Goal: Task Accomplishment & Management: Use online tool/utility

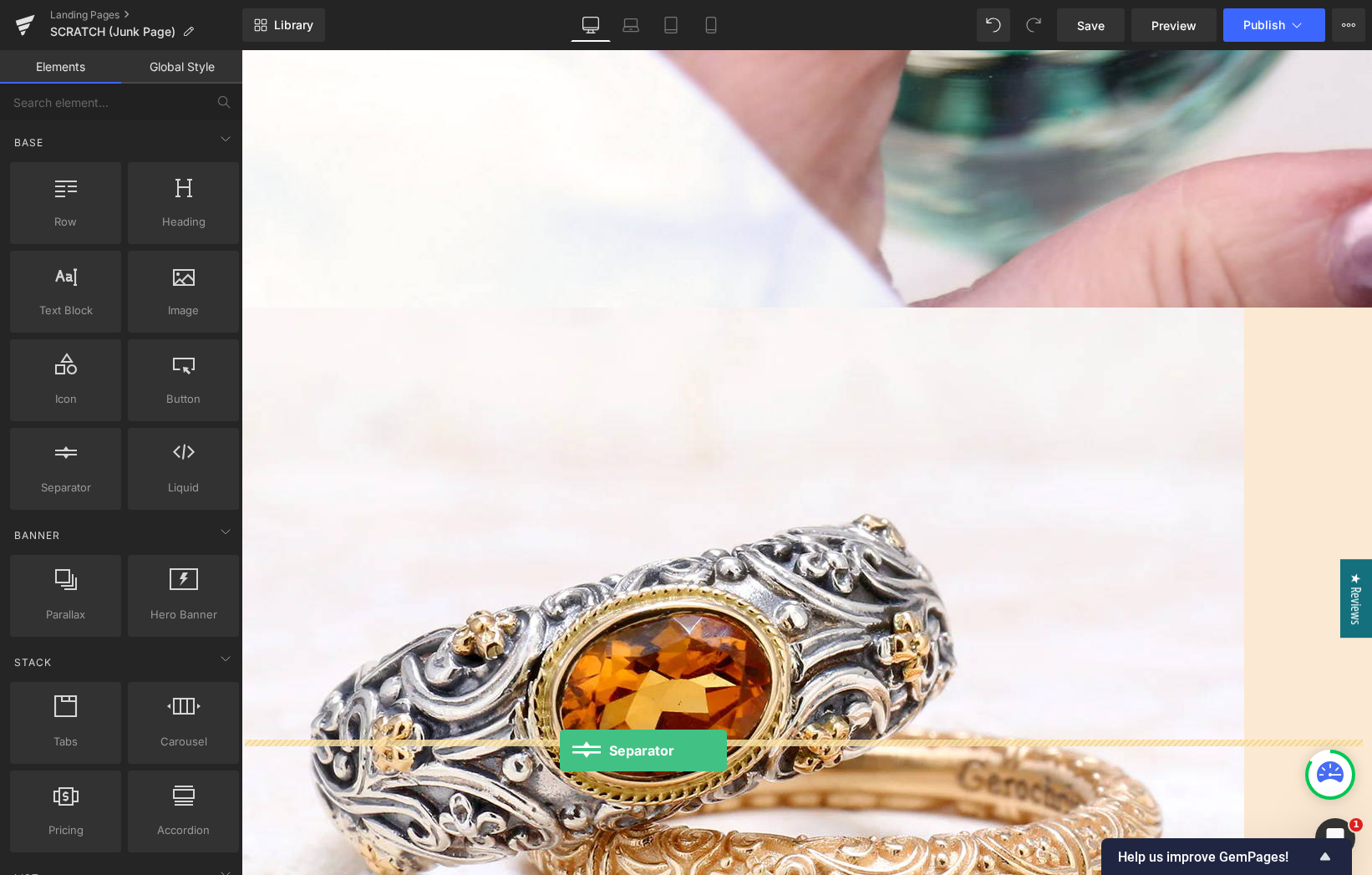
drag, startPoint x: 294, startPoint y: 520, endPoint x: 559, endPoint y: 746, distance: 348.3
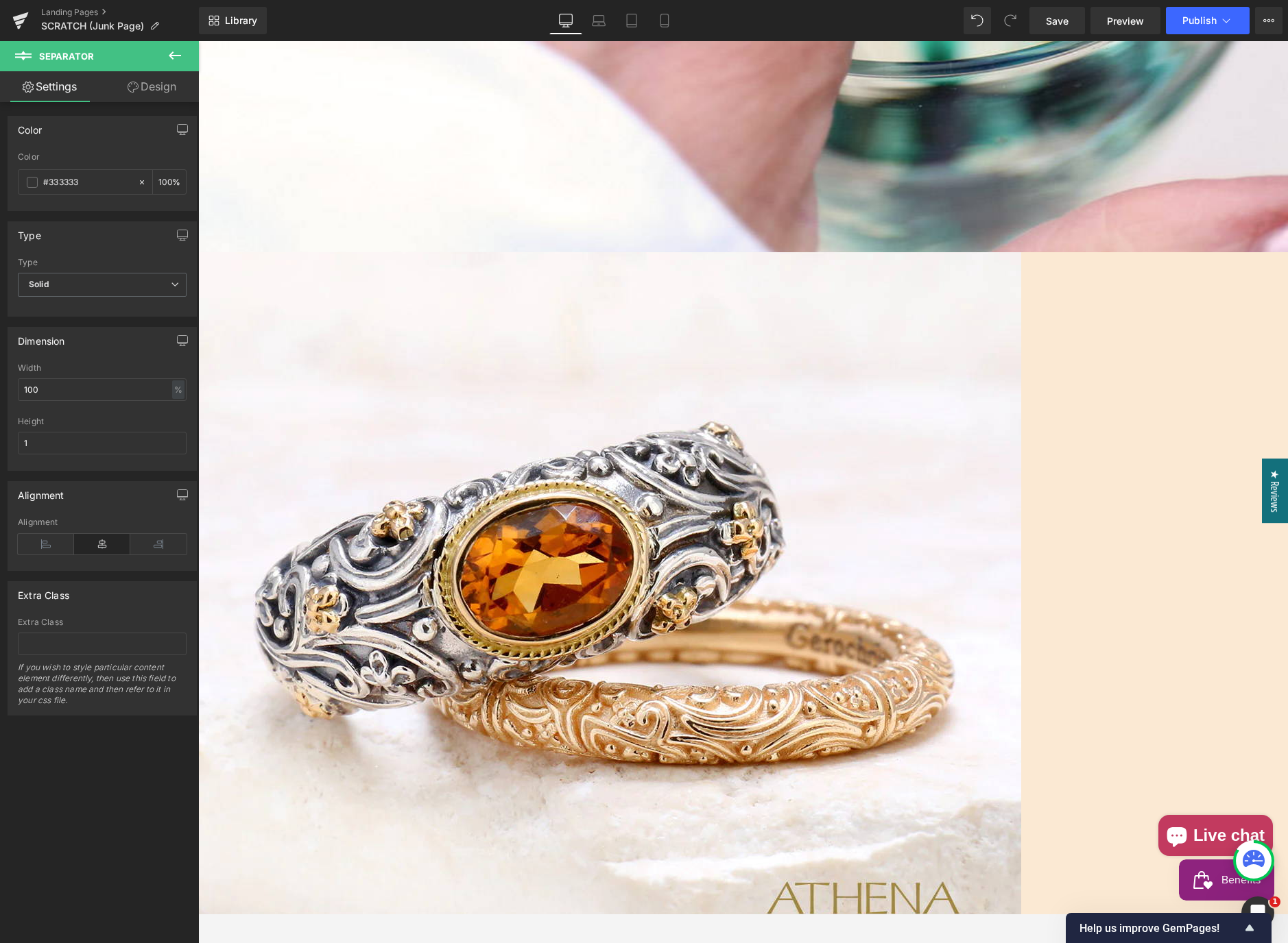
click at [199, 41] on span "Text Block" at bounding box center [199, 41] width 0 height 0
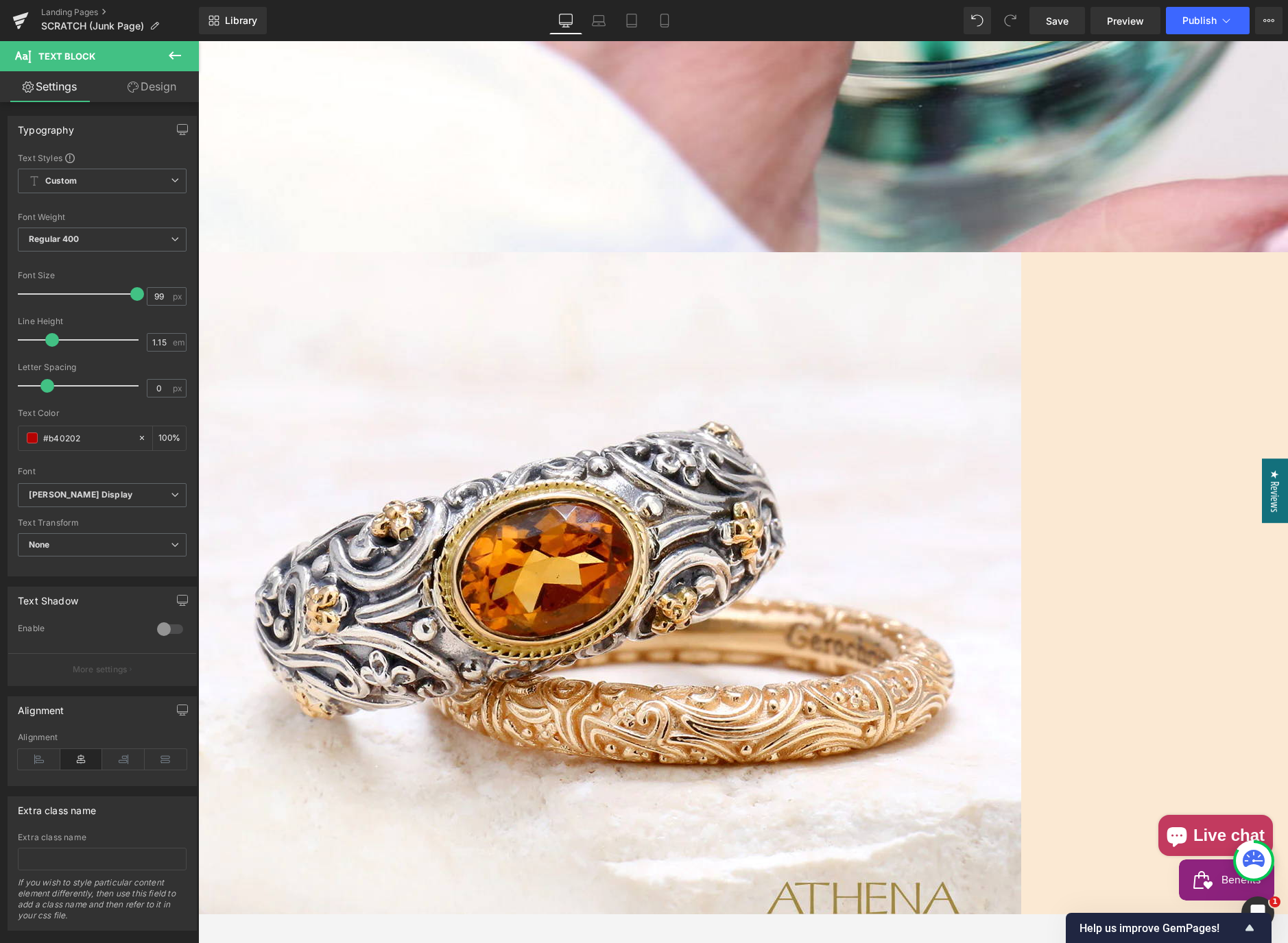
click at [148, 90] on link "Design" at bounding box center [152, 86] width 99 height 30
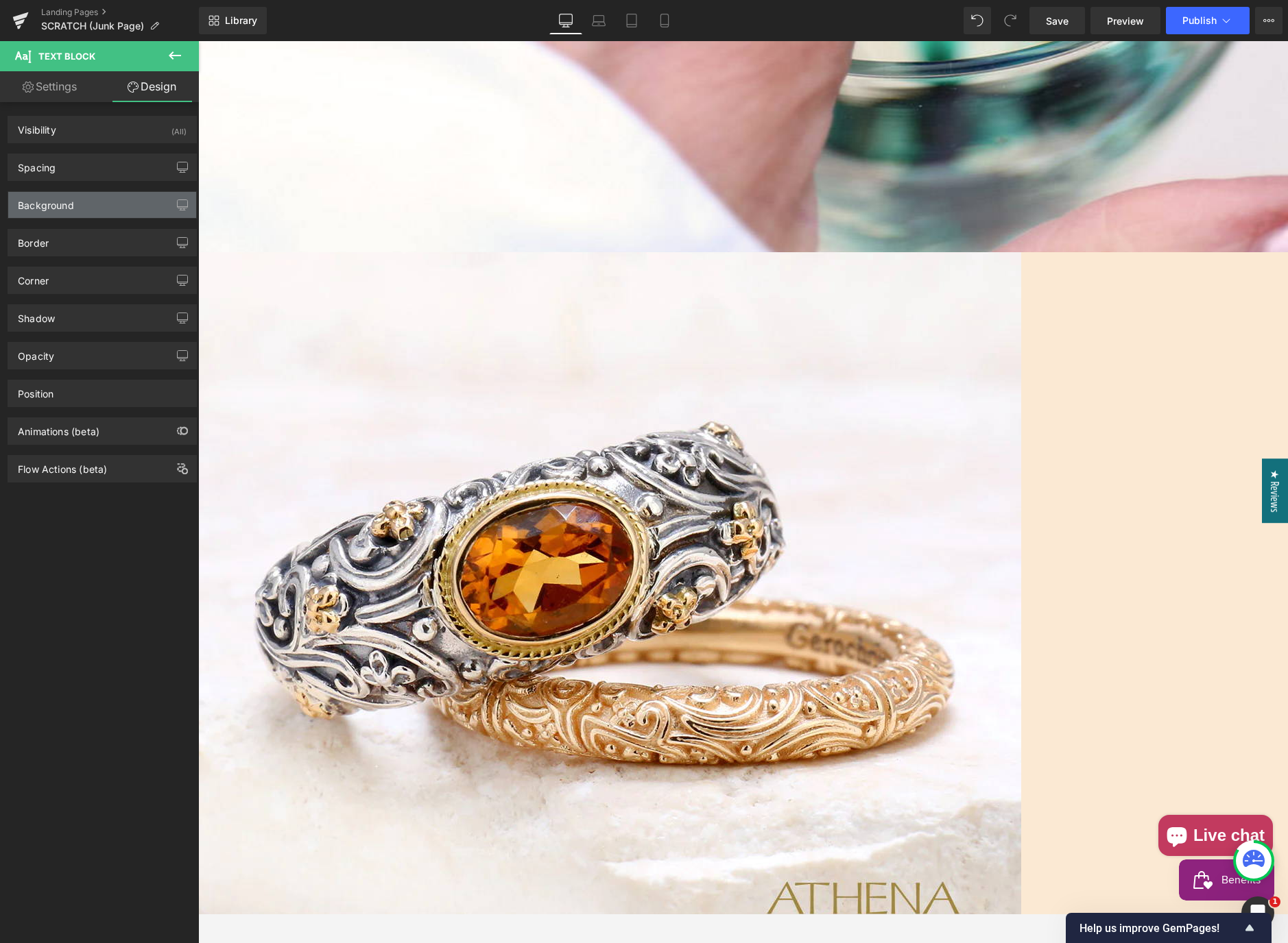
click at [90, 214] on div "Background" at bounding box center [102, 205] width 188 height 26
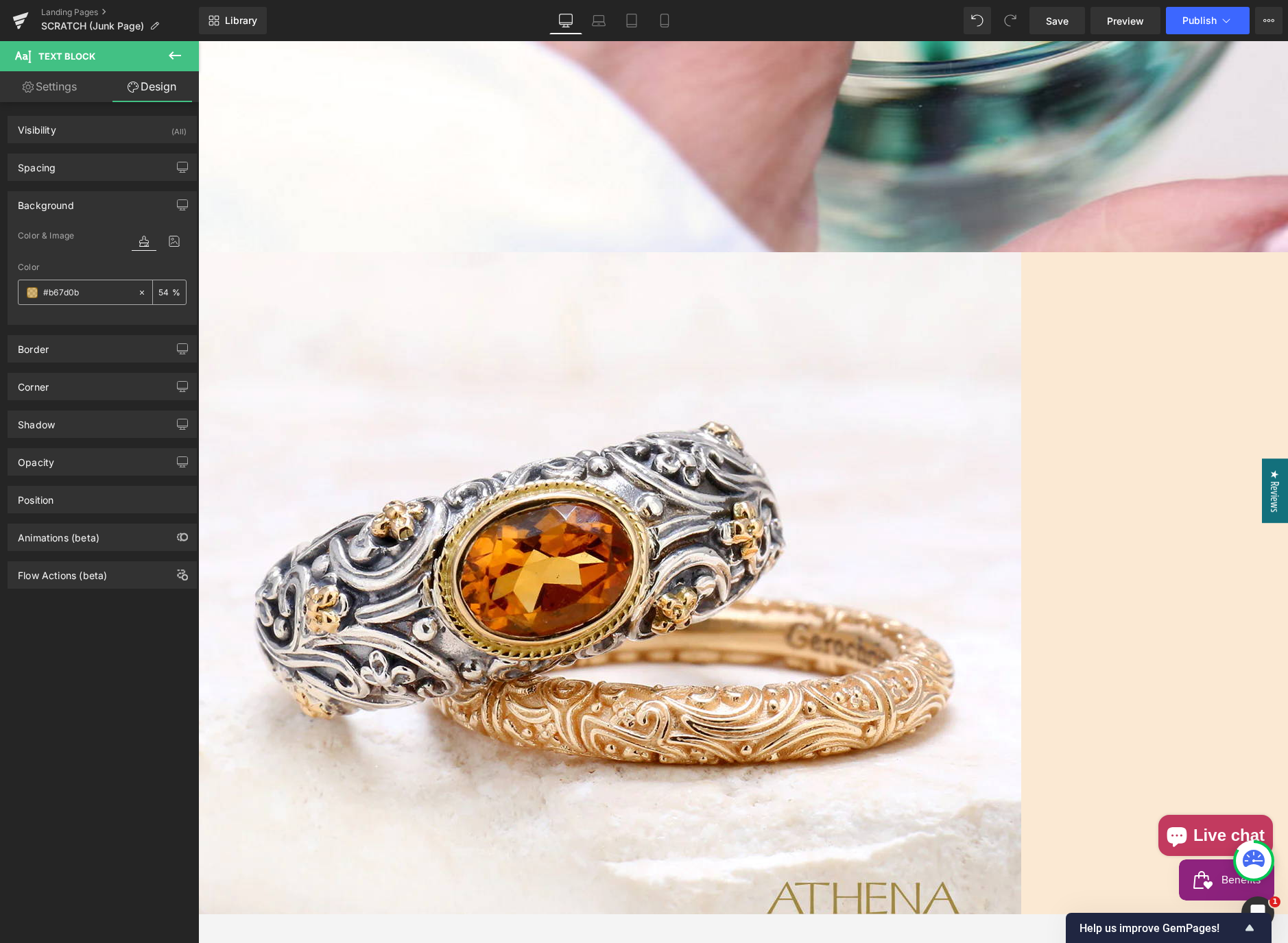
click at [30, 295] on span at bounding box center [32, 293] width 11 height 11
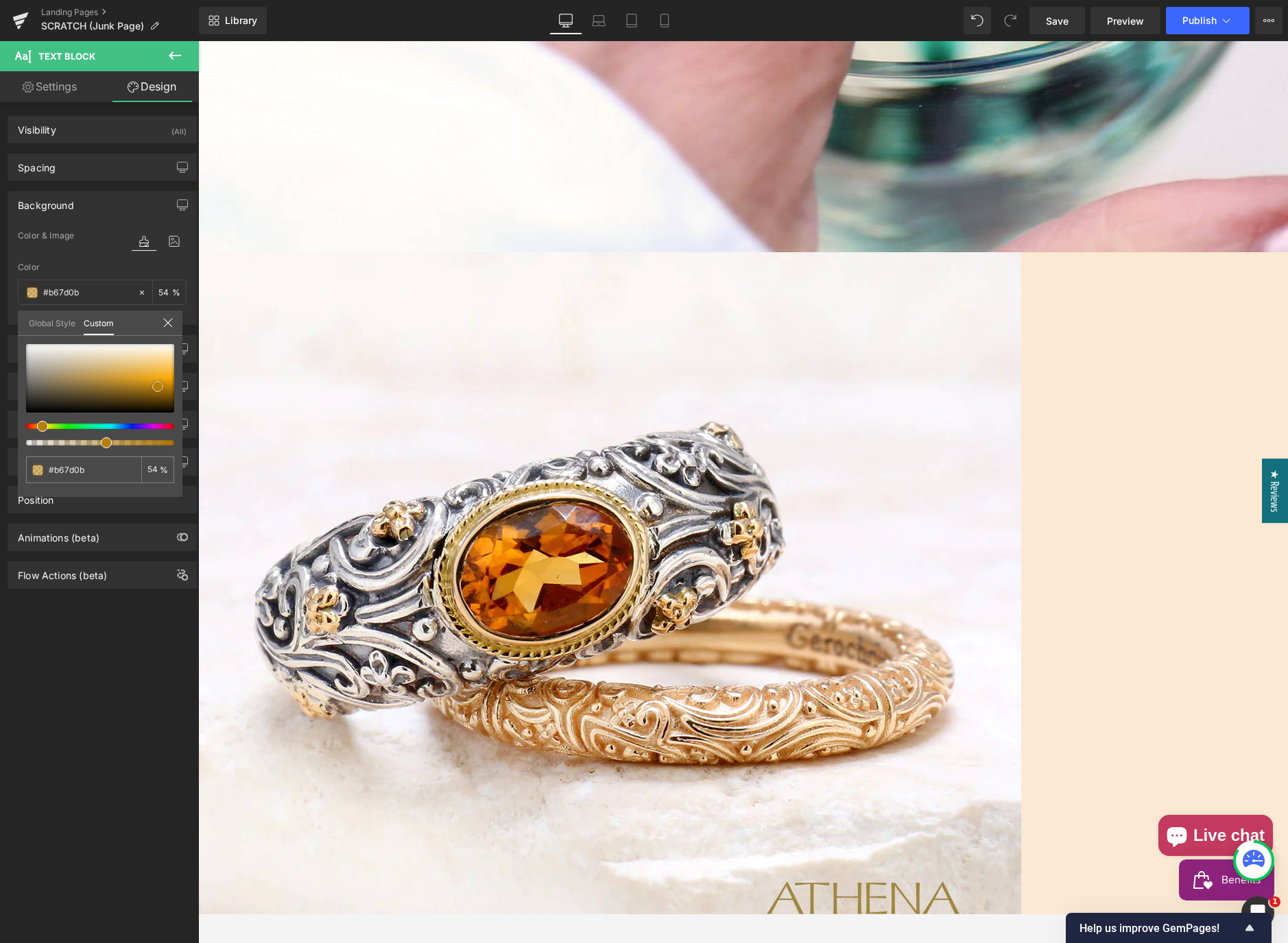
click at [154, 382] on span at bounding box center [158, 387] width 11 height 11
type input "#d49311"
type input "#d39212"
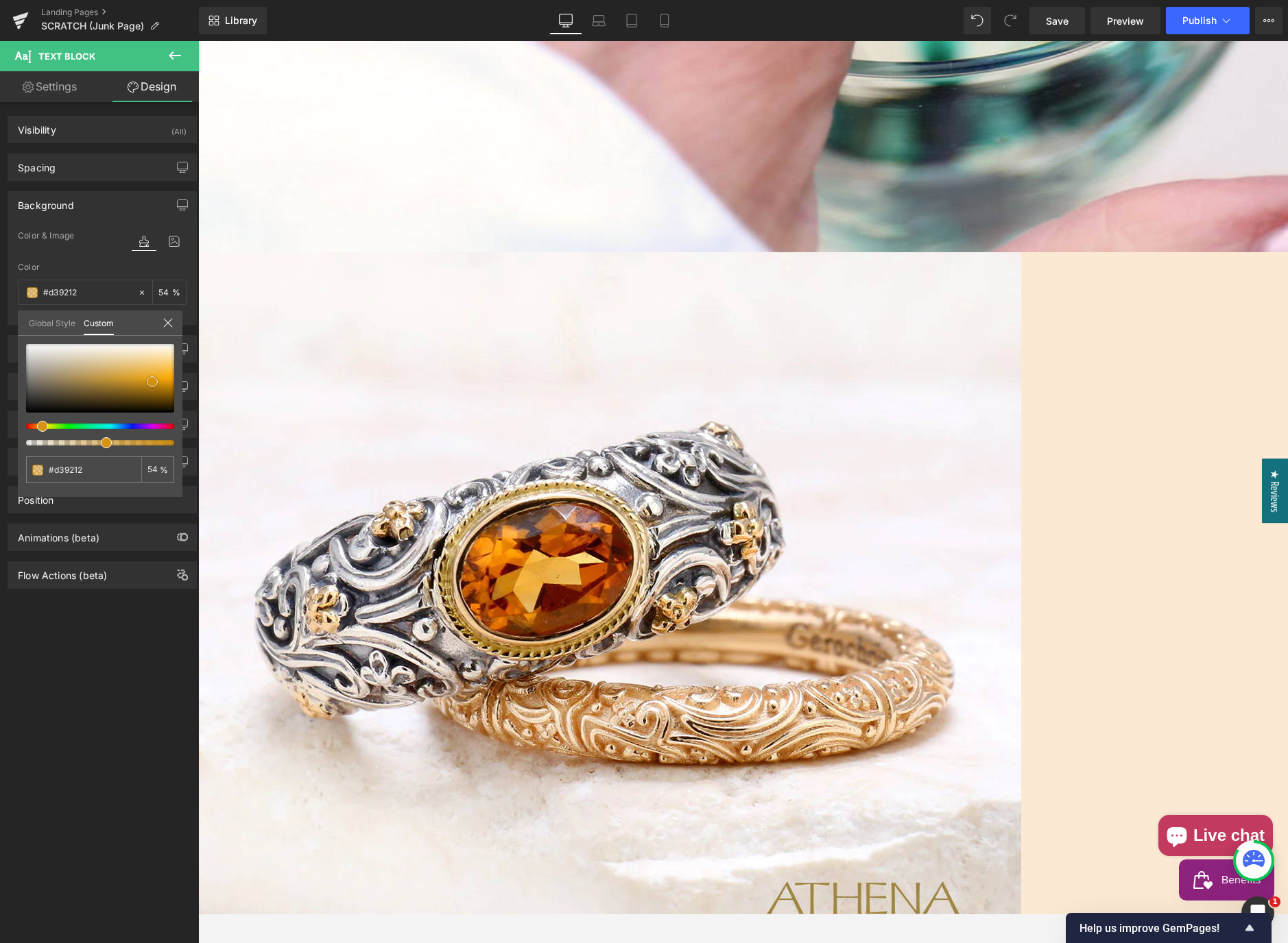
type input "#d19213"
type input "#d09214"
type input "#d19213"
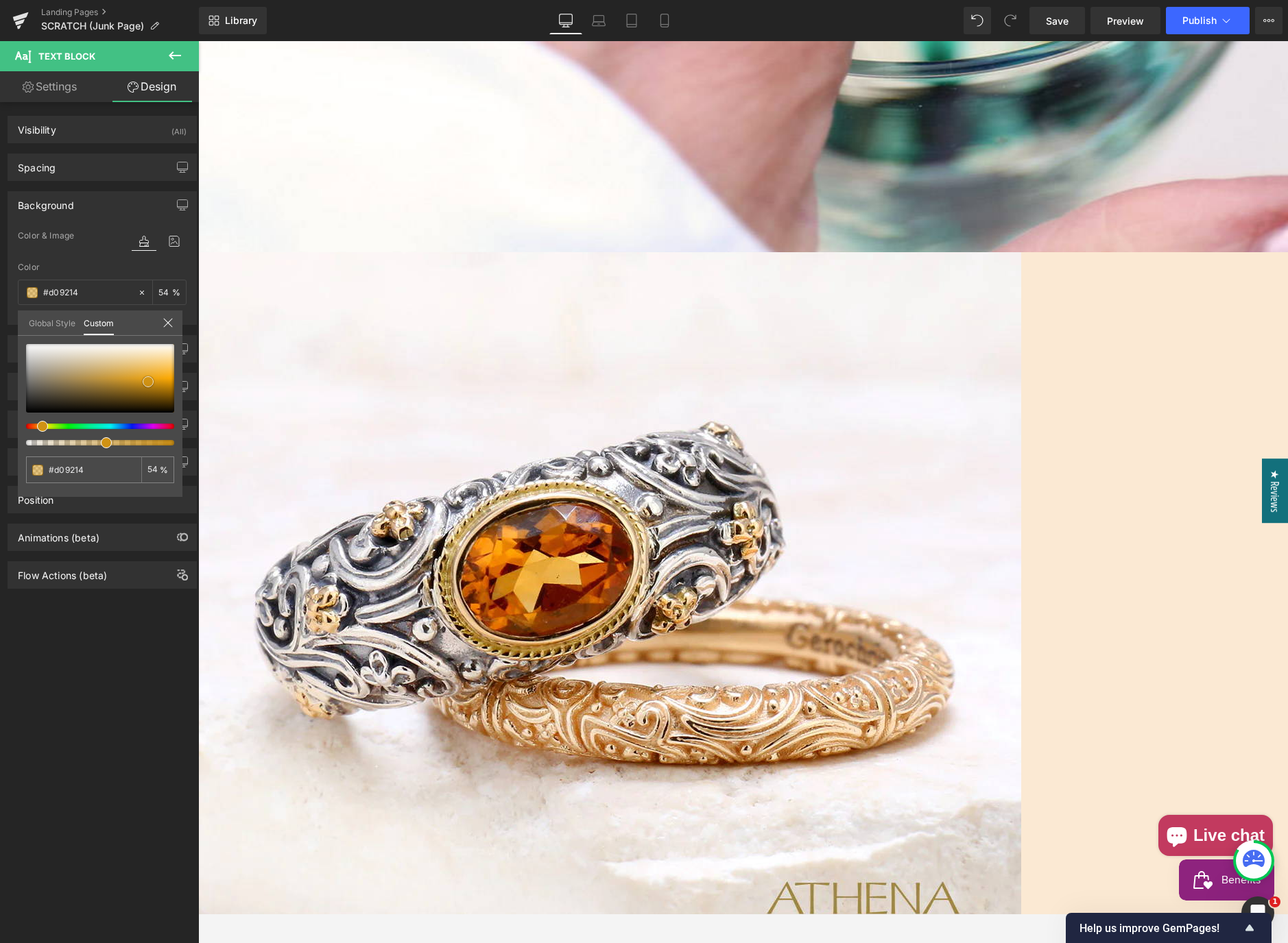
type input "#d19213"
type input "#cd8f13"
type input "#cf8f10"
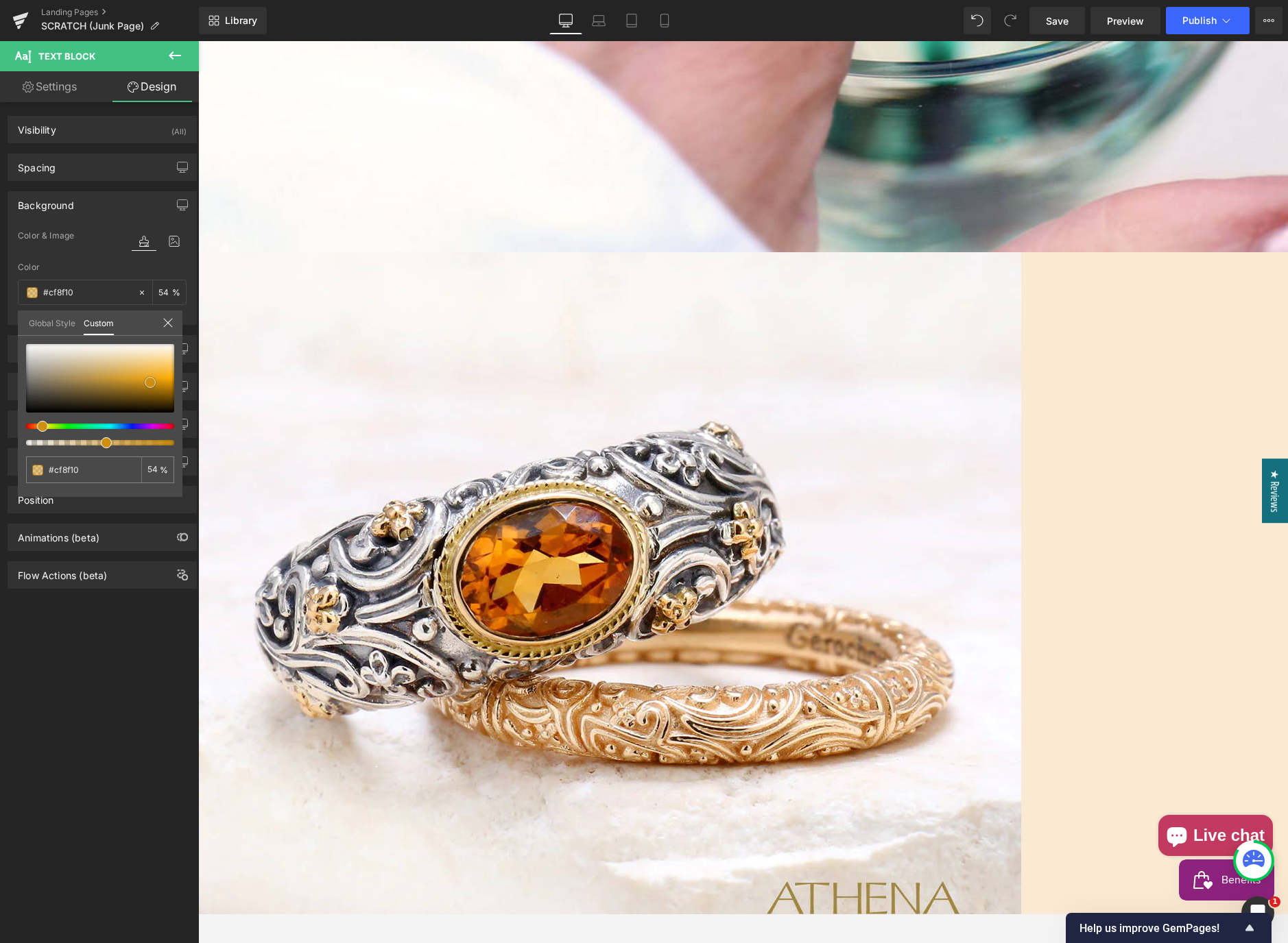
click at [150, 383] on div at bounding box center [100, 378] width 148 height 69
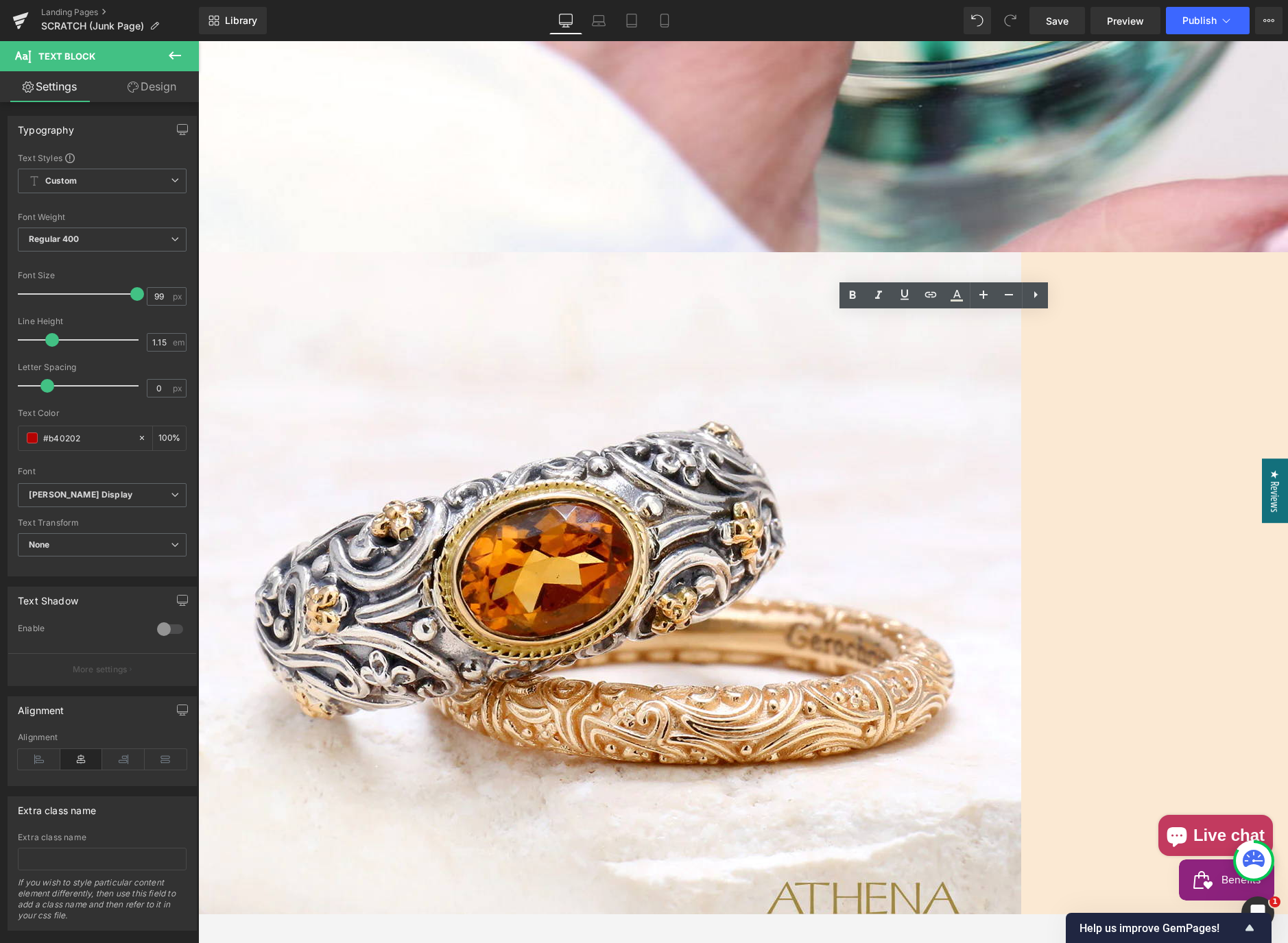
drag, startPoint x: 1034, startPoint y: 424, endPoint x: 815, endPoint y: 357, distance: 229.0
click at [958, 296] on icon at bounding box center [956, 295] width 16 height 16
type input "#b40202"
type input "100"
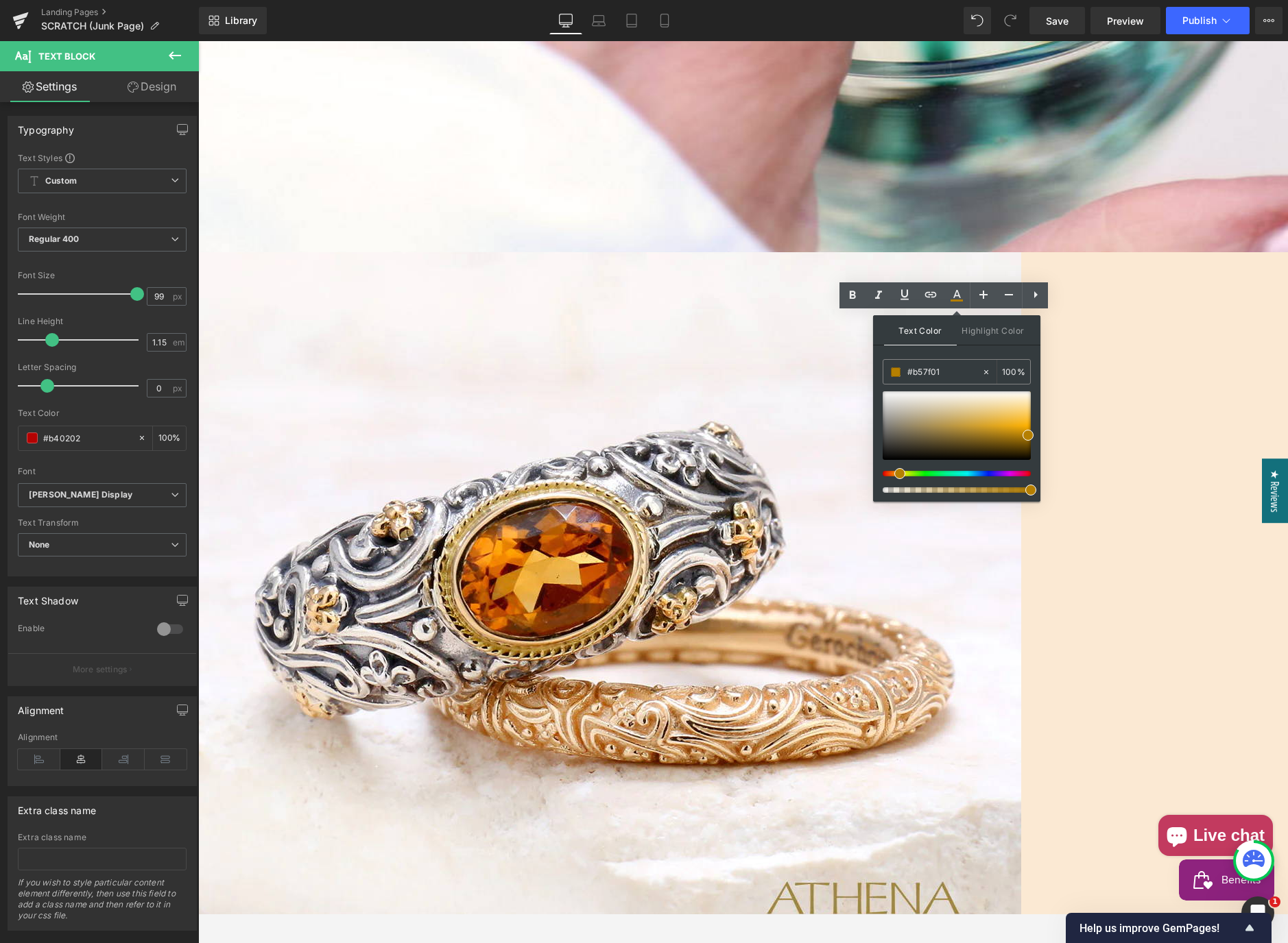
click at [894, 473] on div at bounding box center [951, 473] width 148 height 5
drag, startPoint x: 894, startPoint y: 473, endPoint x: 886, endPoint y: 473, distance: 8.0
click at [886, 473] on div at bounding box center [951, 473] width 148 height 5
type input "#643b01"
drag, startPoint x: 1030, startPoint y: 434, endPoint x: 1031, endPoint y: 445, distance: 11.0
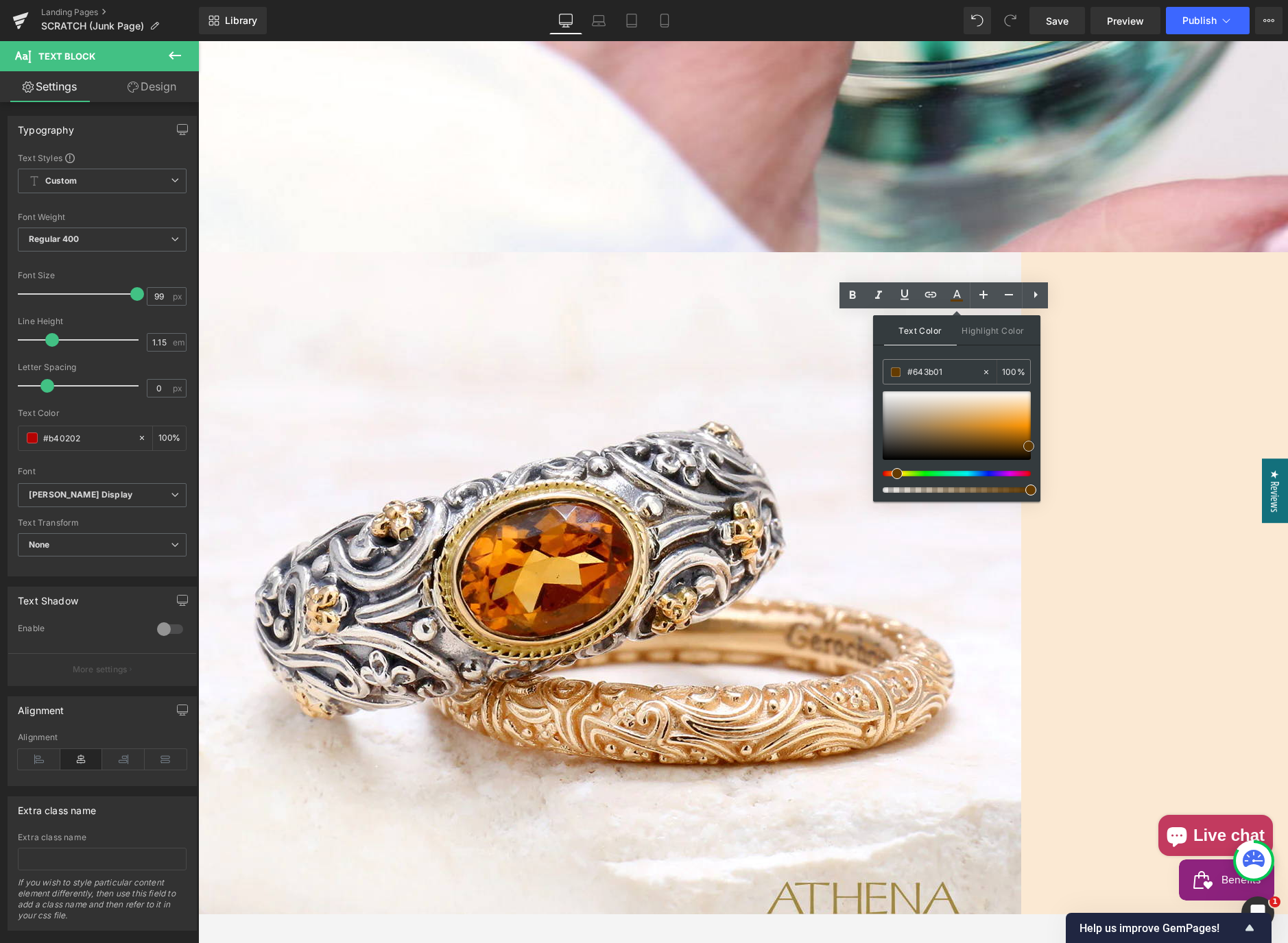
click at [1031, 445] on span at bounding box center [1029, 446] width 11 height 11
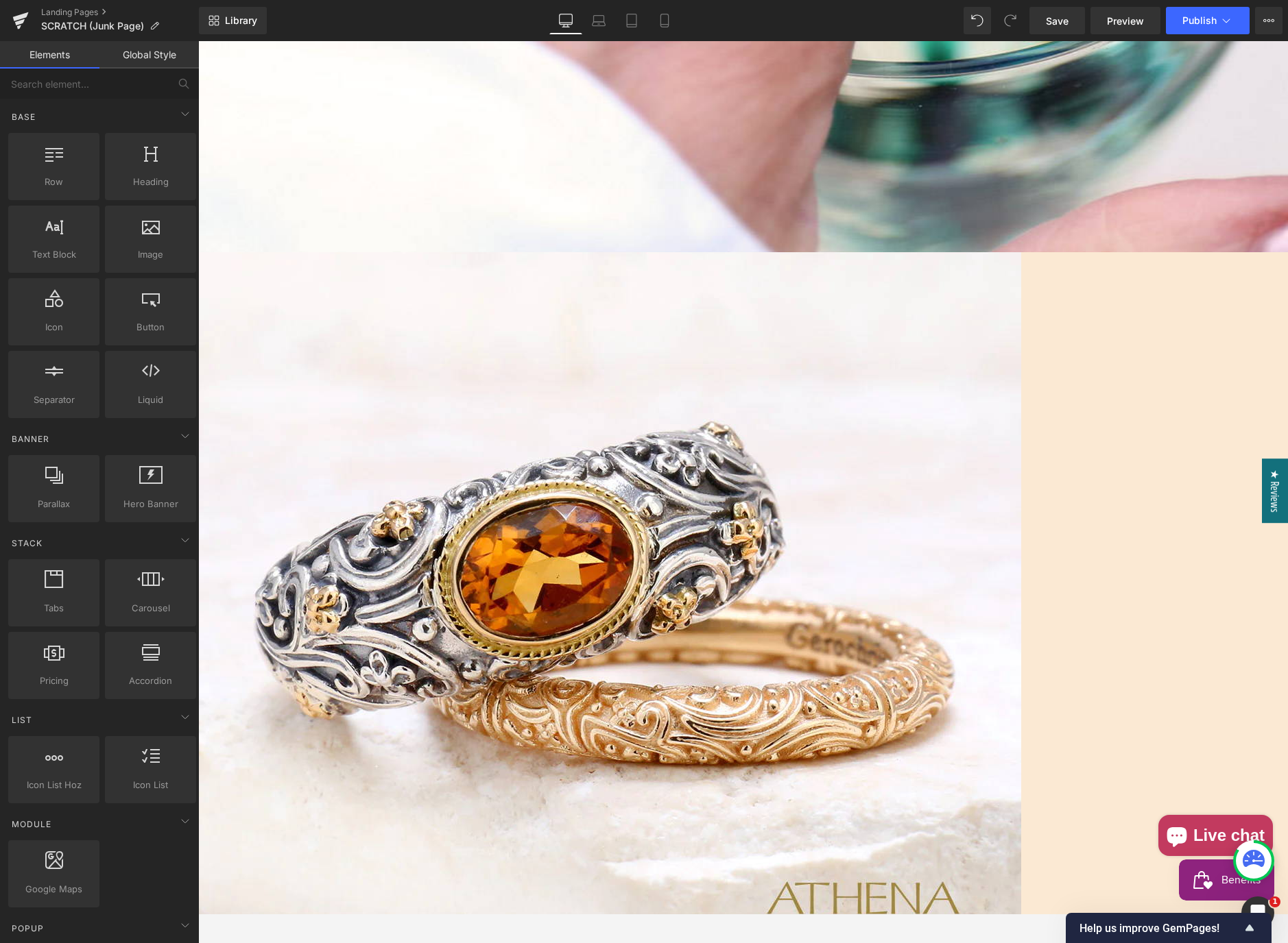
click at [199, 41] on span "Text Block" at bounding box center [199, 41] width 0 height 0
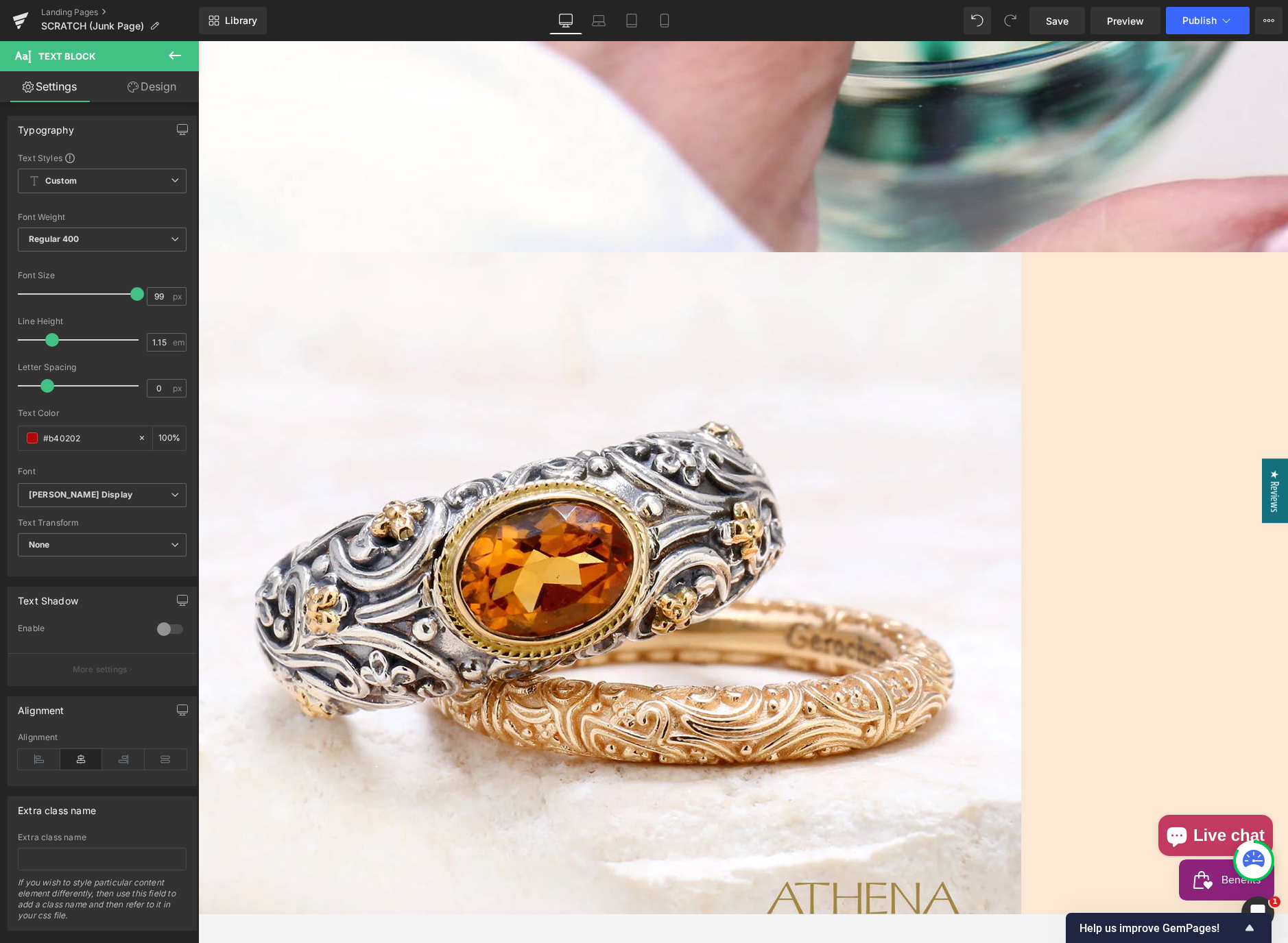
click at [150, 80] on link "Design" at bounding box center [152, 86] width 99 height 30
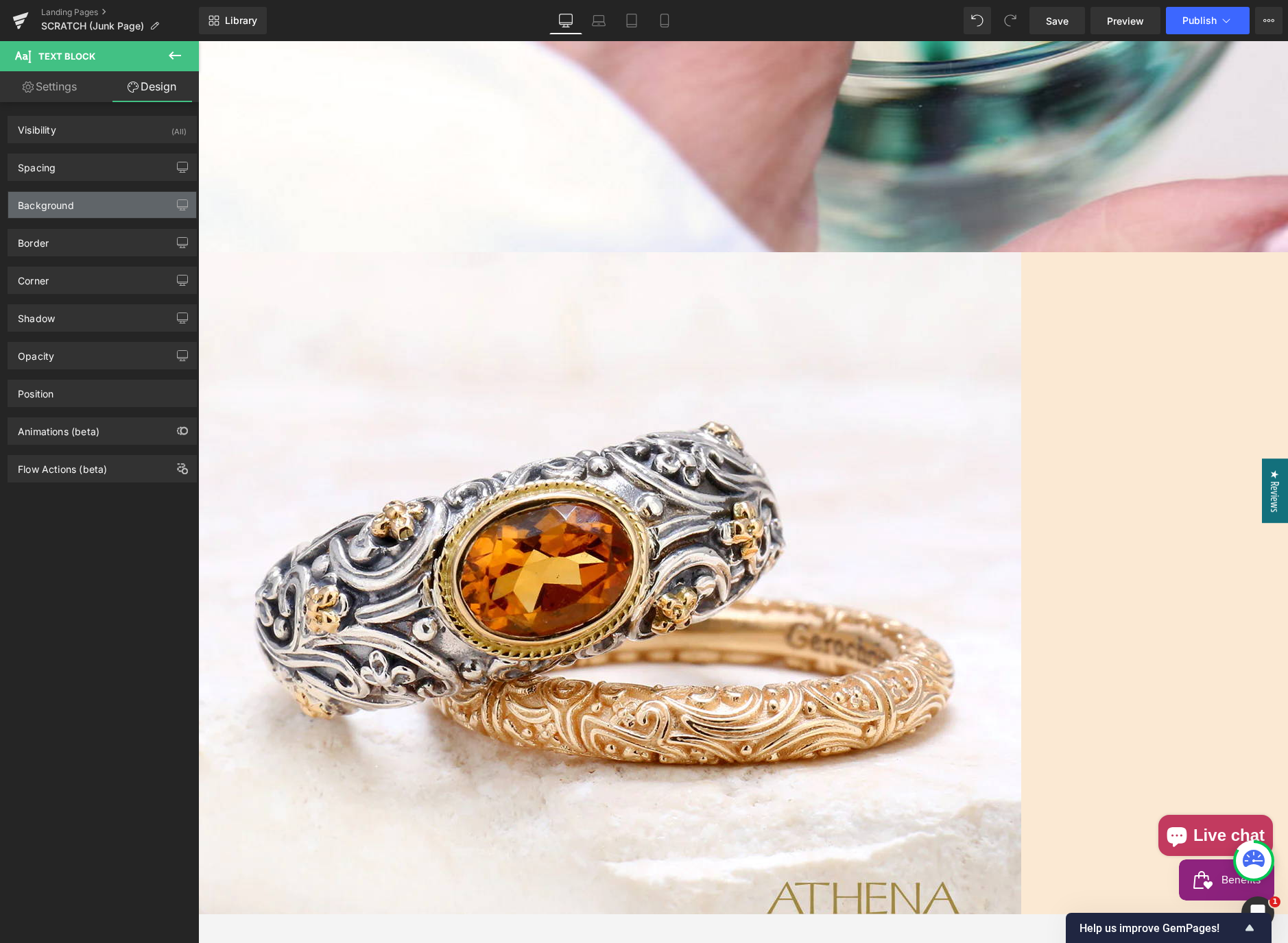
click at [70, 202] on div "Background" at bounding box center [46, 202] width 56 height 20
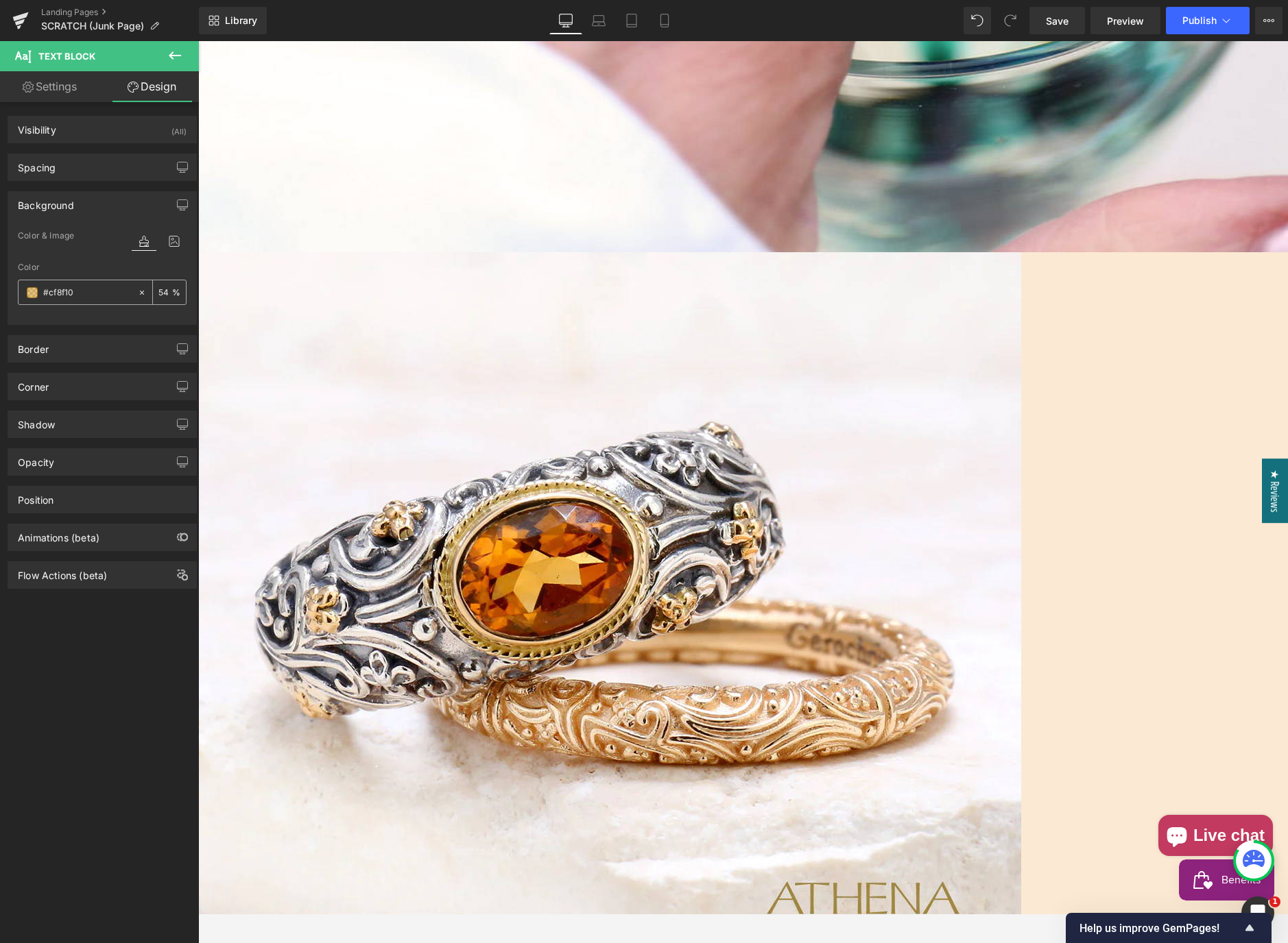
click at [33, 290] on span at bounding box center [32, 293] width 11 height 11
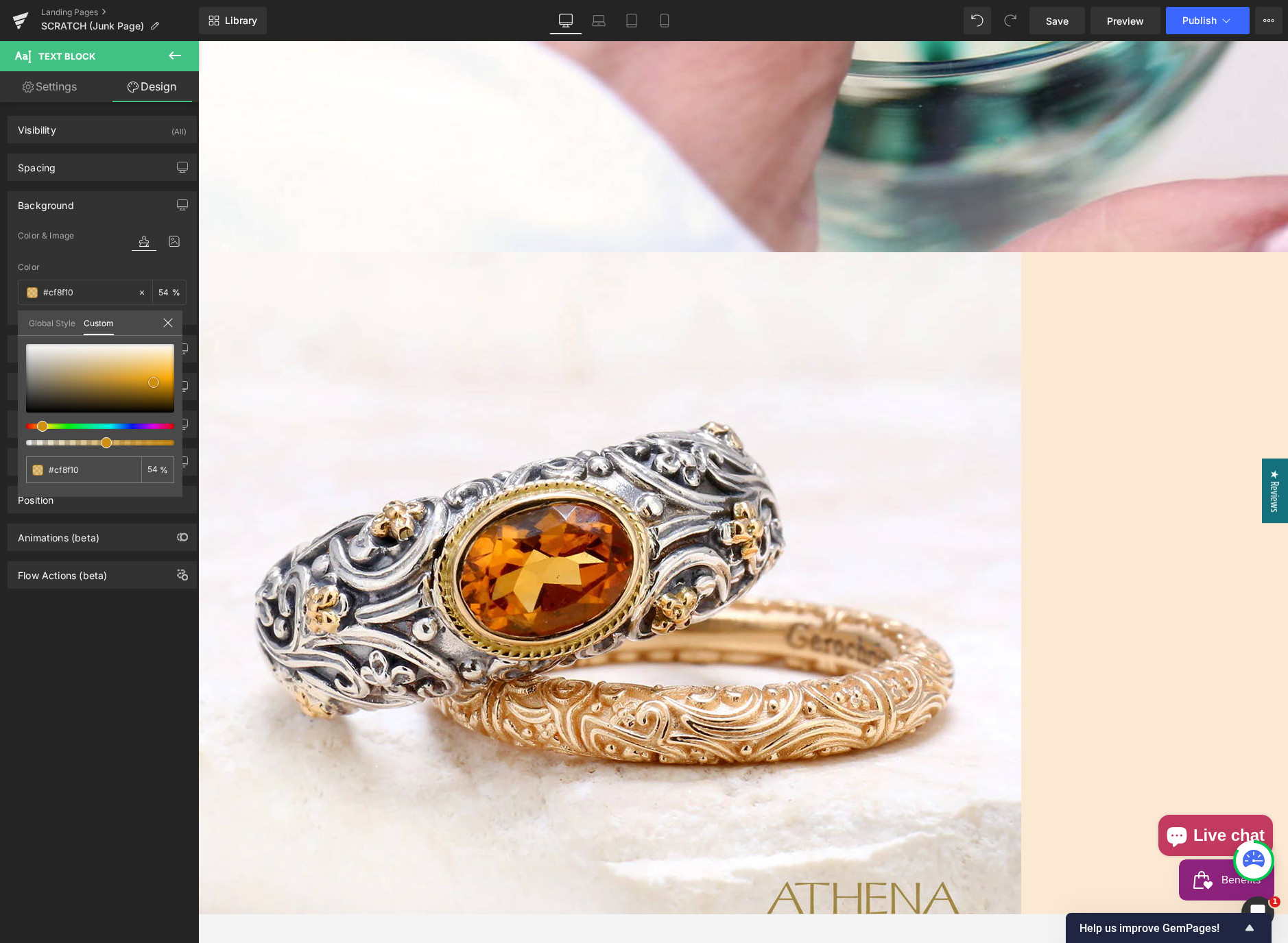
type input "#db970f"
type input "#eda411"
type input "#eea410"
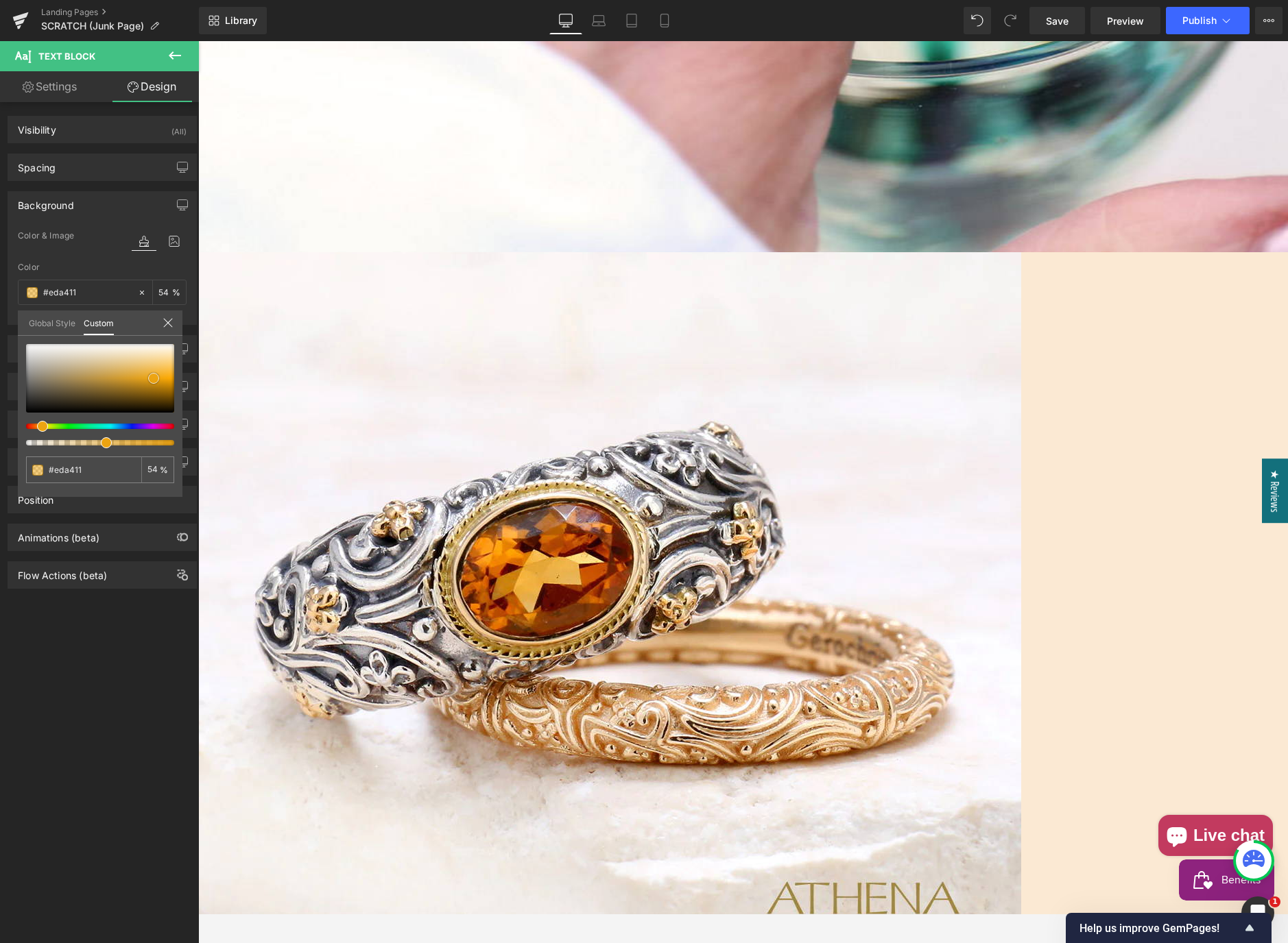
type input "#eea410"
type input "#eba313"
type input "#eca517"
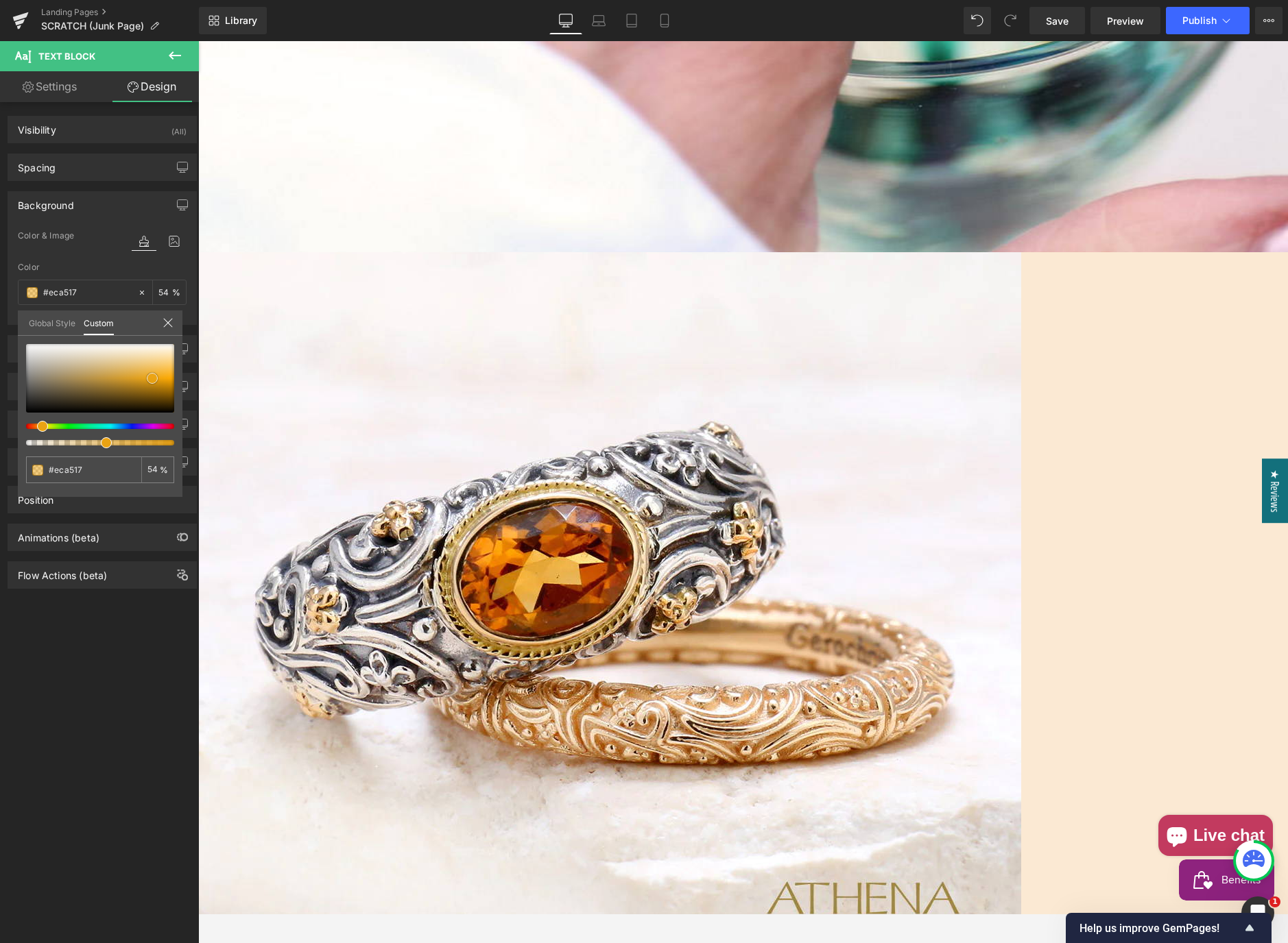
type input "#eba519"
type input "#eba61d"
type input "#eaa823"
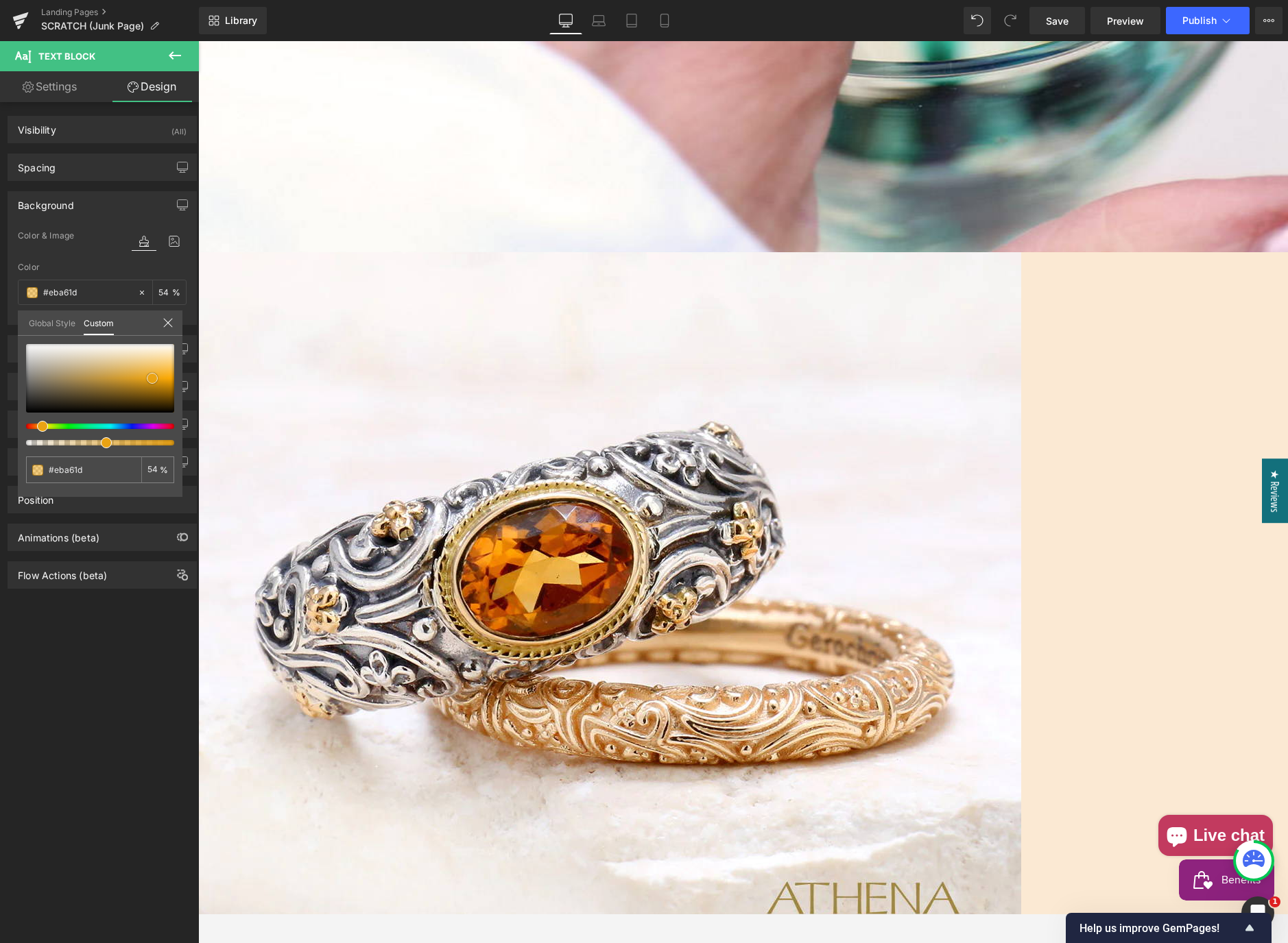
type input "#eaa823"
type input "#e9a724"
type input "#e8a726"
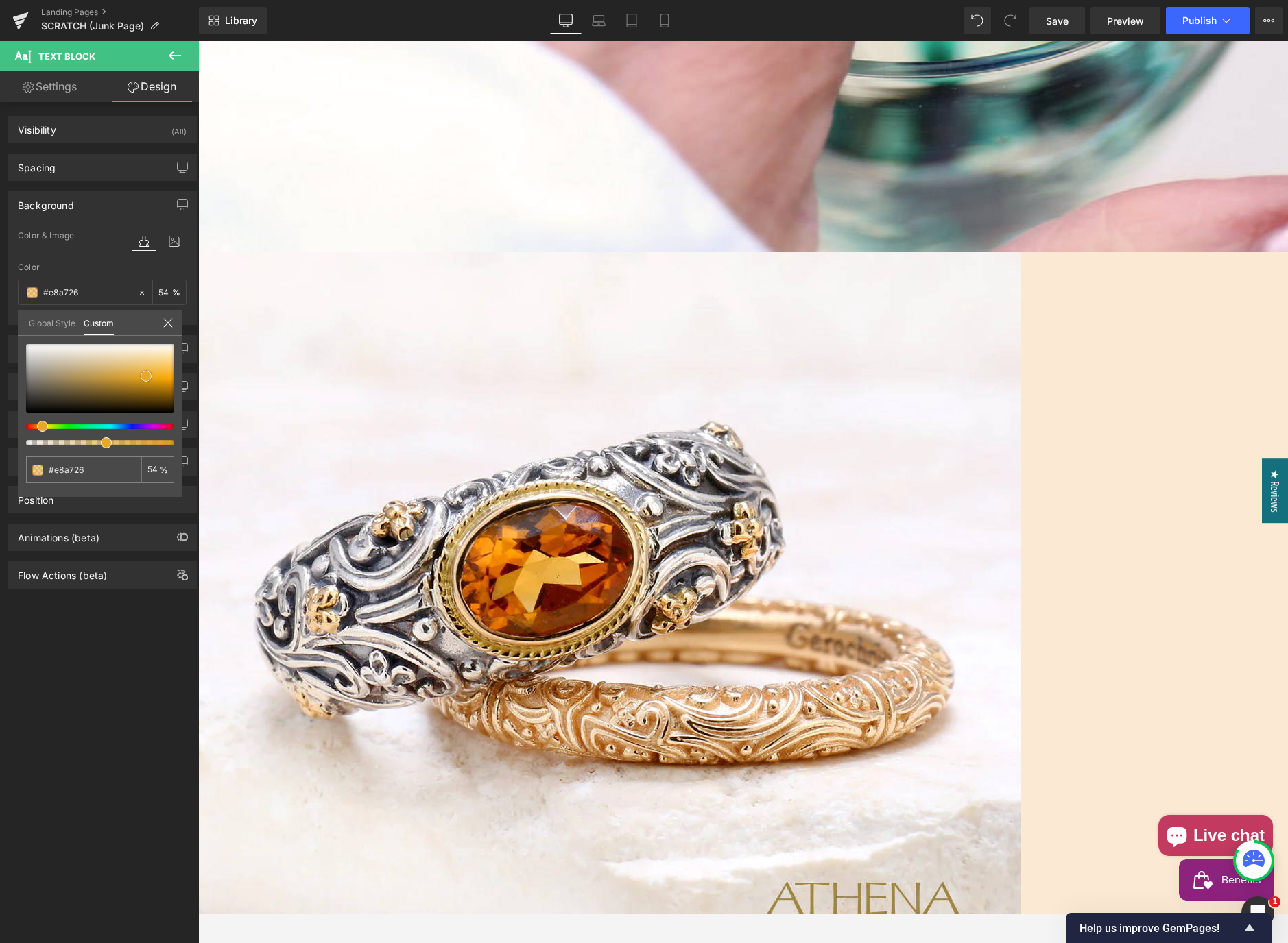
type input "#e7a727"
type input "#e6a82d"
type input "#e5aa32"
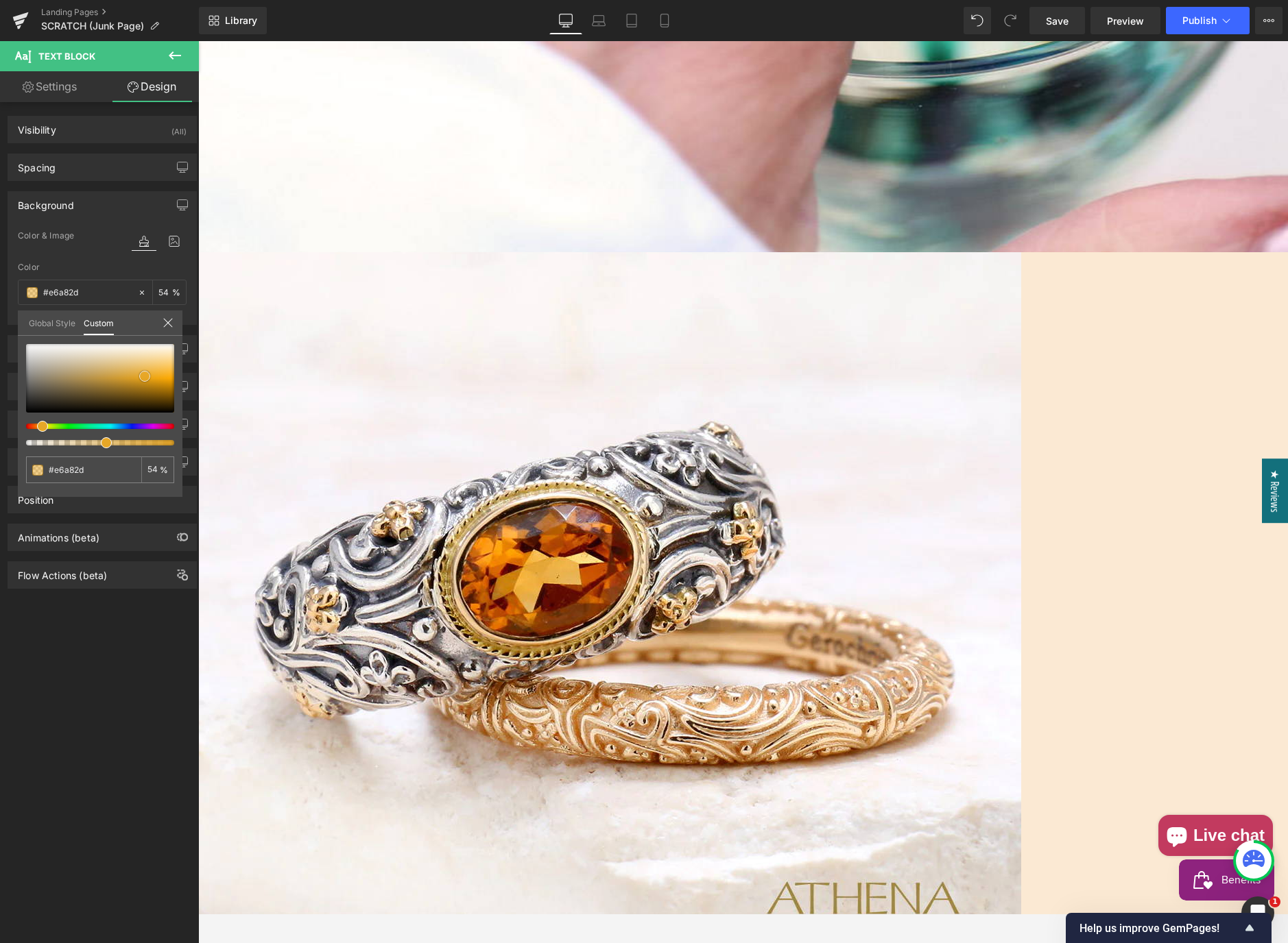
type input "#e5aa32"
type input "#e4a933"
type input "#e5ab38"
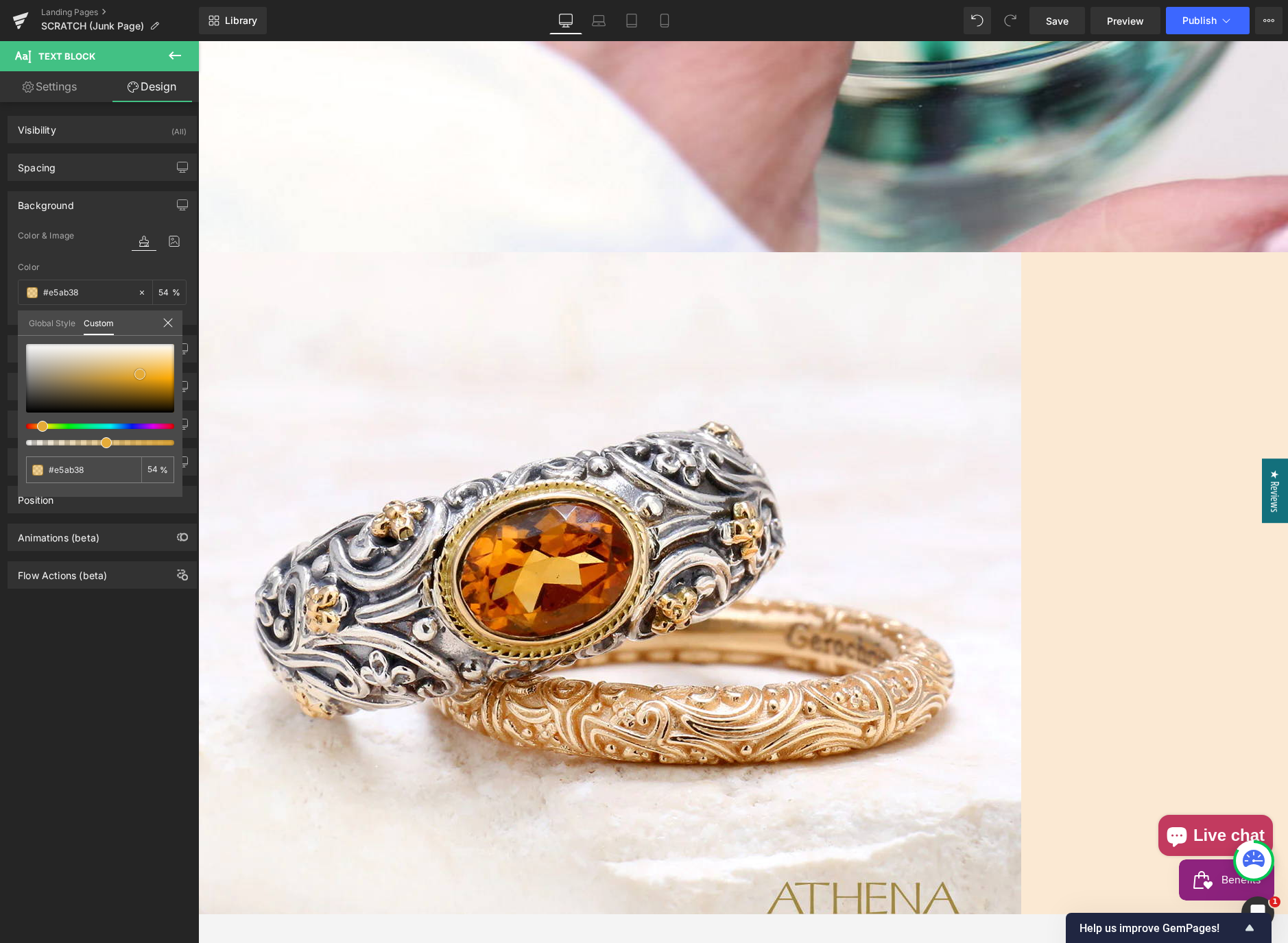
type input "#e4ab39"
type input "#e1aa3b"
type input "#e1ac41"
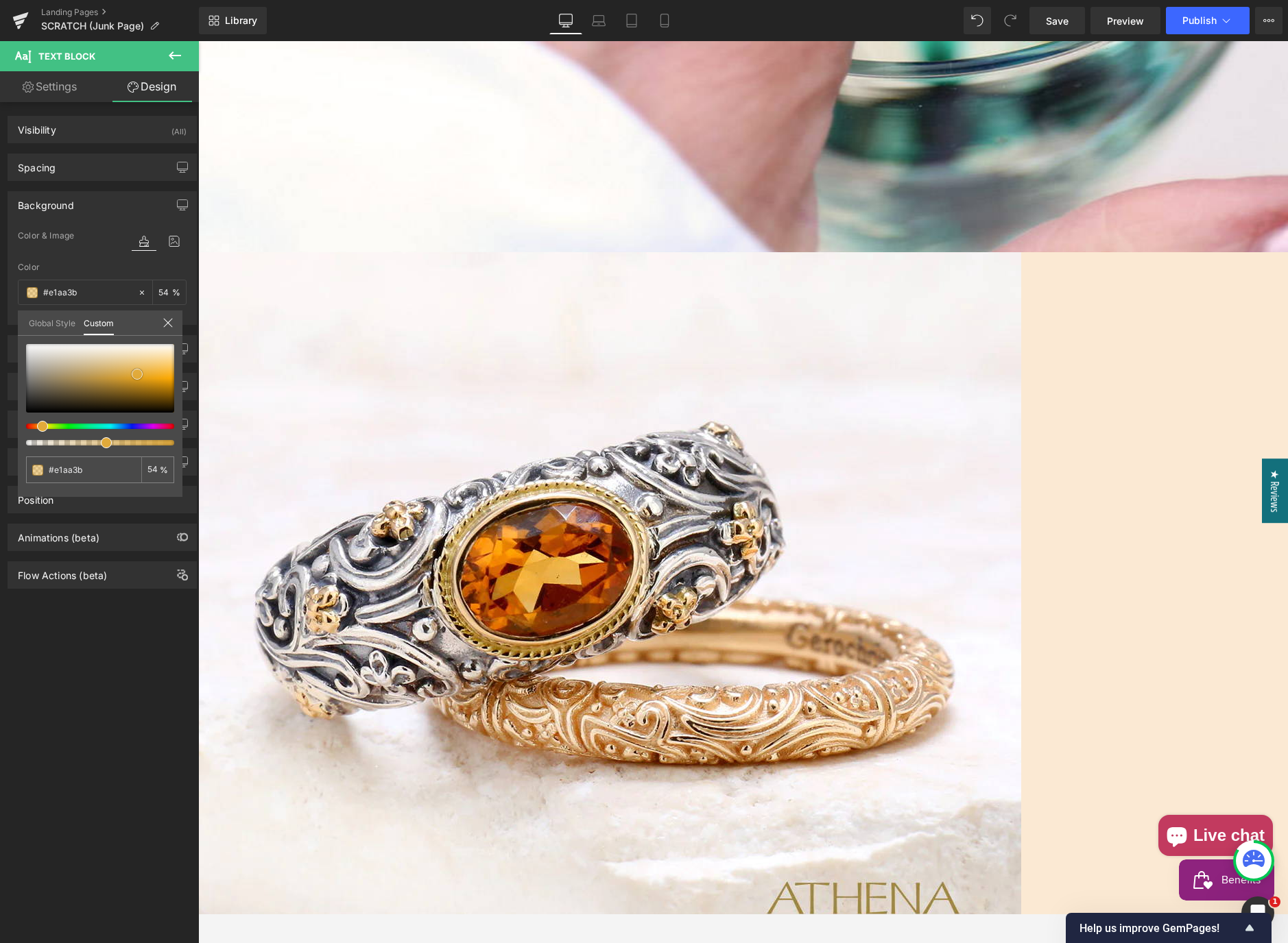
type input "#e1ac41"
type input "#e3ae44"
type input "#e2af4a"
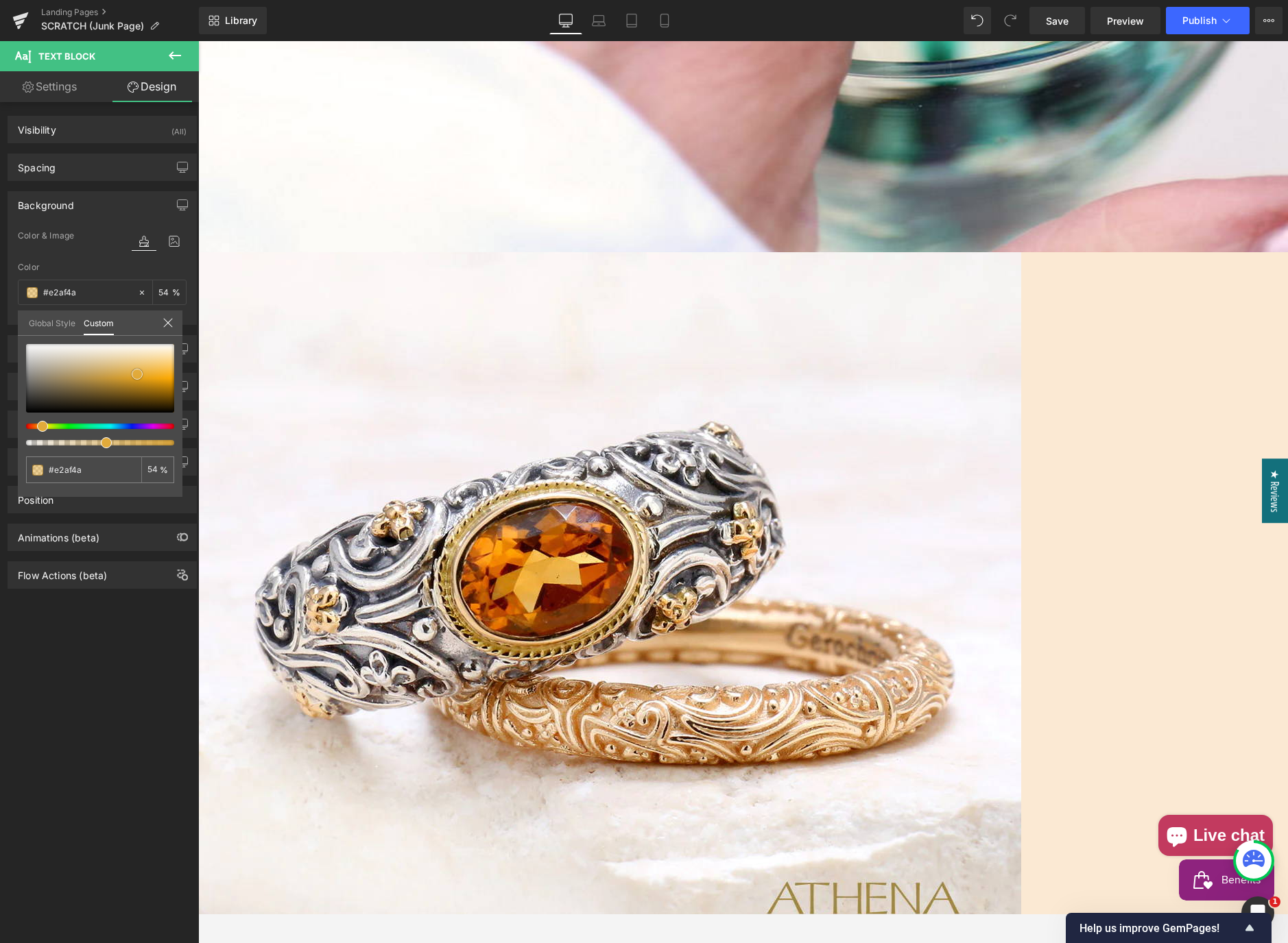
type input "#e1af4b"
type input "#e0af4c"
type input "#e1ad46"
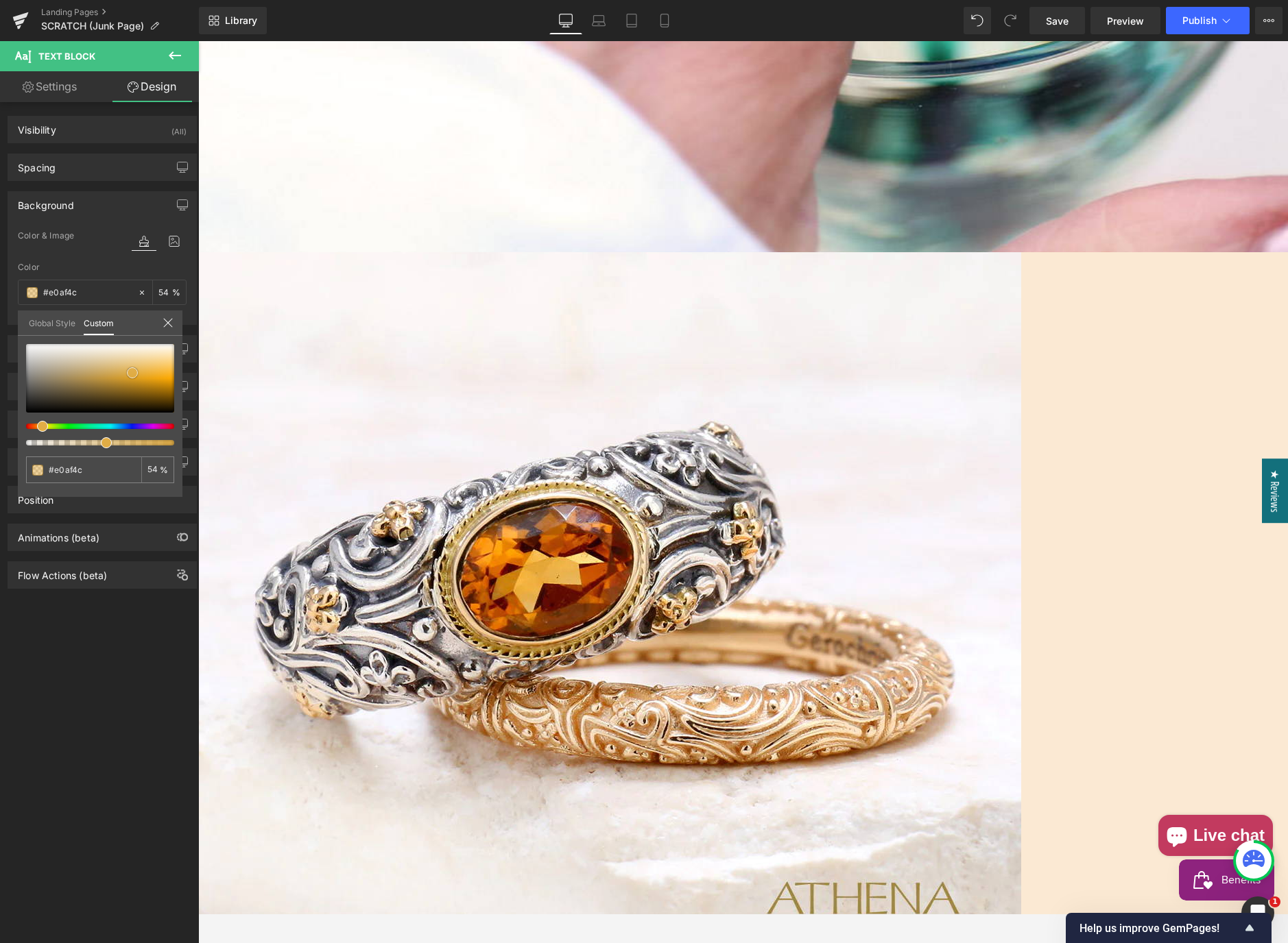
type input "#e1ad46"
type input "#e0ab42"
type input "#dfab43"
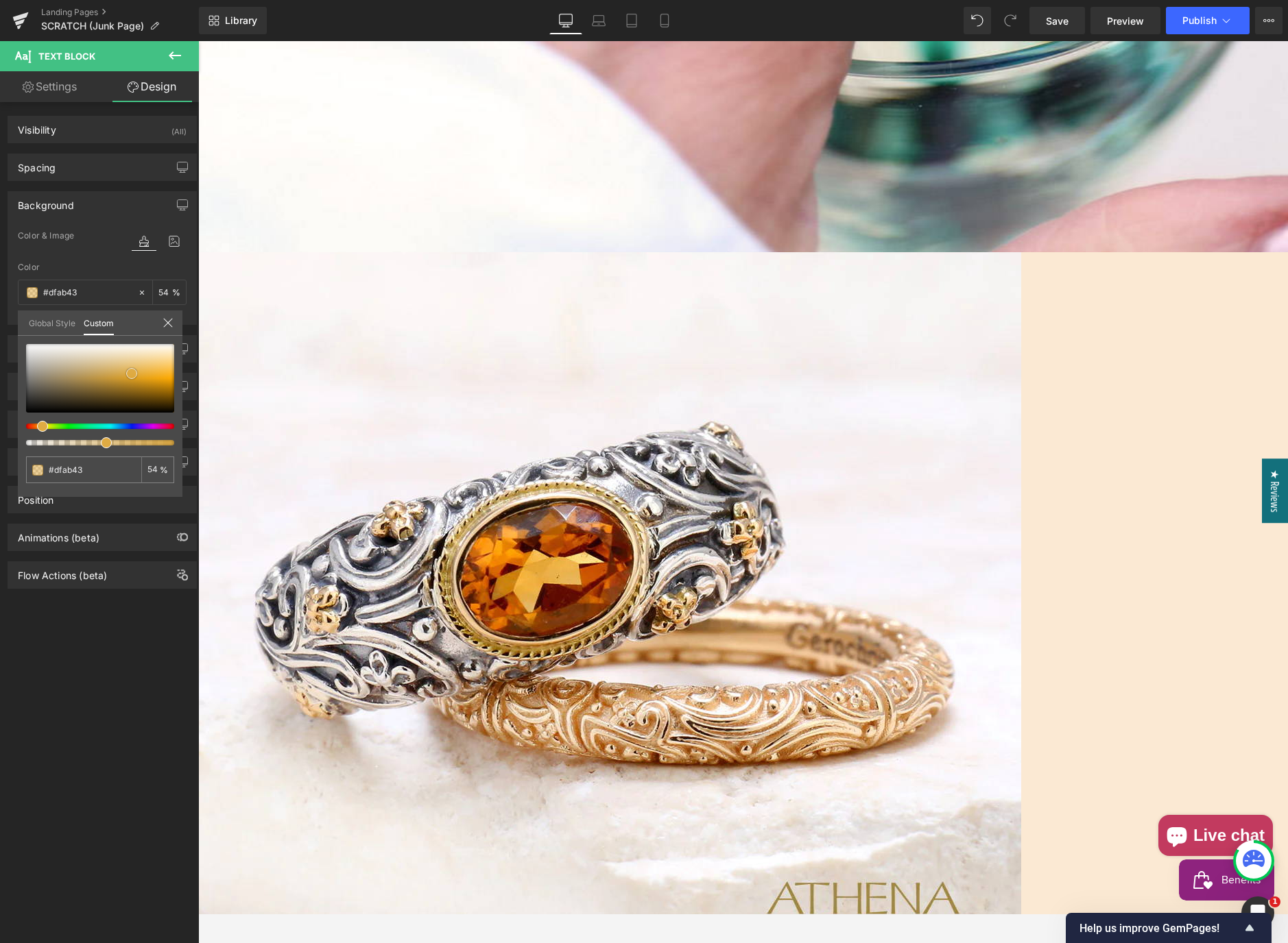
type input "#dea93f"
type input "#dda840"
type input "#dea93f"
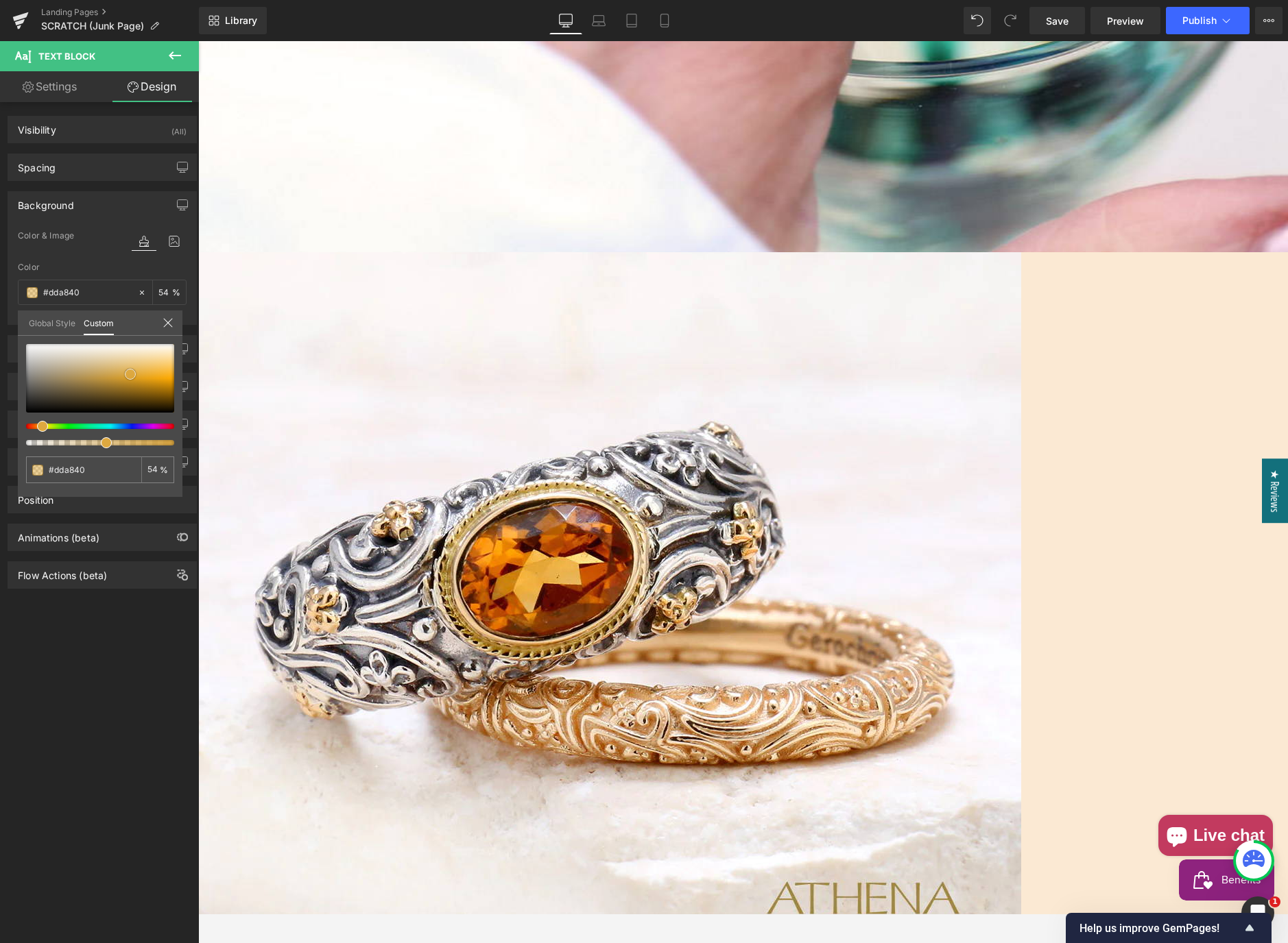
type input "#dea93f"
type input "#dfab43"
type input "#dfad47"
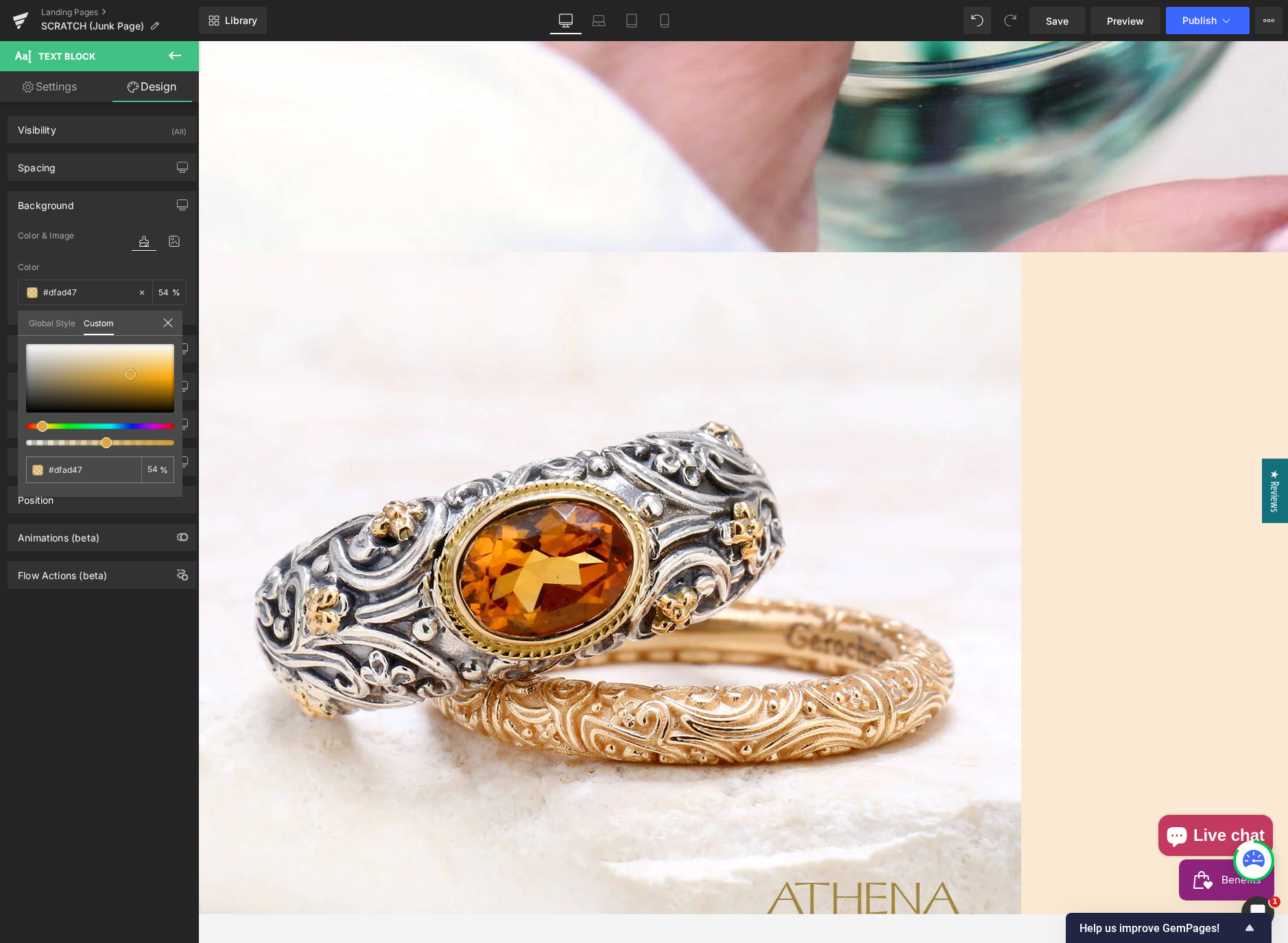
type input "#deac48"
type input "#e1ad46"
type input "#deac48"
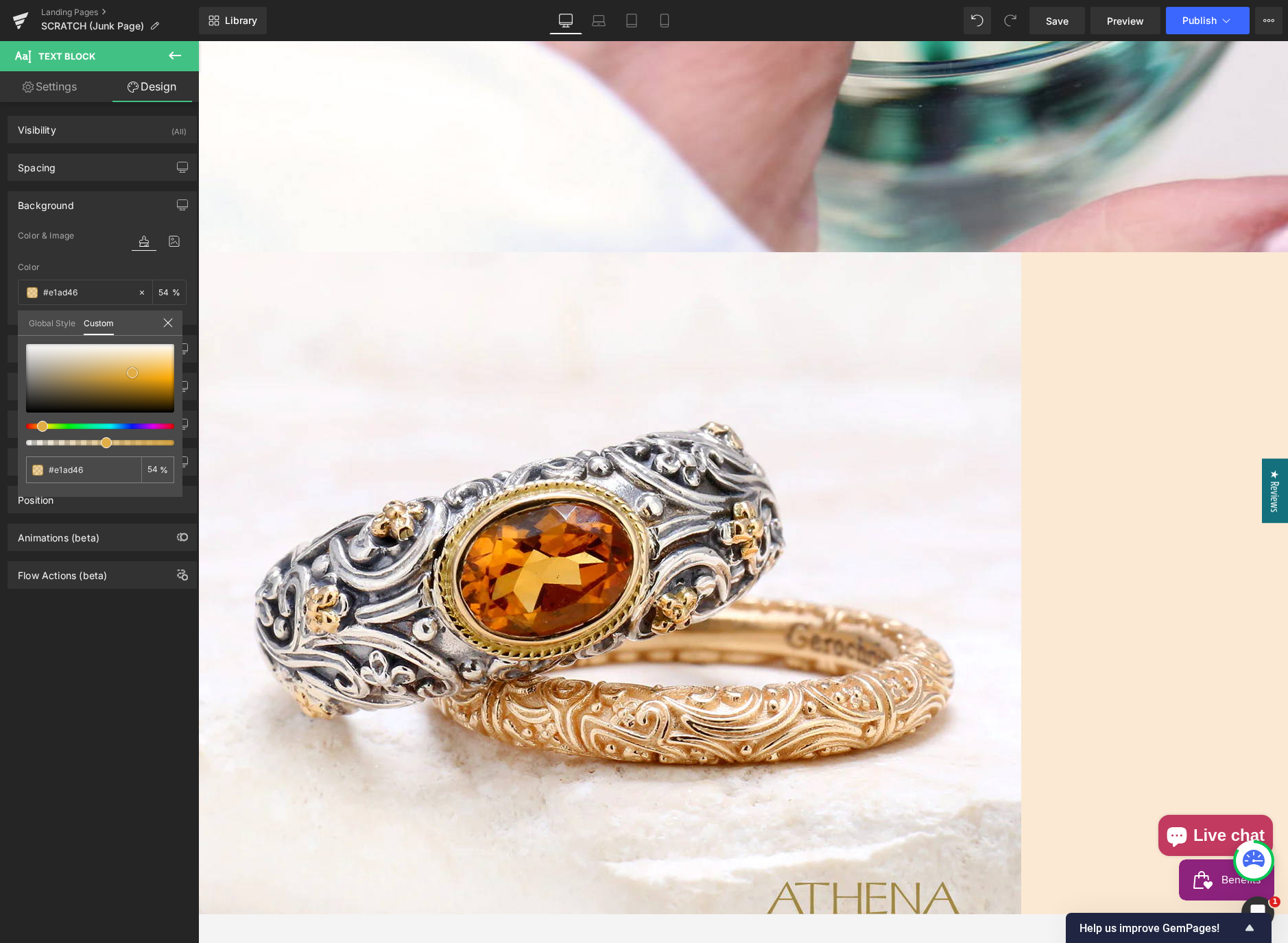
type input "#deac48"
type input "#dfae4d"
type input "#e0b051"
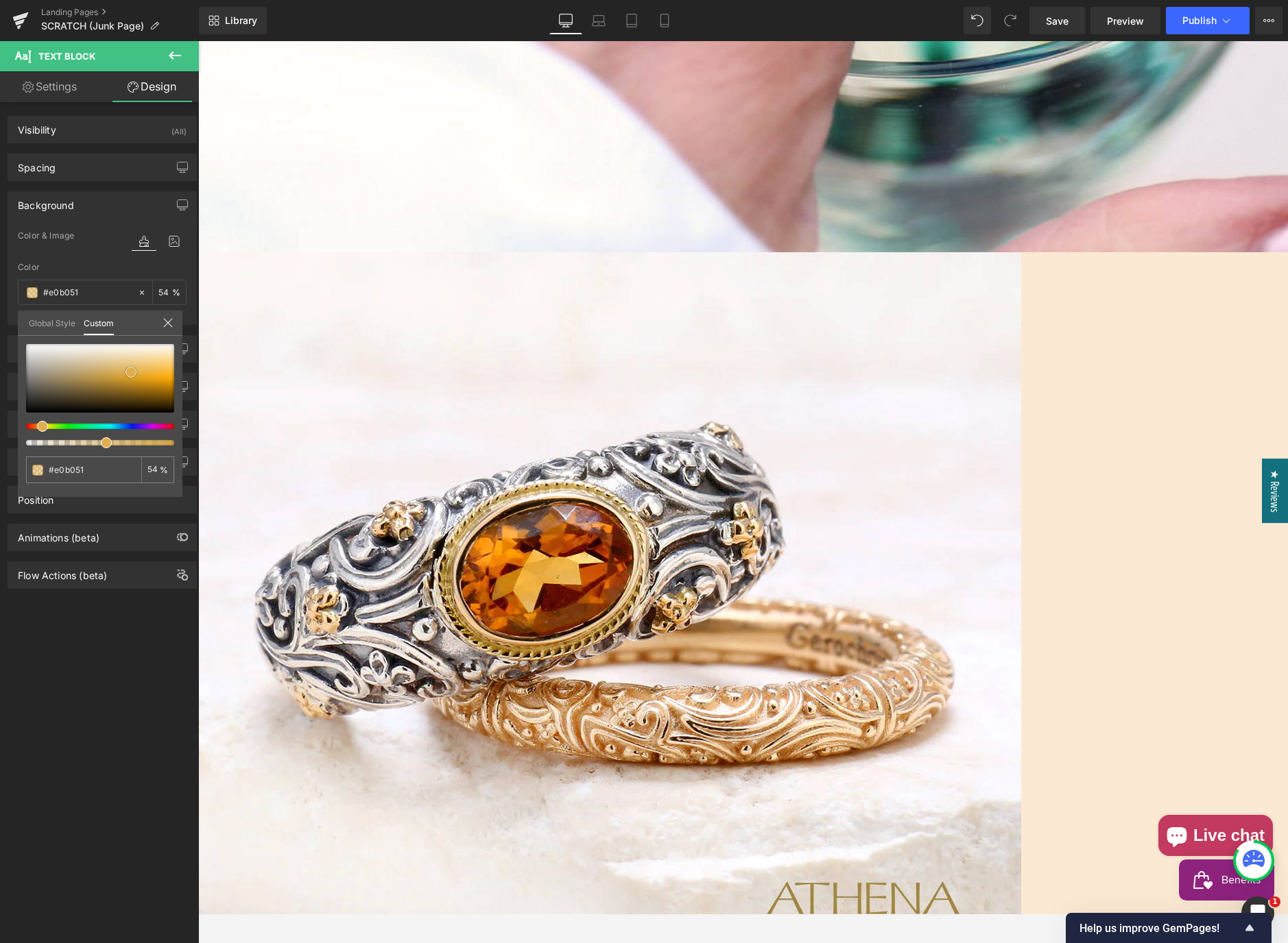
type input "#e0b45b"
type input "#dfb45c"
type input "#e0b660"
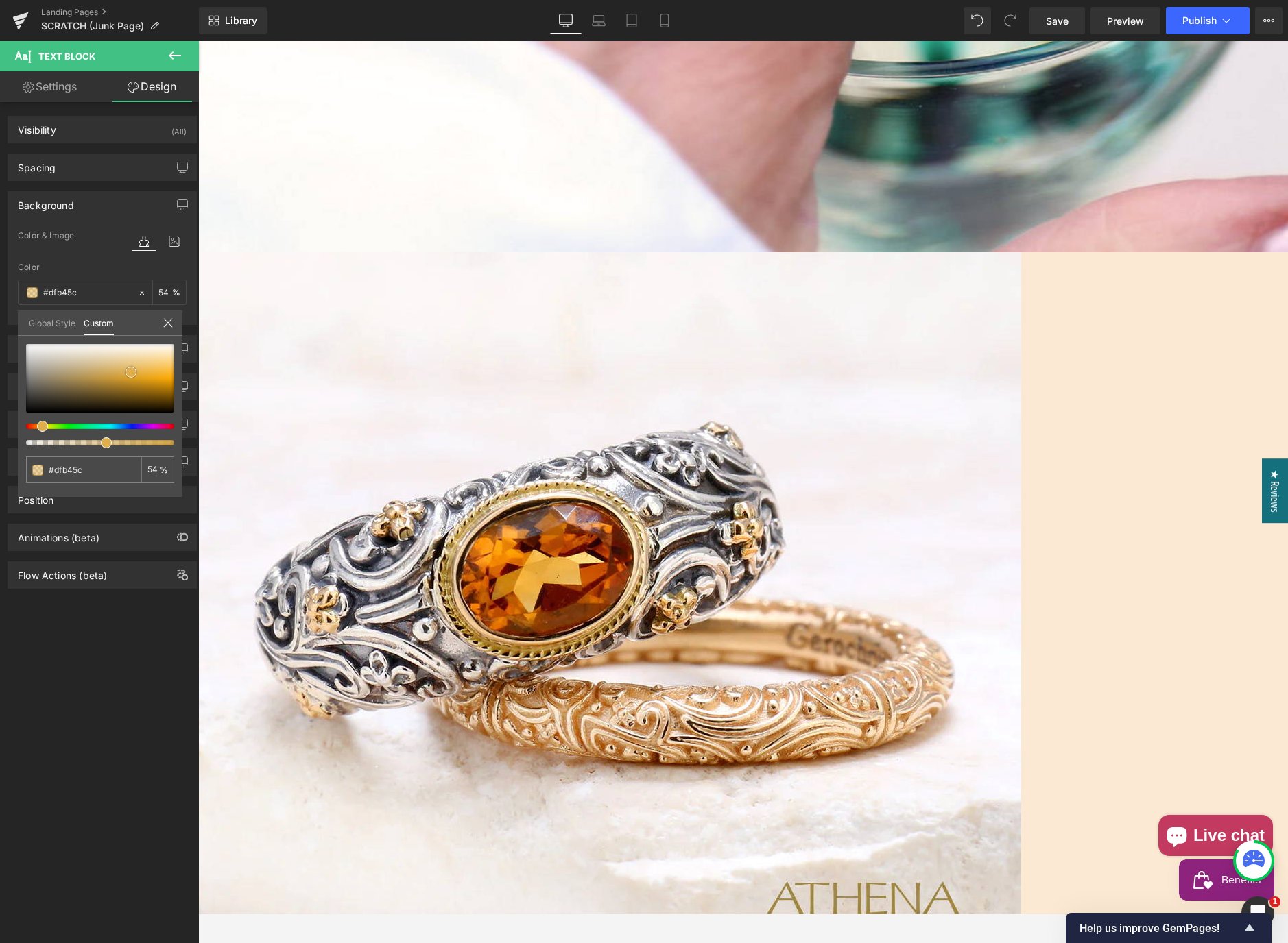
type input "#e0b660"
type input "#e2bb6e"
type input "#e4c485"
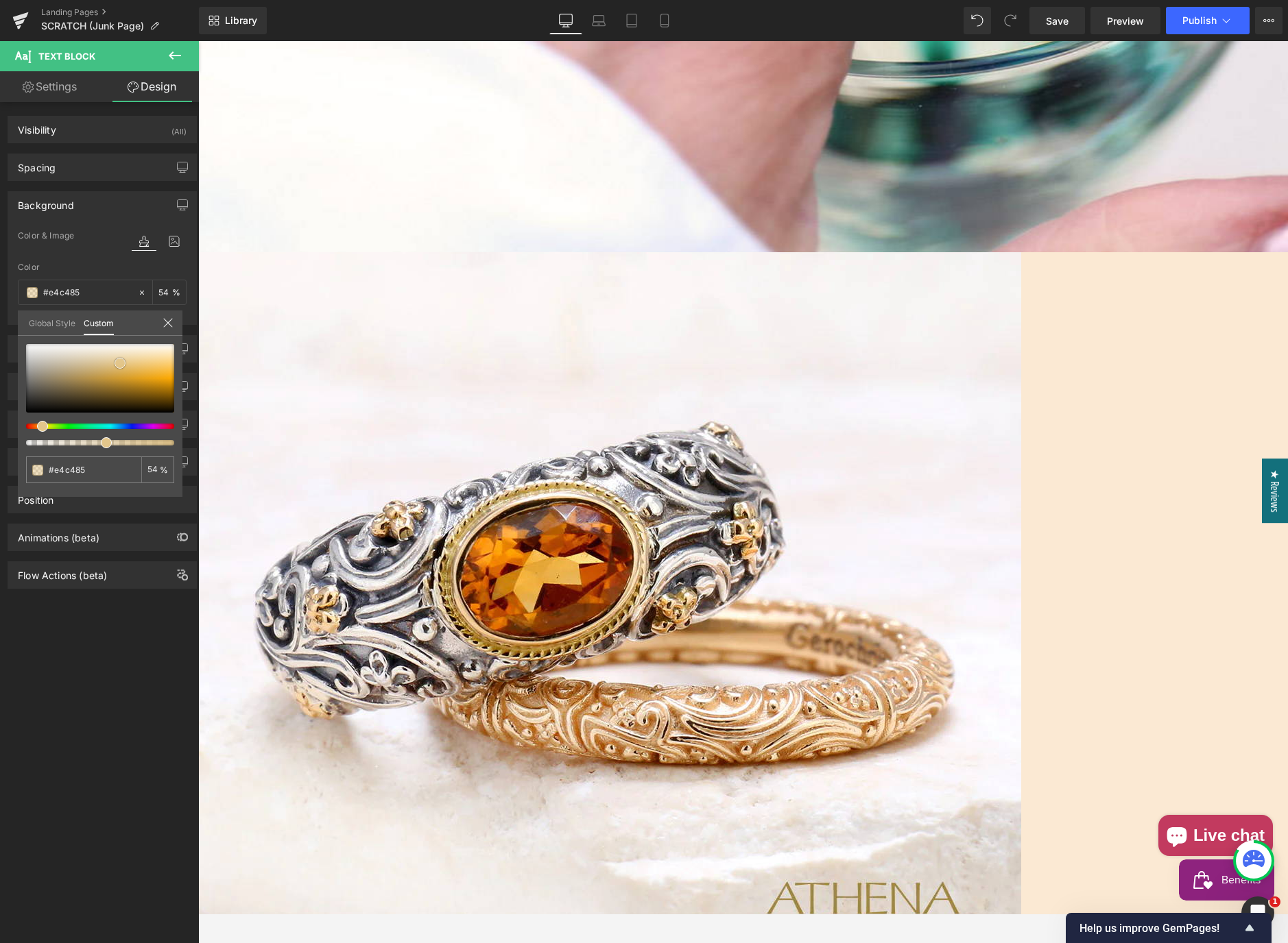
type input "#e6cc98"
type input "#e8d3aa"
type input "#e9d5ae"
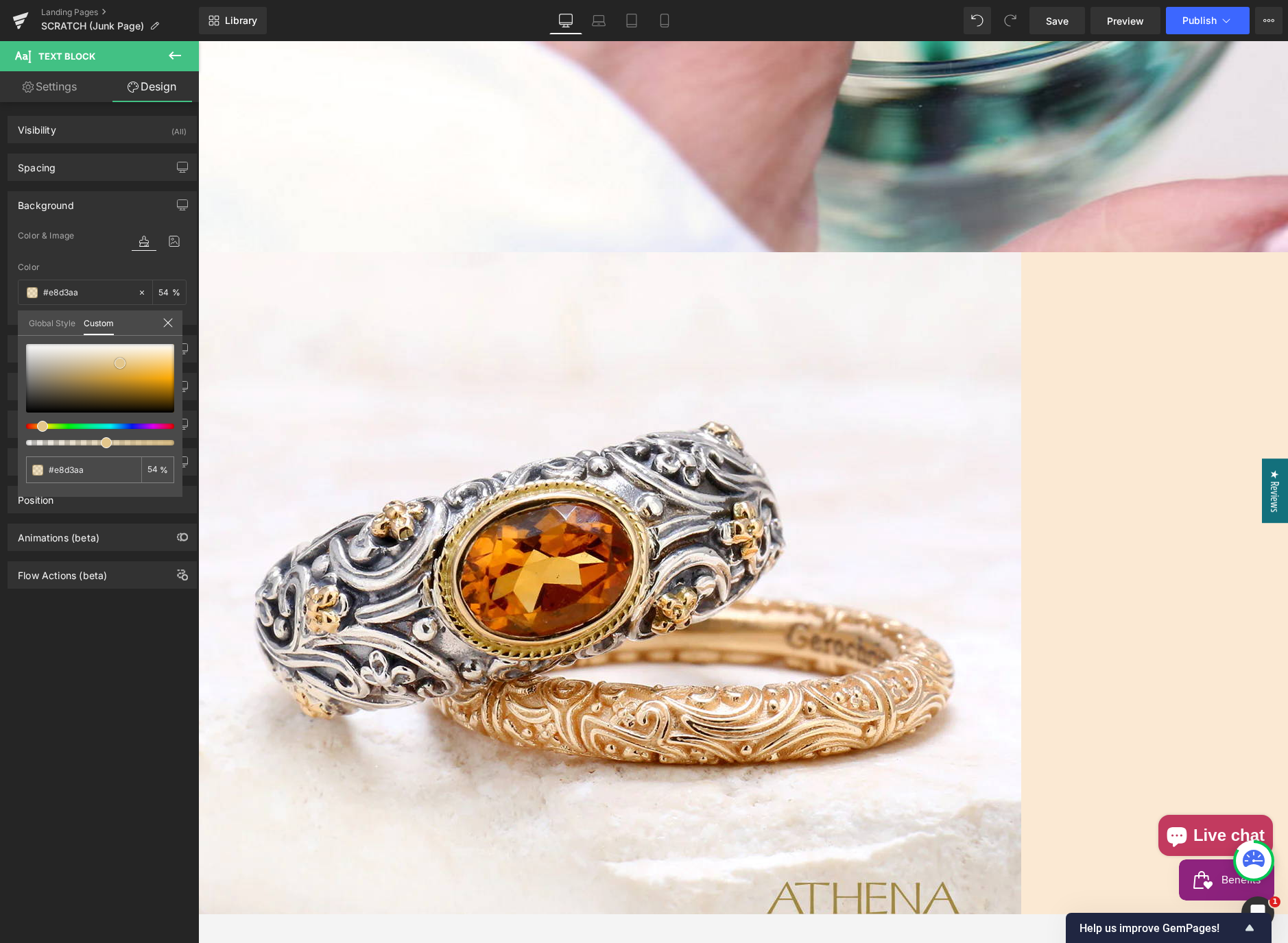
type input "#e9d5ae"
type input "#ead6ad"
type input "#e9d3a9"
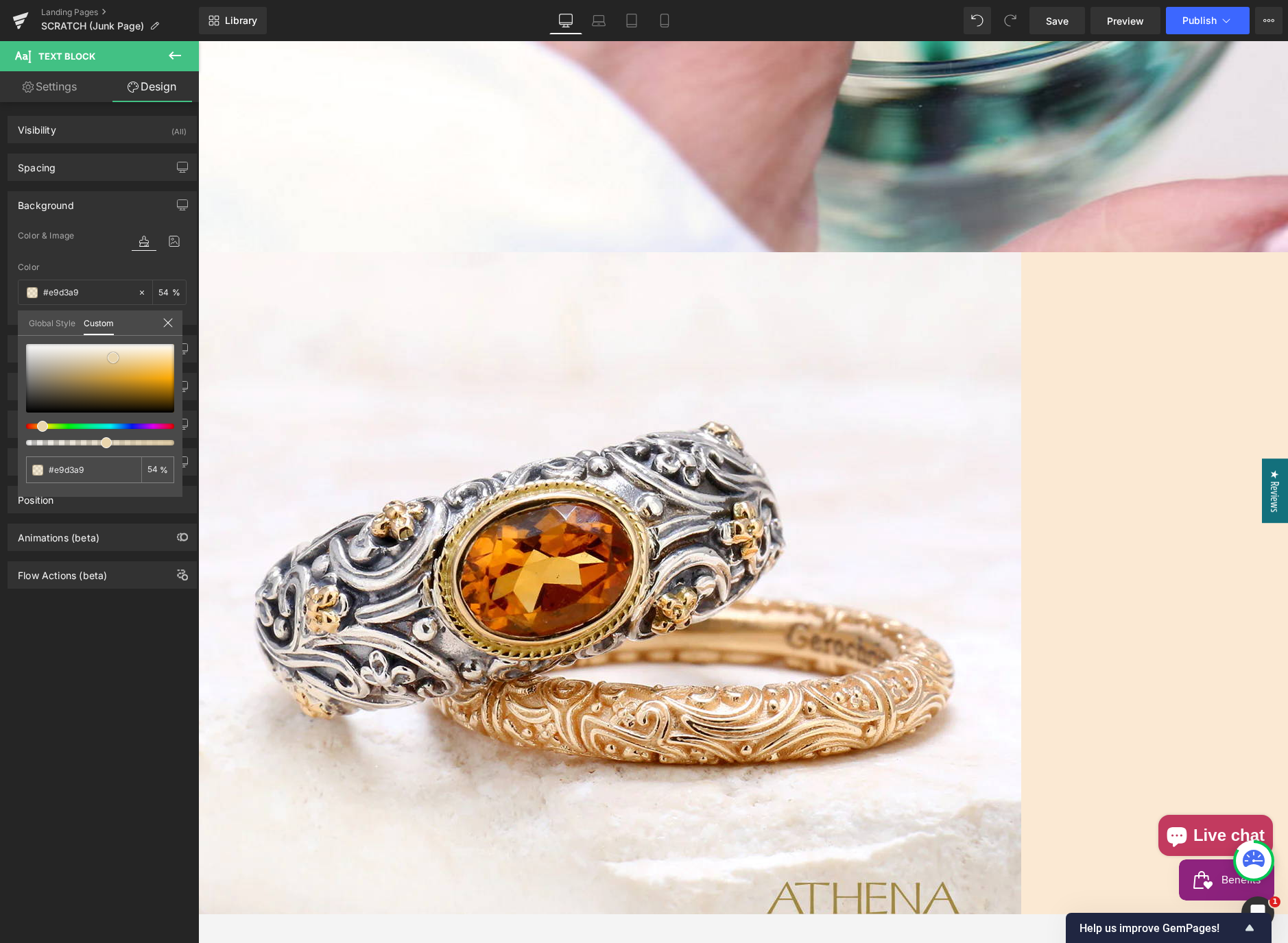
type input "#e9d0a4"
type input "#e8cda0"
type input "#e7cb9c"
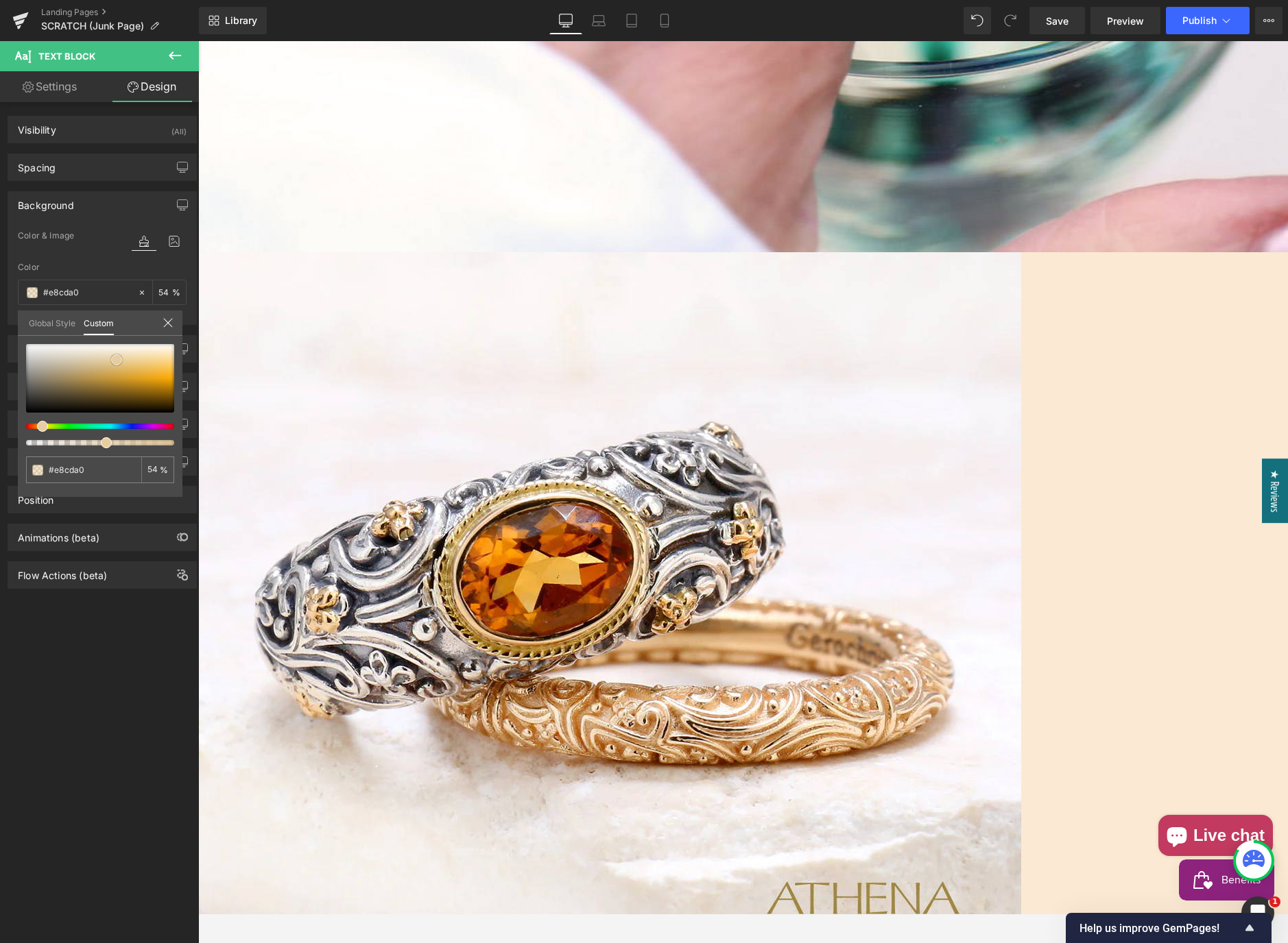
type input "#e7cb9c"
type input "#e6c998"
type input "#e5c794"
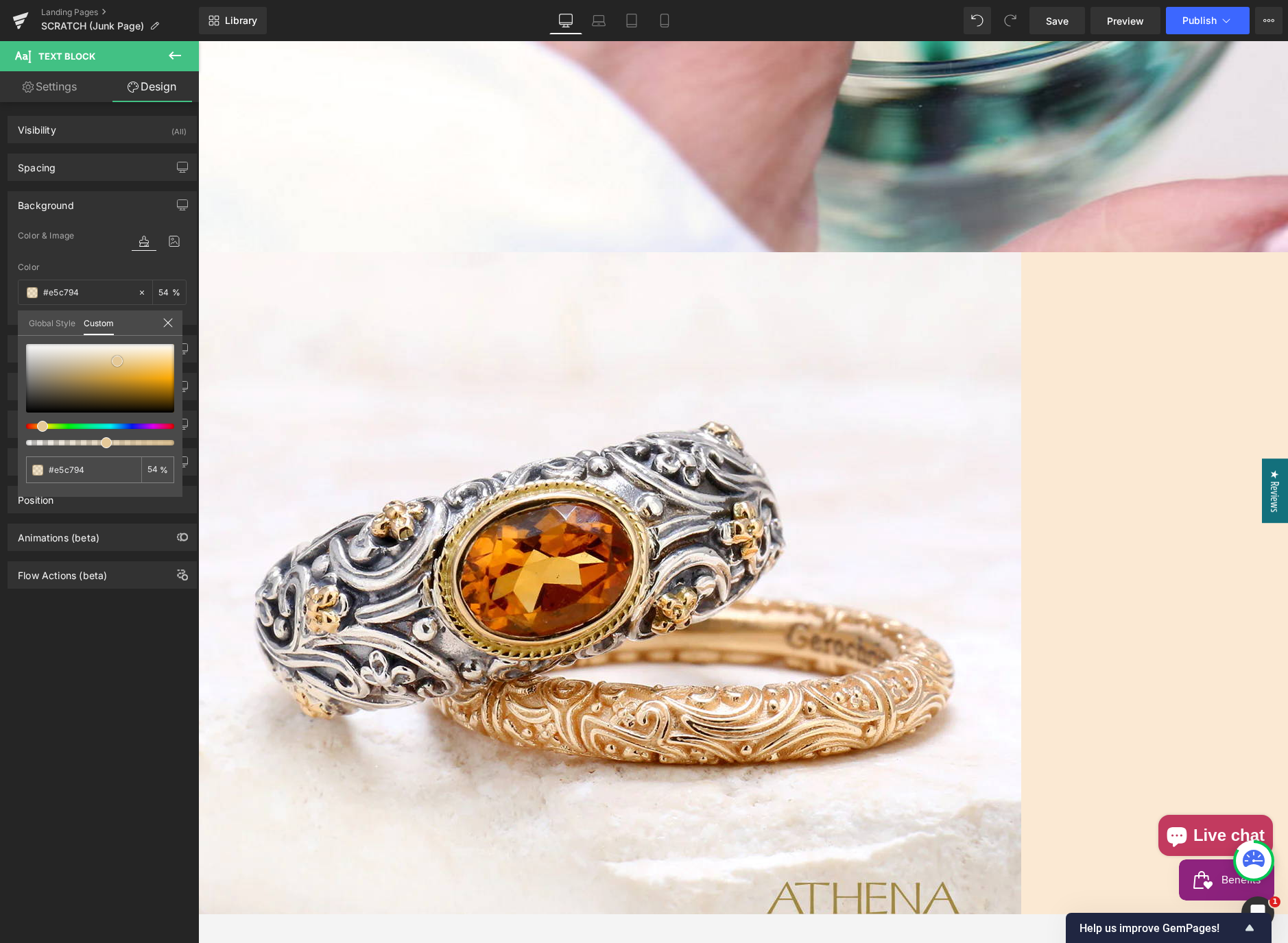
type input "#e3c38c"
type input "#e2c187"
type input "#e1be83"
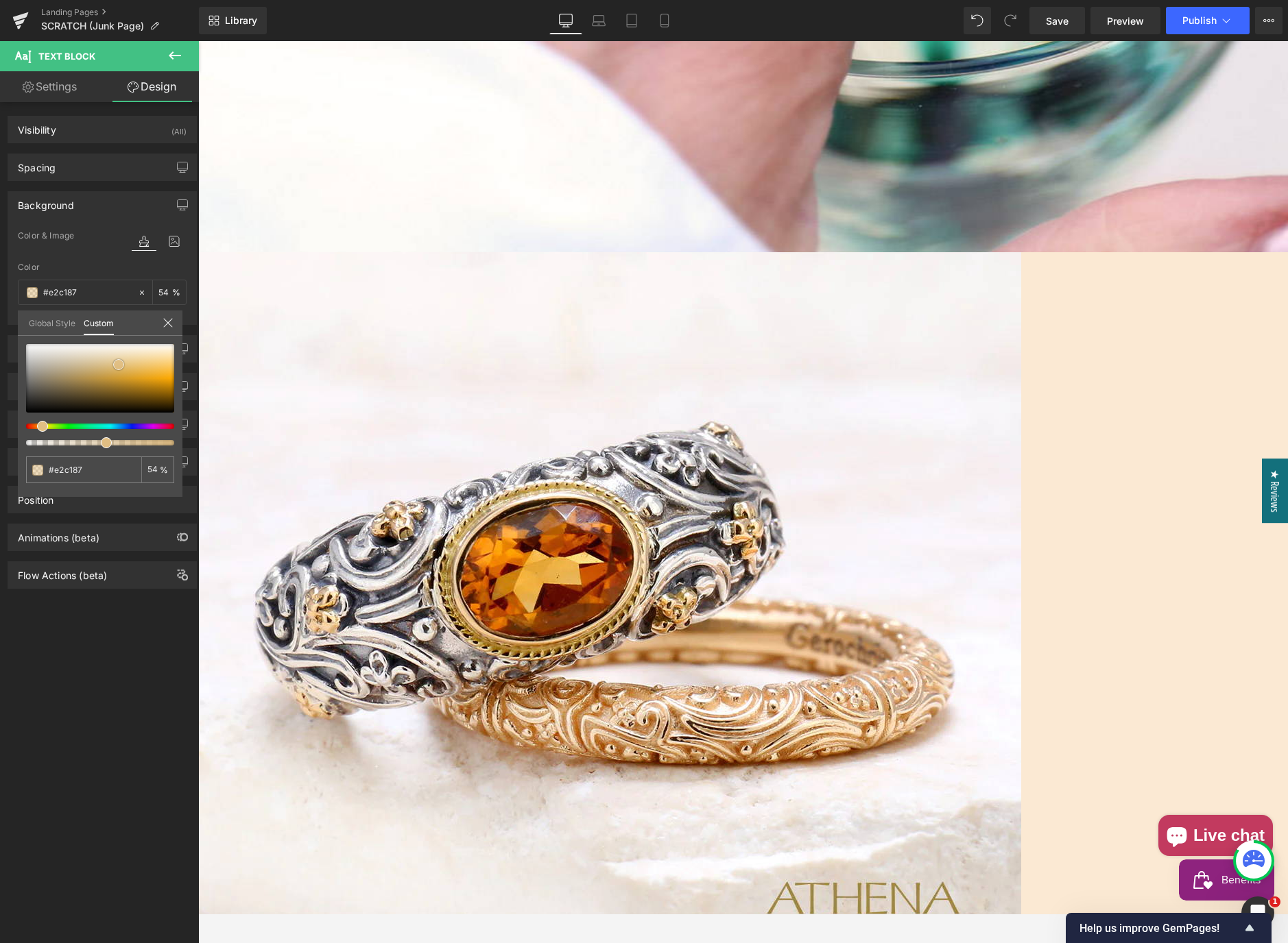
type input "#e1be83"
type input "#e0be84"
type input "#debe86"
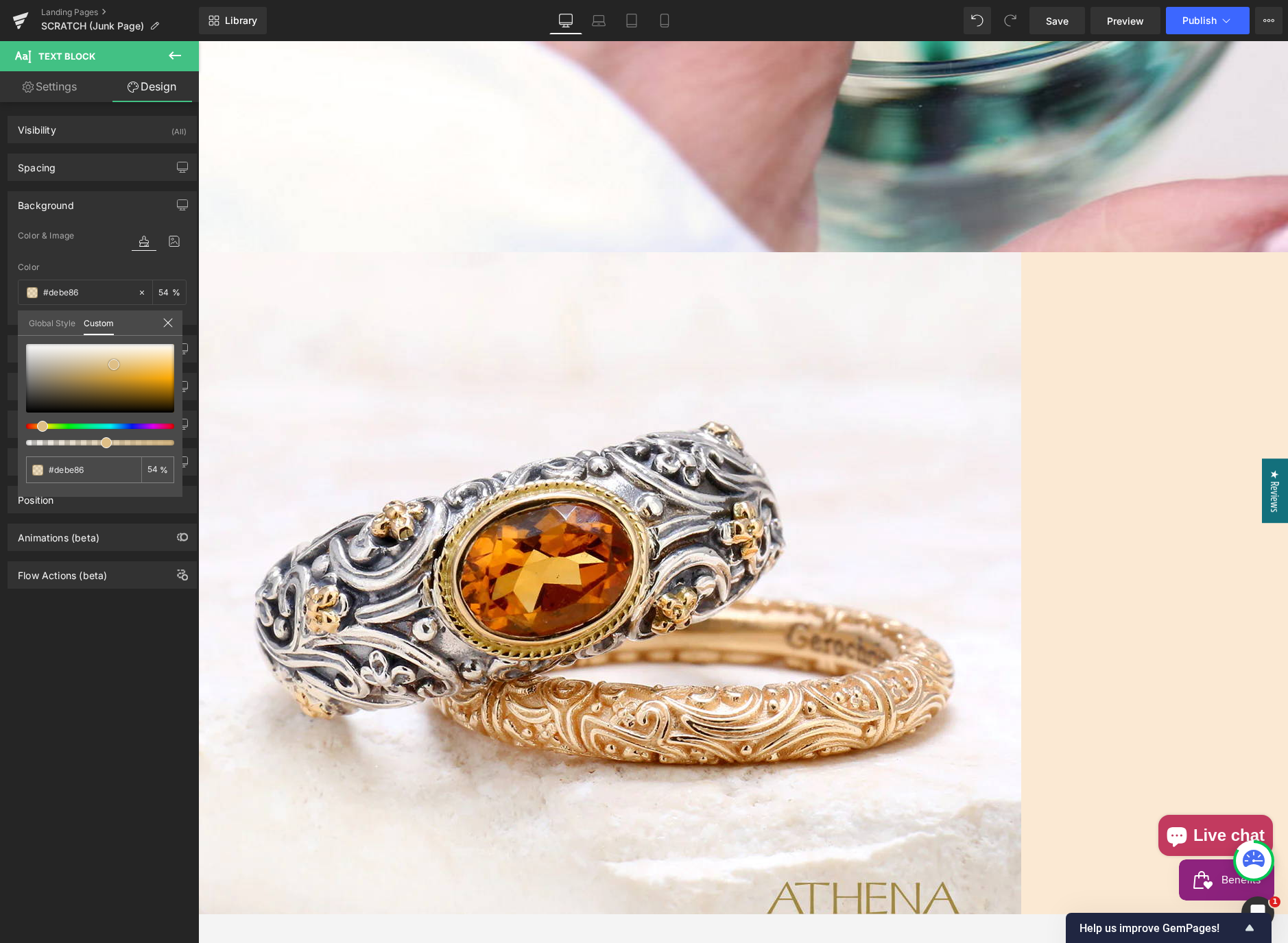
type input "#dfc08a"
type input "#dec08b"
type input "#dfc28f"
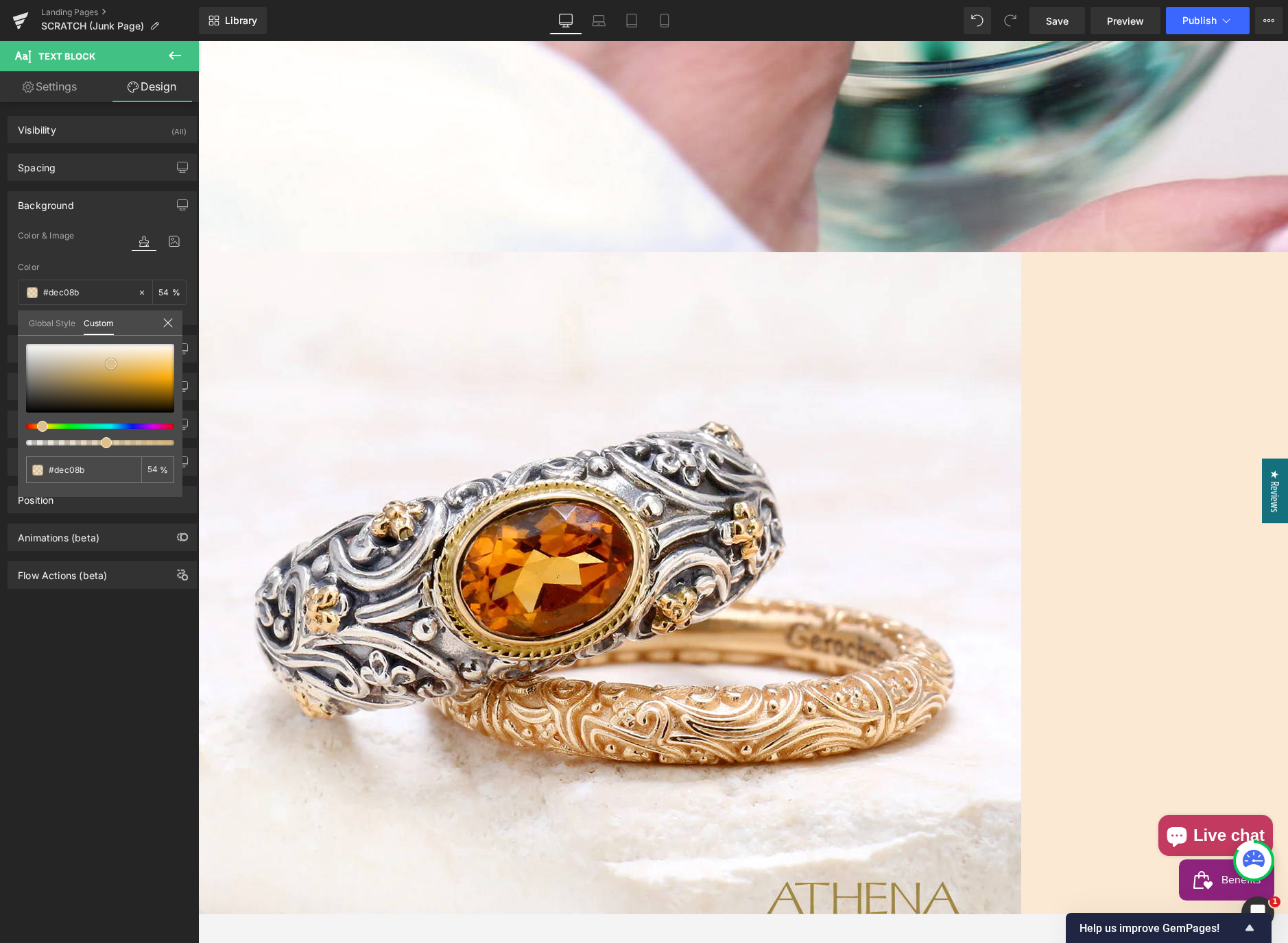
type input "#dfc28f"
type input "#dec08b"
type input "#dbb97e"
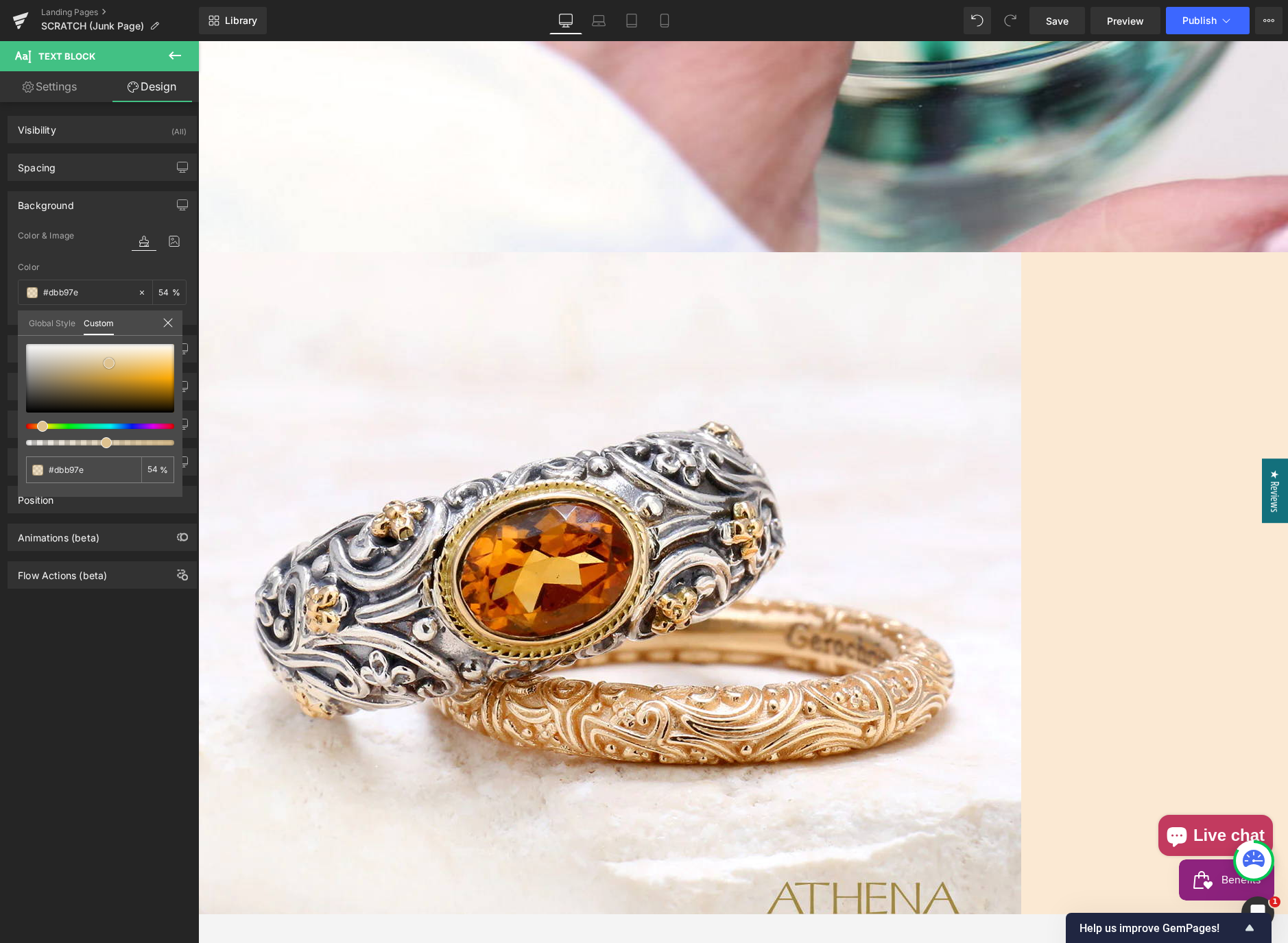
type input "#dbb97f"
type input "#d9b77b"
type input "#dab77a"
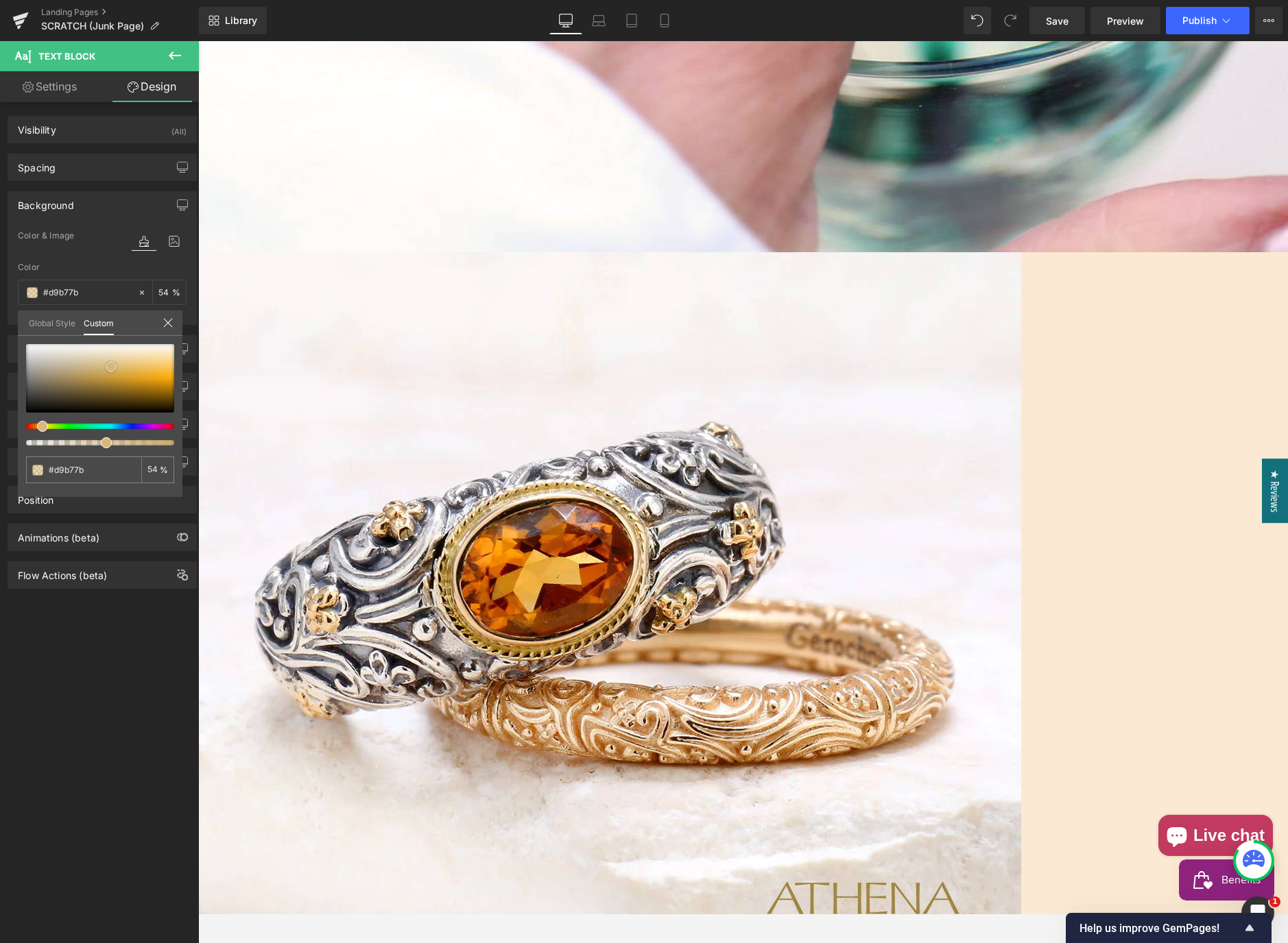
type input "#dab77a"
drag, startPoint x: 150, startPoint y: 378, endPoint x: 109, endPoint y: 363, distance: 43.7
click at [109, 363] on span at bounding box center [112, 366] width 11 height 11
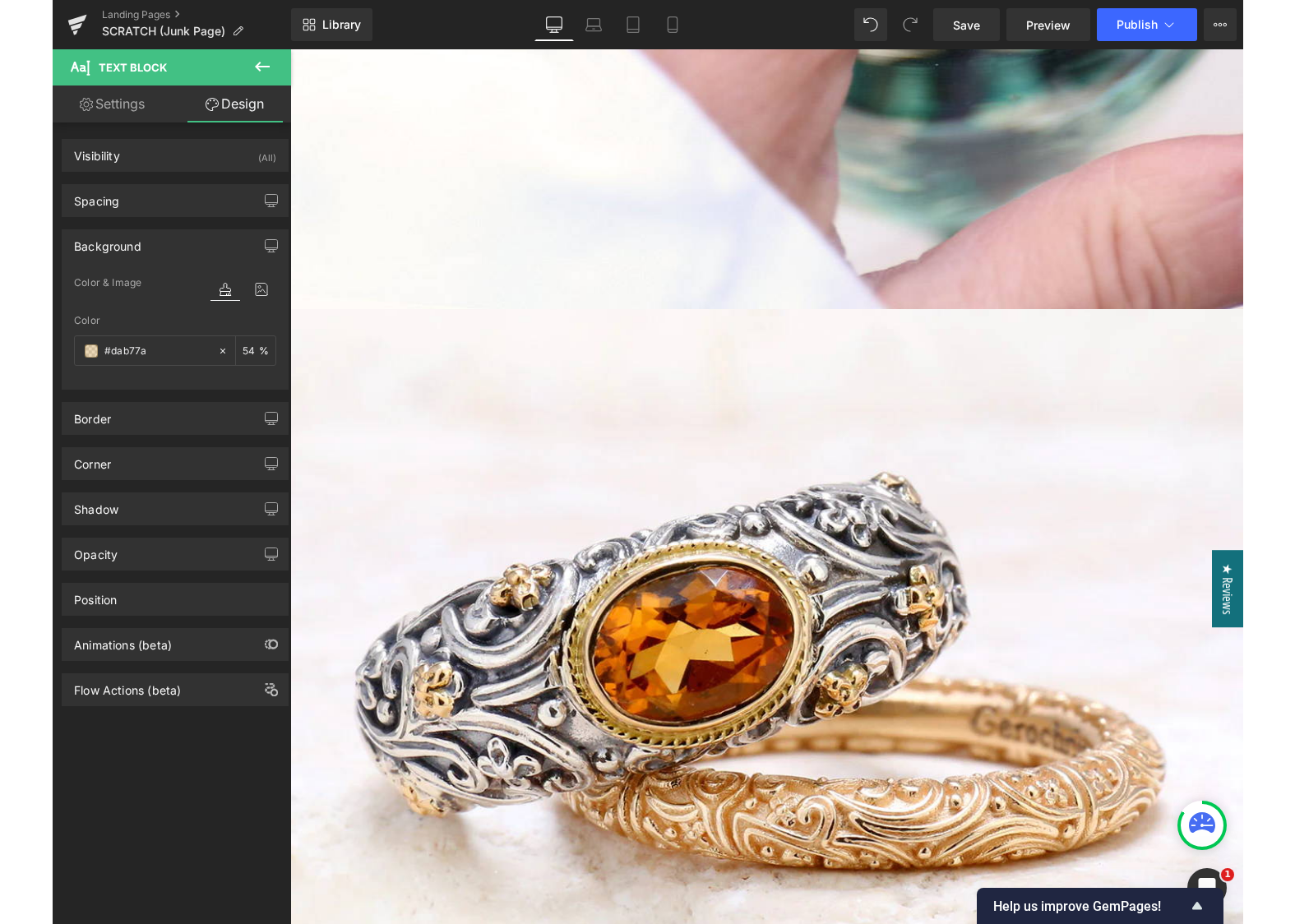
scroll to position [800, 0]
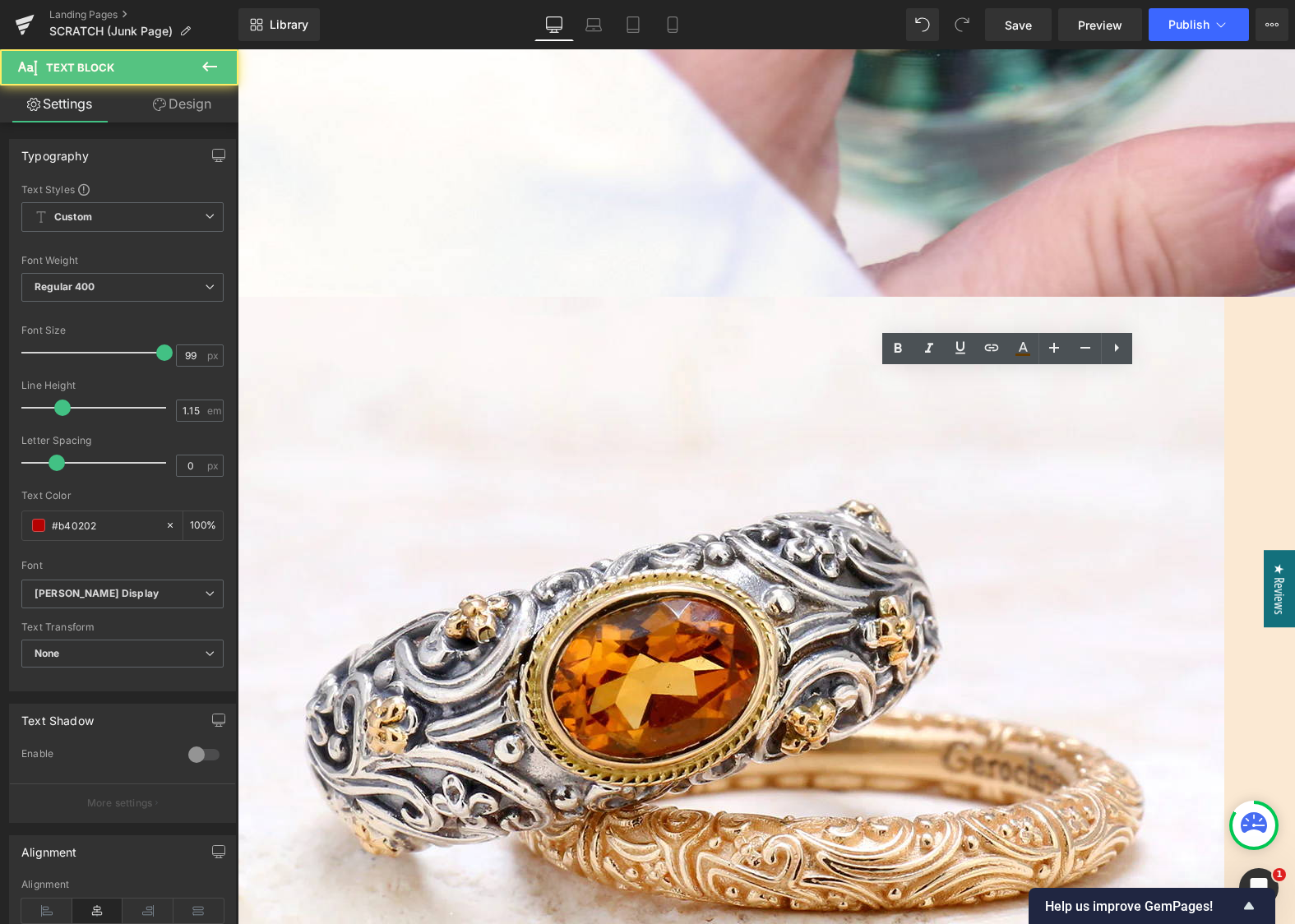
drag, startPoint x: 1098, startPoint y: 518, endPoint x: 861, endPoint y: 446, distance: 247.7
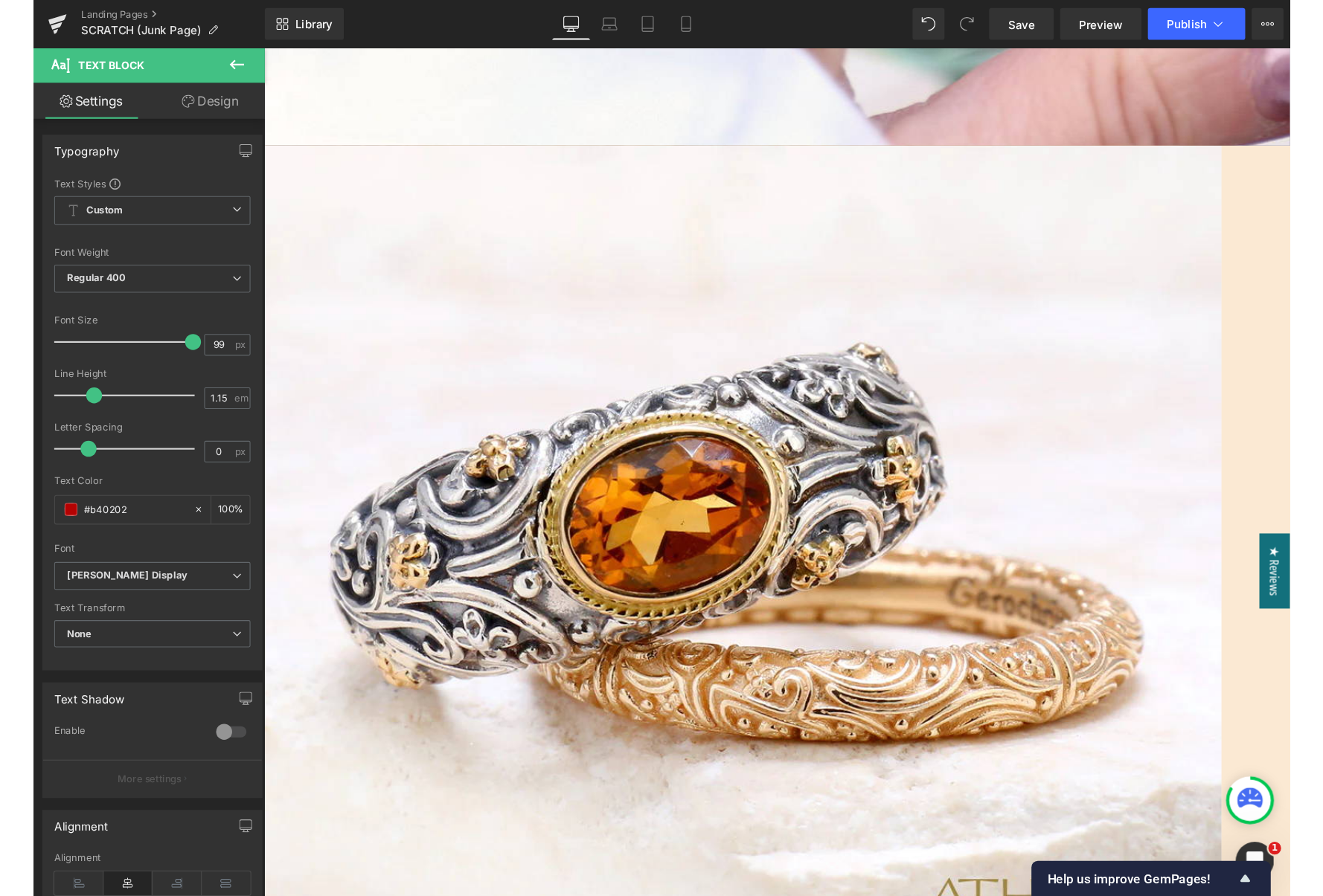
scroll to position [849, 0]
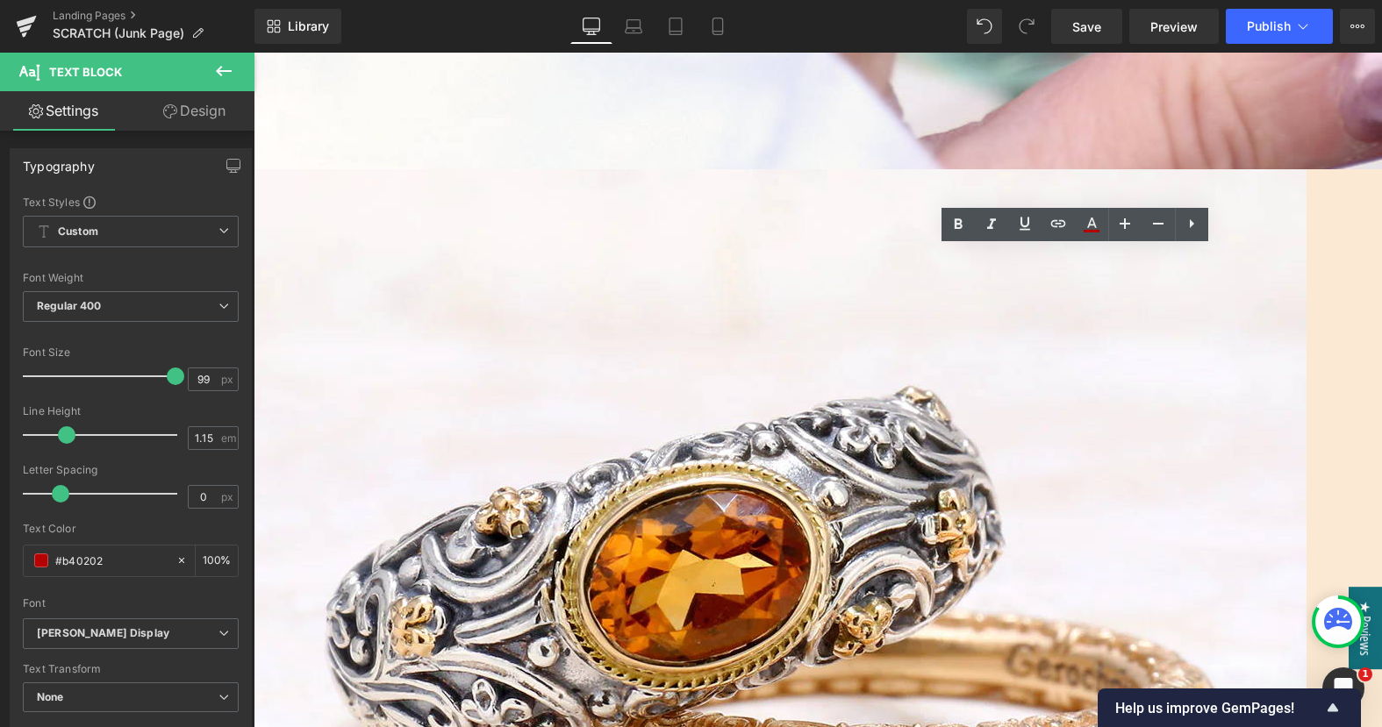
drag, startPoint x: 1219, startPoint y: 409, endPoint x: 914, endPoint y: 311, distance: 319.9
click at [1094, 229] on icon at bounding box center [1091, 224] width 21 height 21
type input "#b40202"
type input "100"
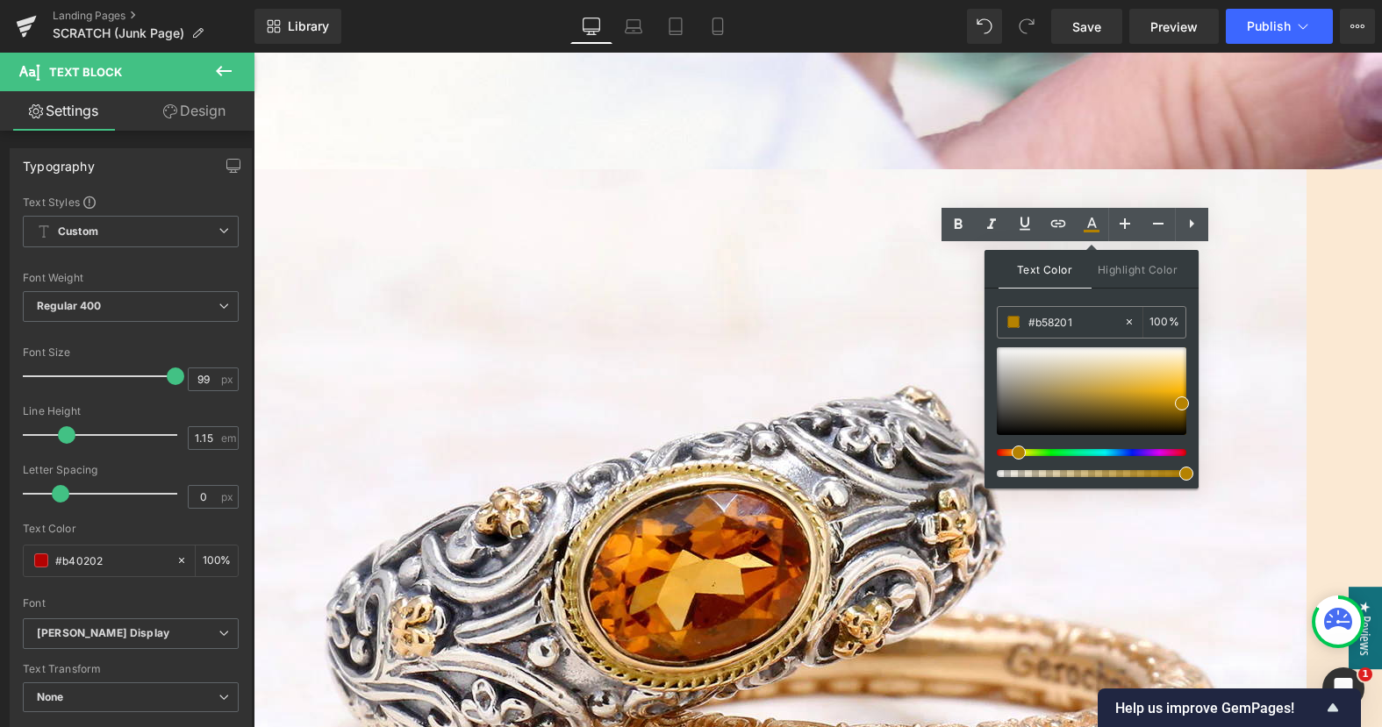
click at [1012, 453] on div at bounding box center [1085, 452] width 190 height 7
click at [1006, 454] on div at bounding box center [1085, 452] width 190 height 7
drag, startPoint x: 1179, startPoint y: 404, endPoint x: 1128, endPoint y: 399, distance: 51.2
click at [1128, 399] on span at bounding box center [1131, 398] width 14 height 14
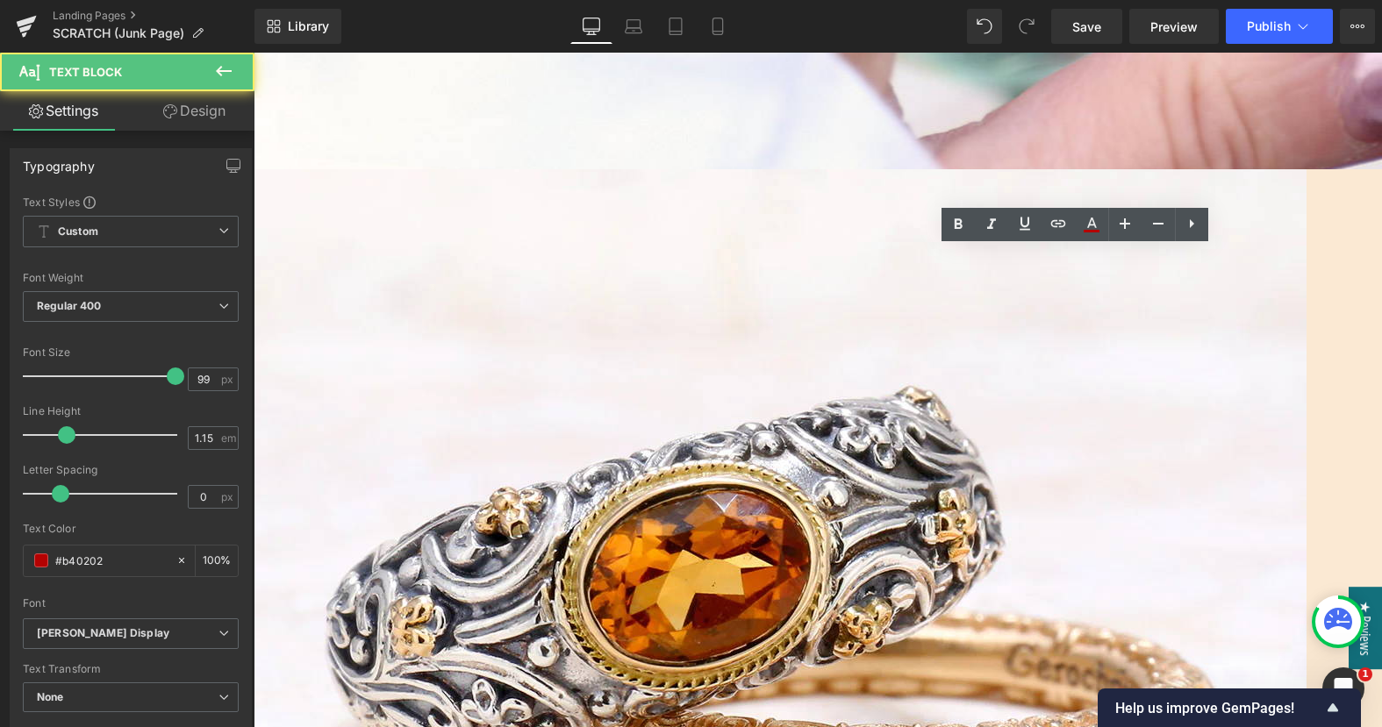
drag, startPoint x: 1176, startPoint y: 393, endPoint x: 919, endPoint y: 298, distance: 274.0
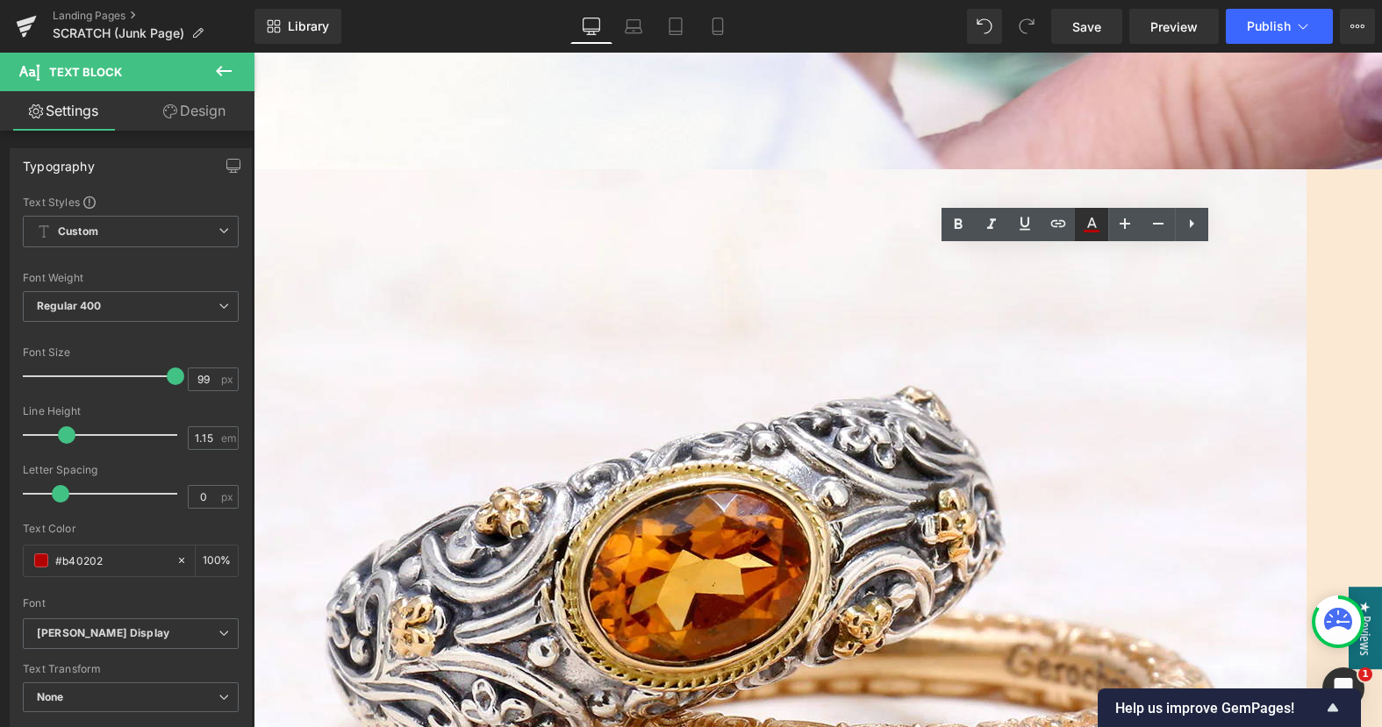
click at [1087, 225] on icon at bounding box center [1092, 223] width 10 height 11
type input "#b40202"
type input "100"
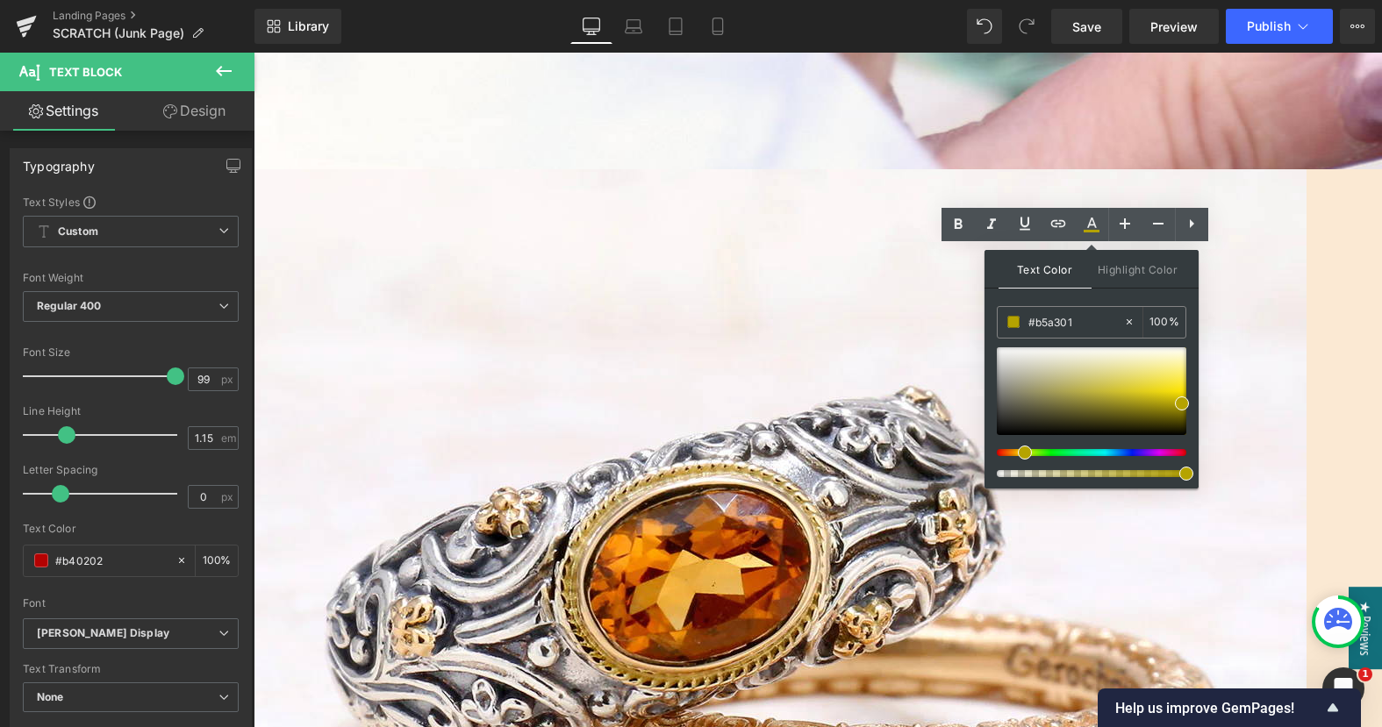
click at [1018, 452] on div at bounding box center [1085, 452] width 190 height 7
click at [1008, 451] on div at bounding box center [1085, 452] width 190 height 7
type input "#a76606"
drag, startPoint x: 1183, startPoint y: 404, endPoint x: 1172, endPoint y: 406, distance: 10.7
click at [1172, 406] on span at bounding box center [1171, 405] width 14 height 14
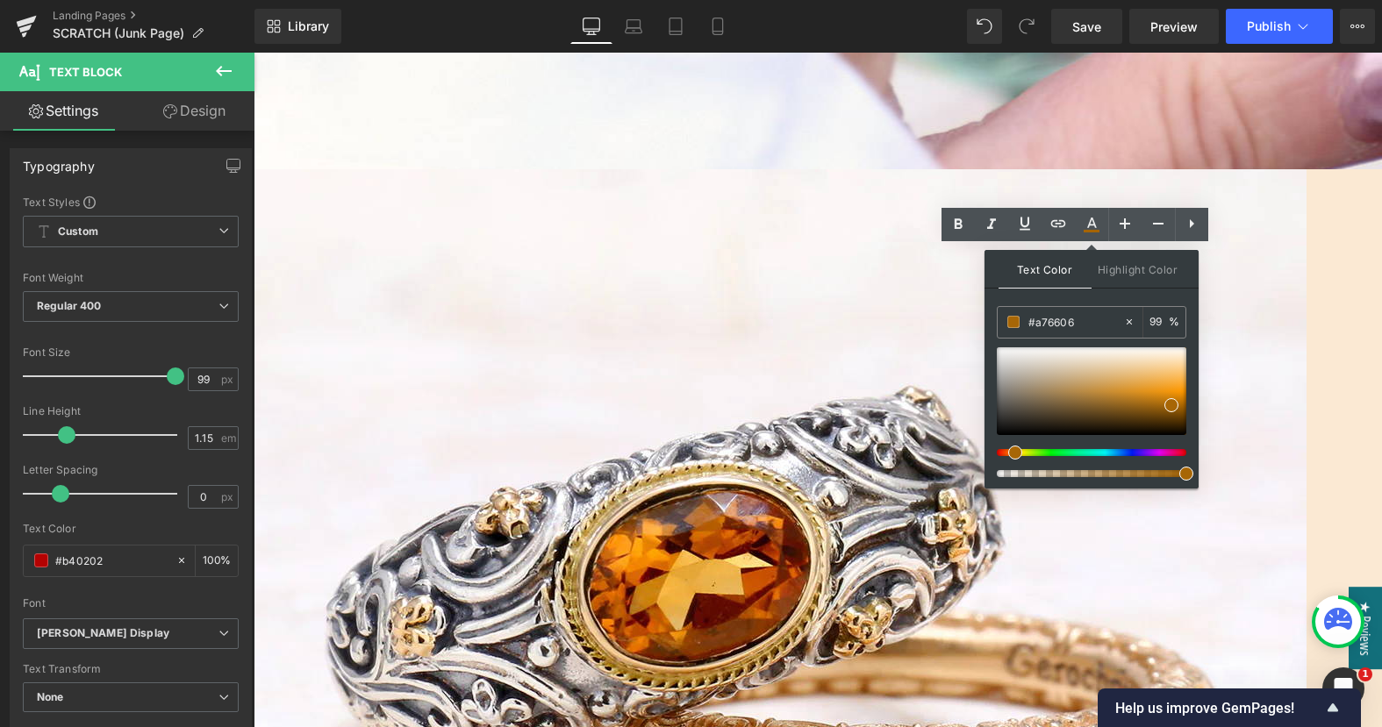
click at [1189, 470] on span at bounding box center [1186, 474] width 14 height 14
type input "100"
drag, startPoint x: 1167, startPoint y: 404, endPoint x: 1153, endPoint y: 400, distance: 14.7
click at [1153, 400] on span at bounding box center [1157, 401] width 14 height 14
click at [1011, 454] on span at bounding box center [1017, 453] width 14 height 14
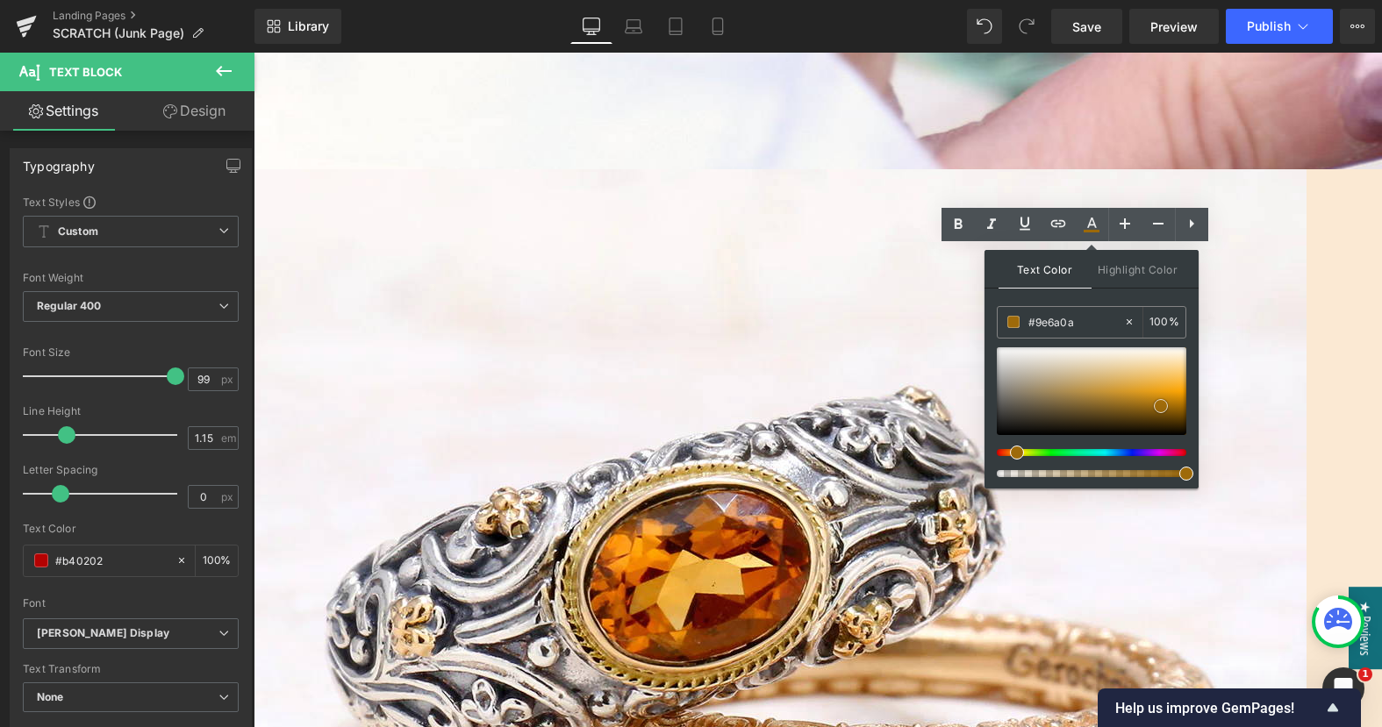
click at [1163, 404] on span at bounding box center [1161, 406] width 14 height 14
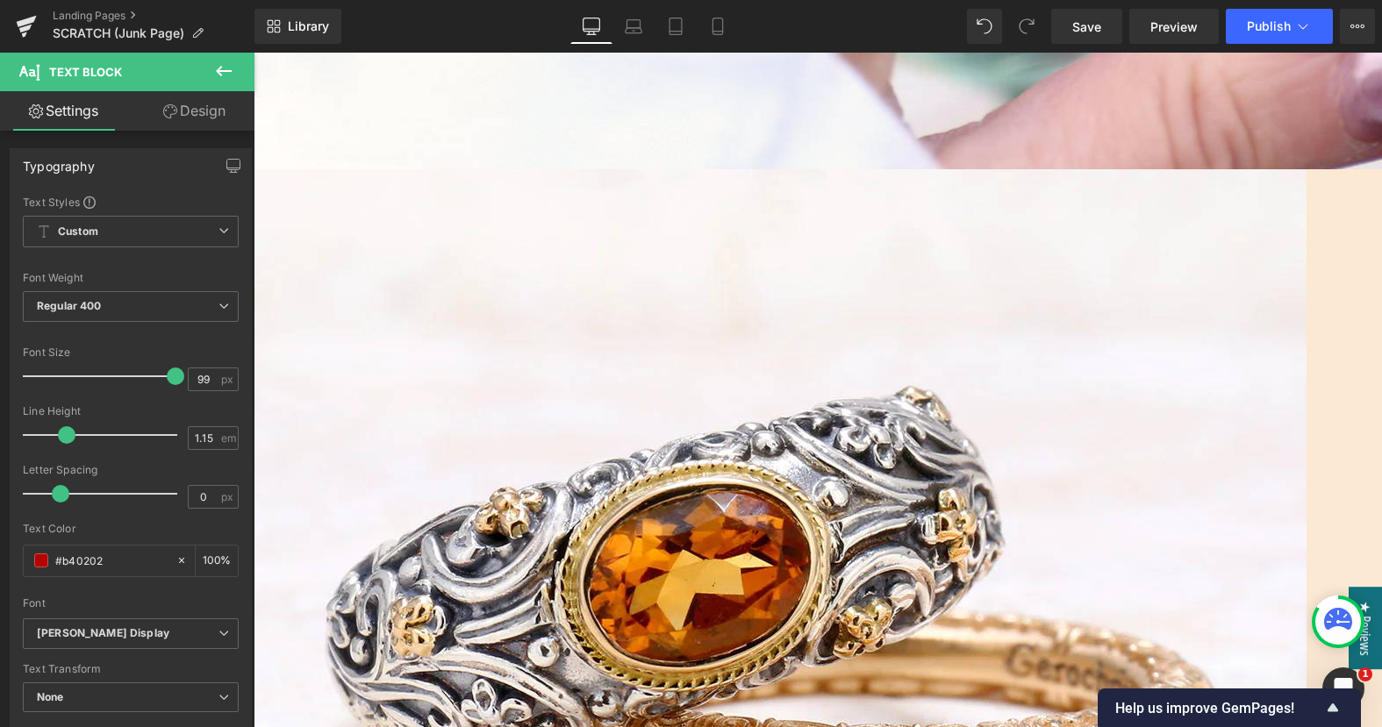
drag, startPoint x: 1068, startPoint y: 350, endPoint x: 904, endPoint y: 304, distance: 170.3
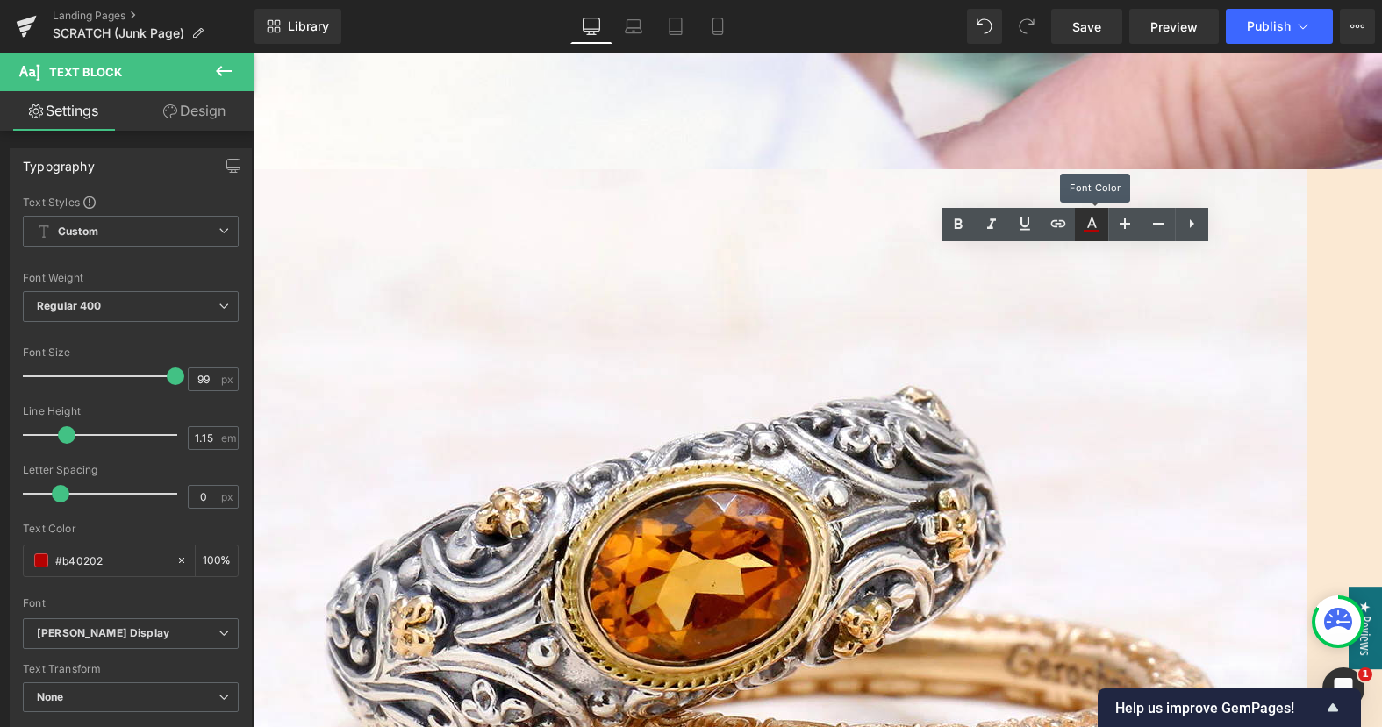
click at [1090, 227] on icon at bounding box center [1091, 224] width 21 height 21
type input "#b40202"
type input "100"
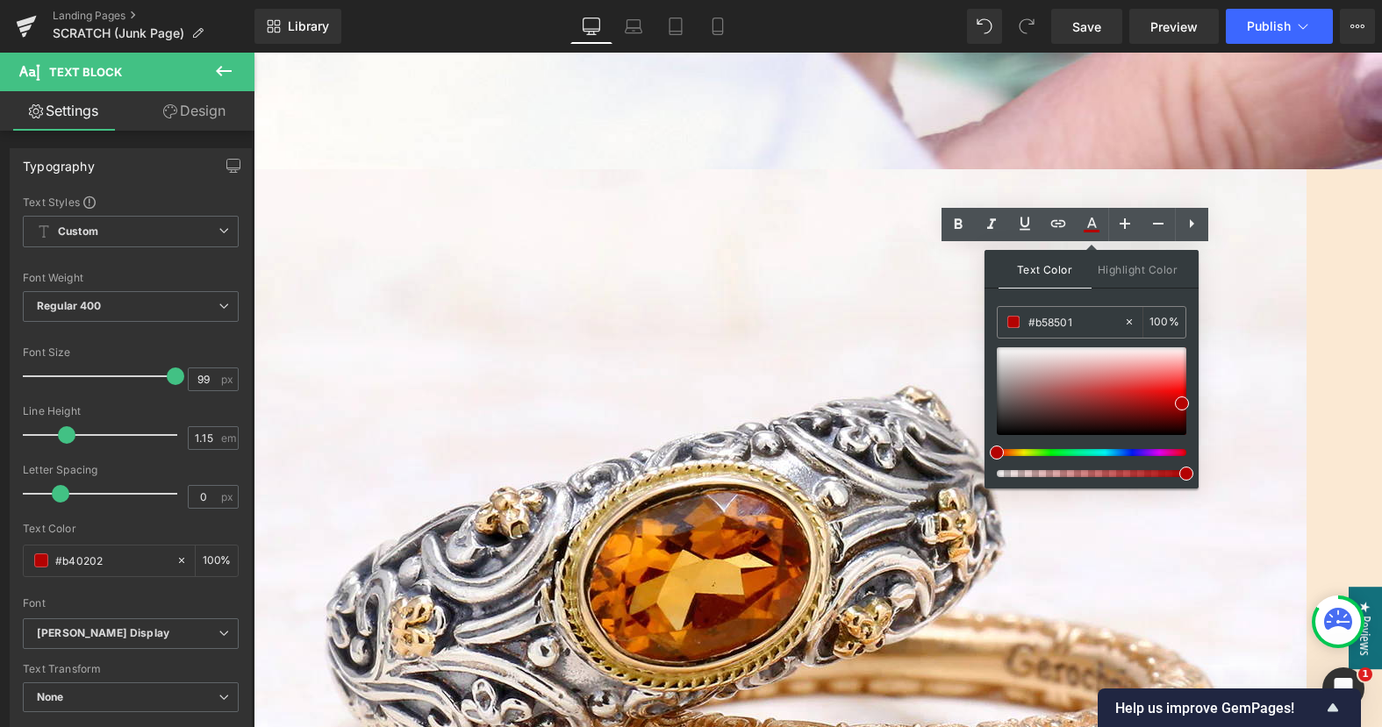
click at [1012, 454] on div at bounding box center [1085, 452] width 190 height 7
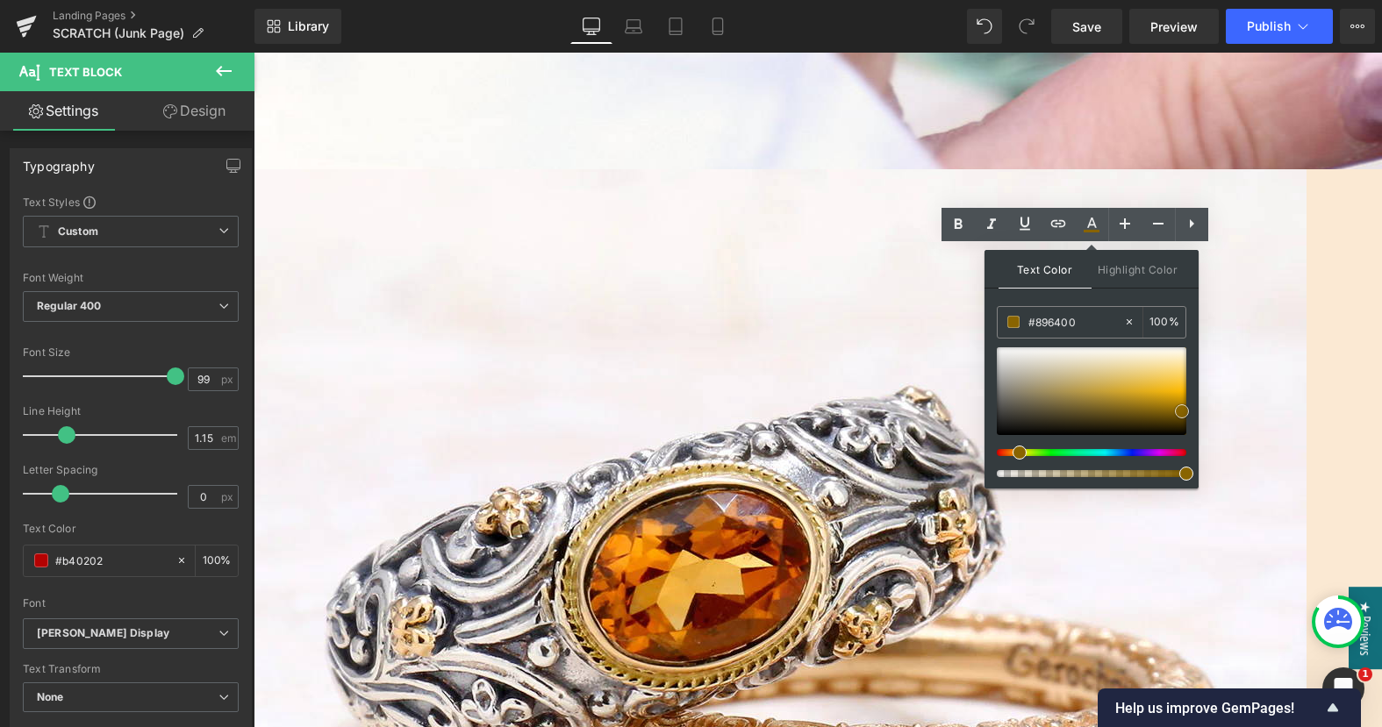
click at [1179, 418] on div at bounding box center [1092, 391] width 190 height 88
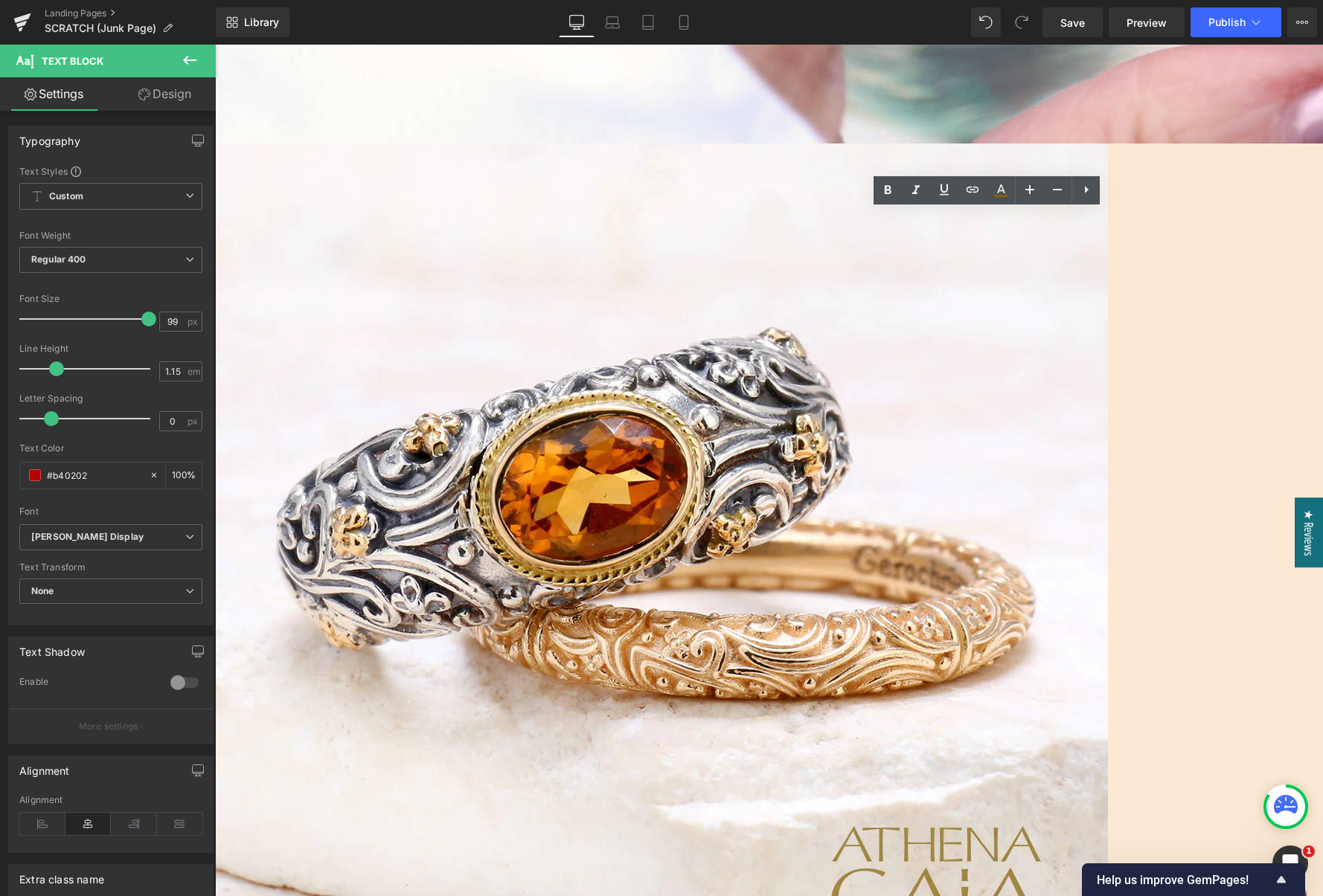
drag, startPoint x: 1077, startPoint y: 326, endPoint x: 850, endPoint y: 251, distance: 239.1
click at [998, 192] on icon at bounding box center [1002, 189] width 8 height 9
type input "#b40202"
type input "100"
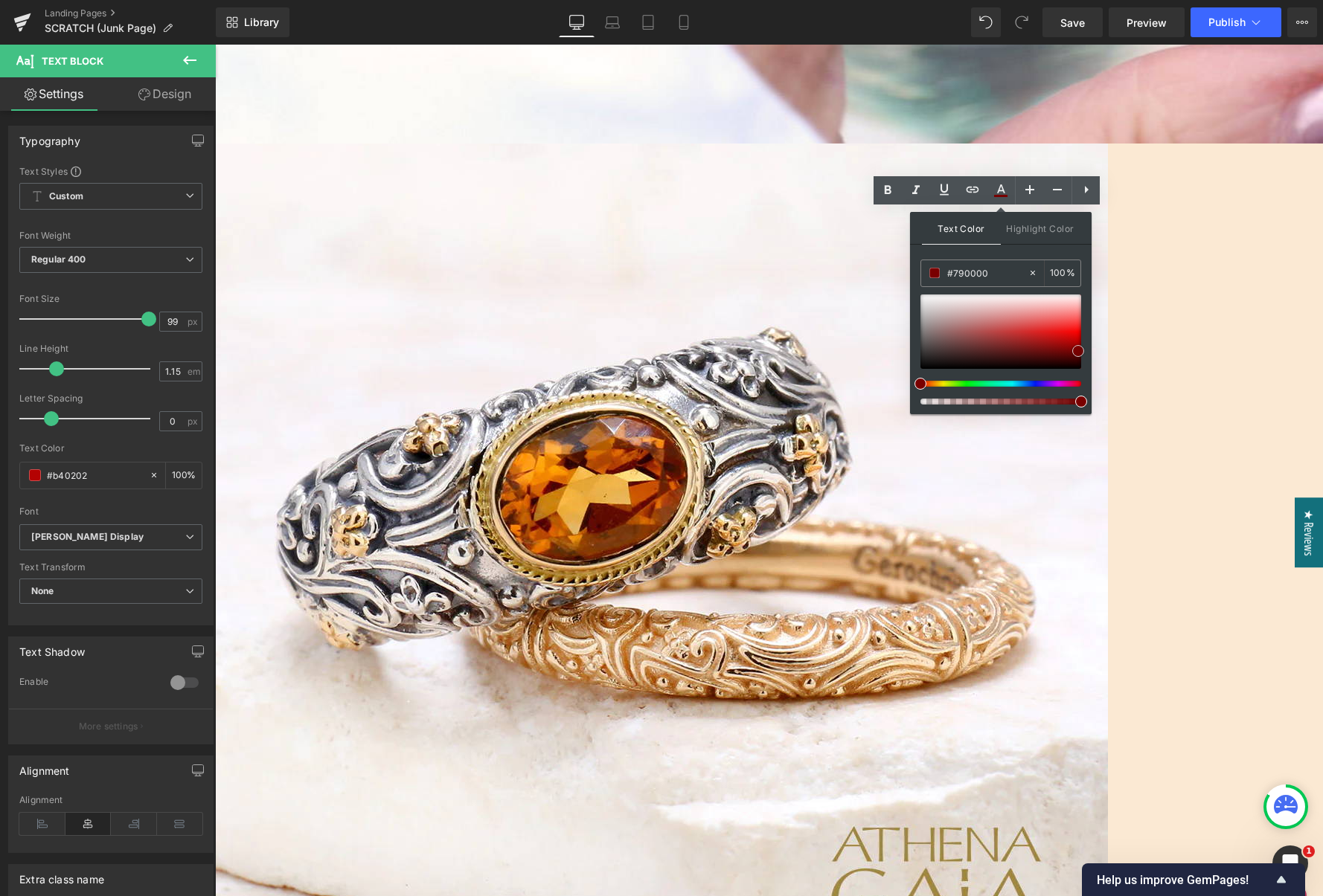
click at [1078, 351] on div at bounding box center [1001, 331] width 161 height 75
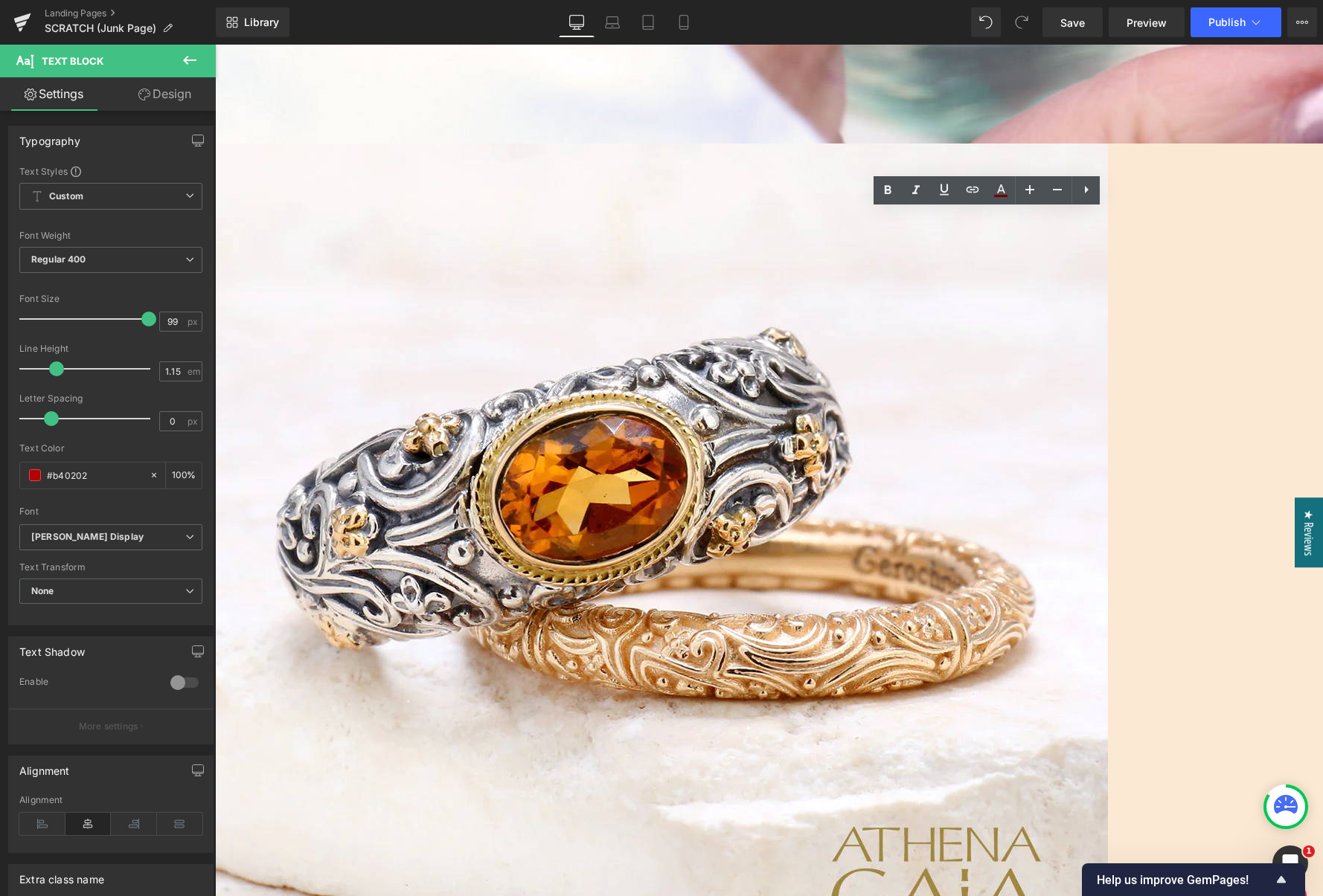
drag, startPoint x: 1030, startPoint y: 319, endPoint x: 841, endPoint y: 252, distance: 200.5
click at [1001, 191] on icon at bounding box center [1002, 189] width 8 height 9
type input "#b40202"
type input "100"
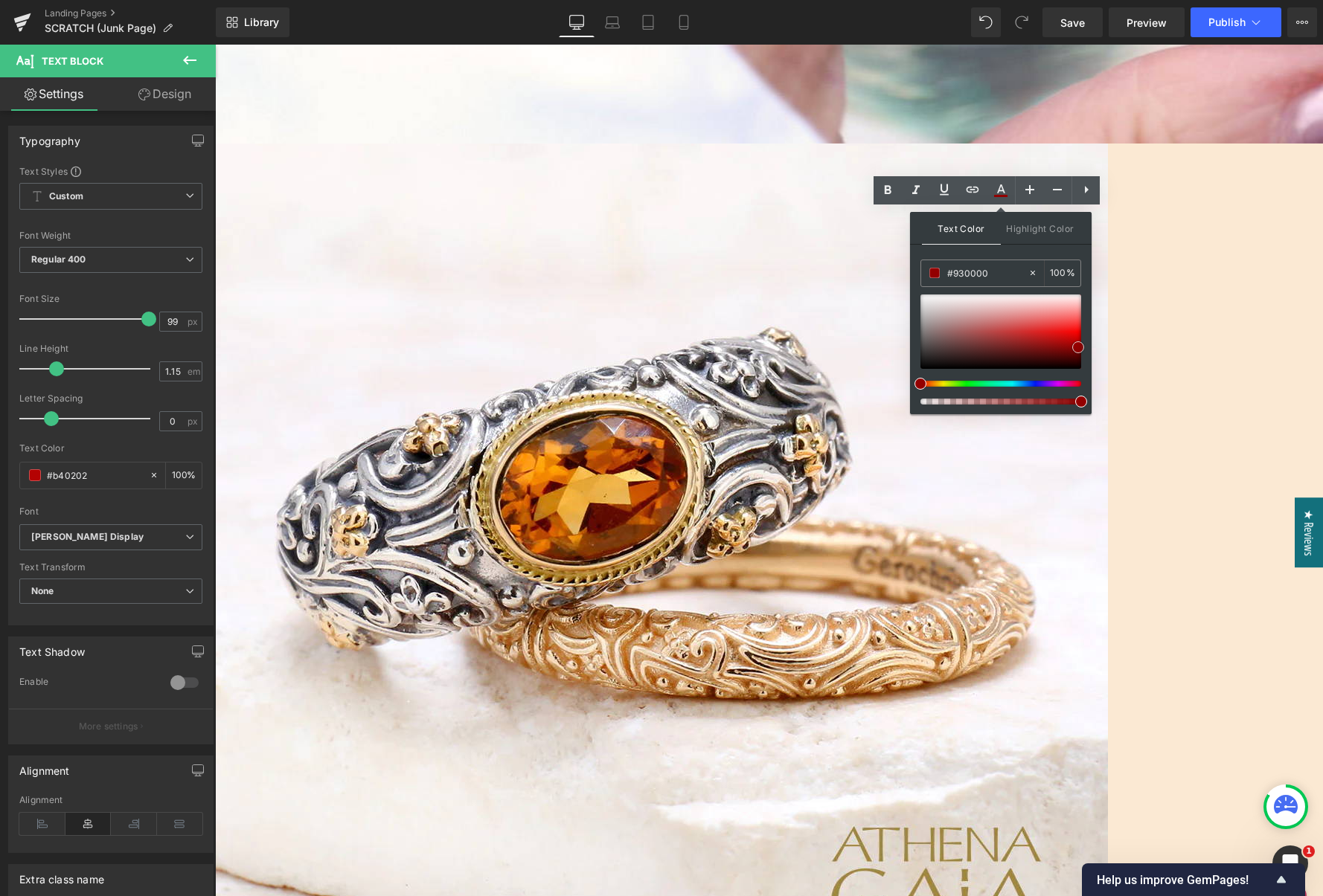
click at [1079, 350] on span at bounding box center [1078, 348] width 12 height 12
type input "#7f0000"
click at [1083, 350] on span at bounding box center [1081, 350] width 12 height 12
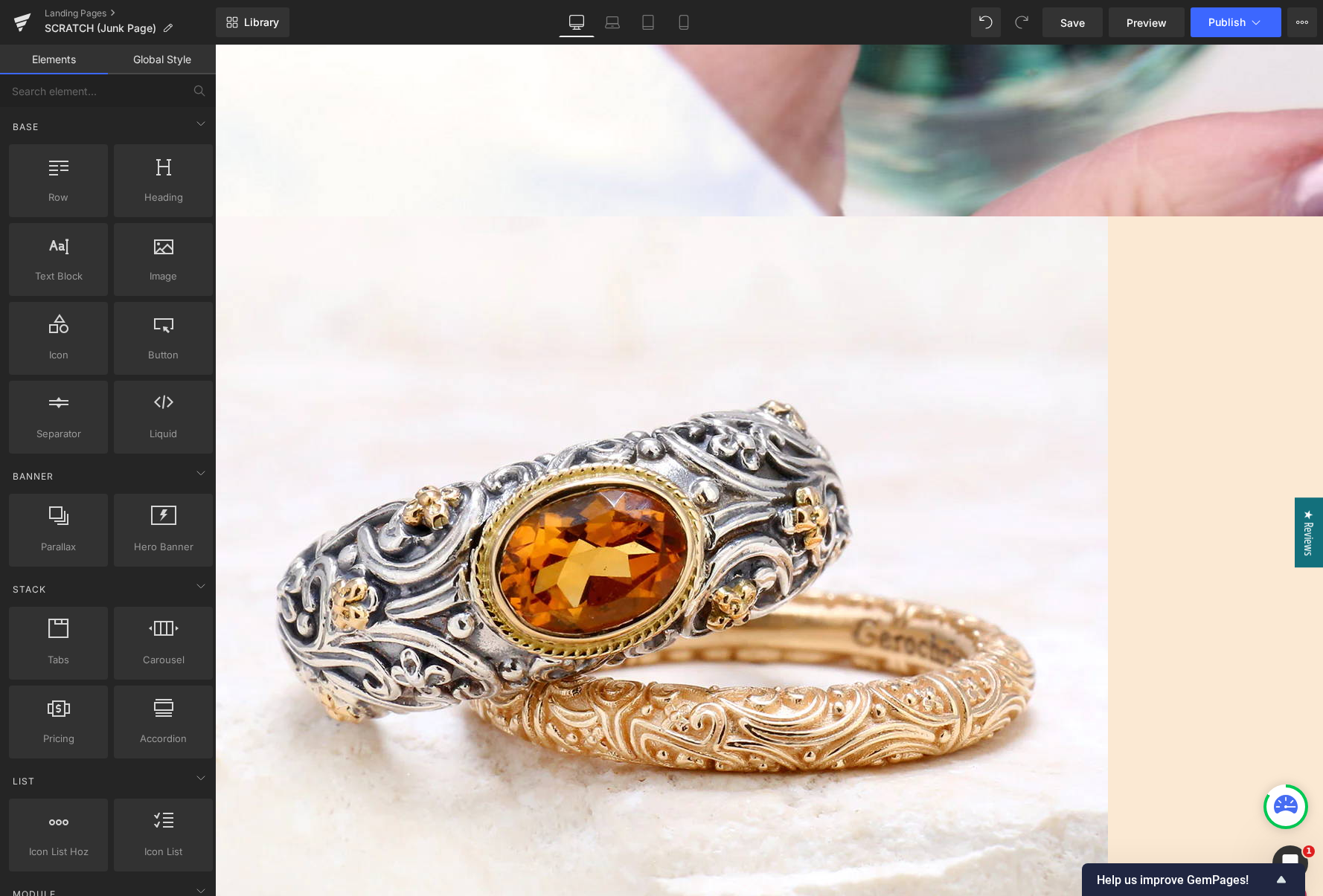
scroll to position [776, 0]
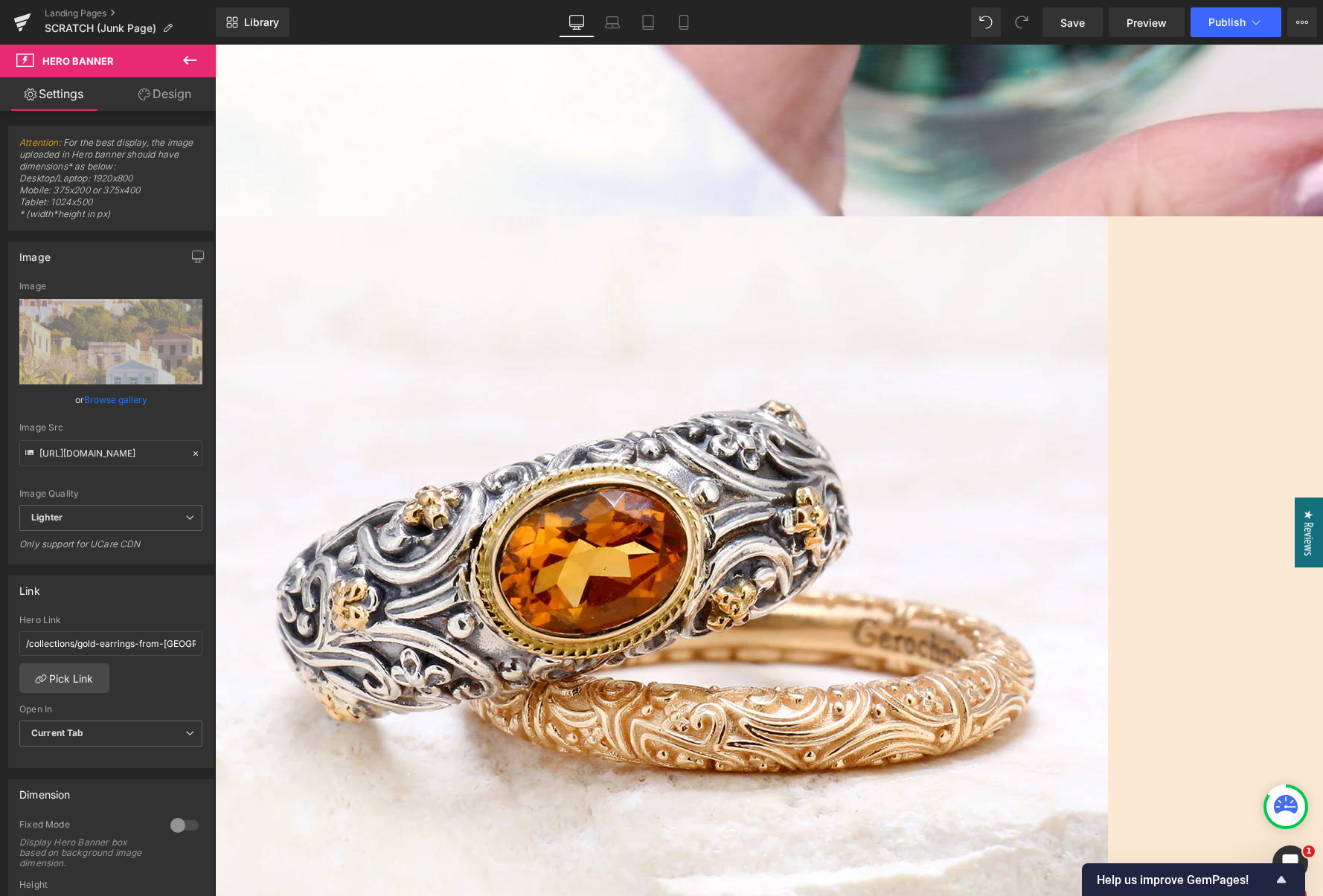
click at [94, 398] on link "Browse gallery" at bounding box center [115, 399] width 64 height 26
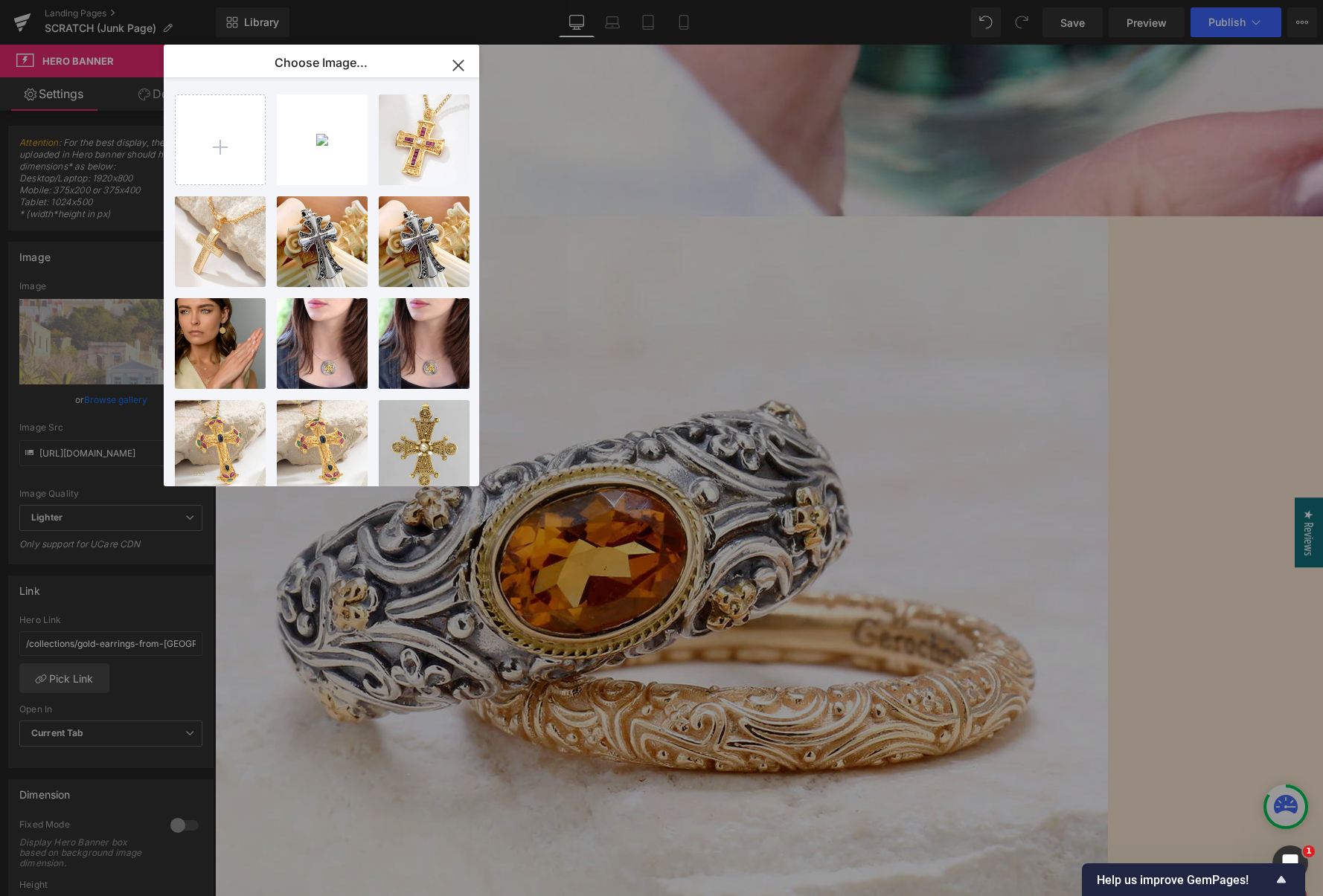
drag, startPoint x: 460, startPoint y: 68, endPoint x: 241, endPoint y: 25, distance: 223.2
click at [460, 68] on icon "button" at bounding box center [457, 64] width 9 height 9
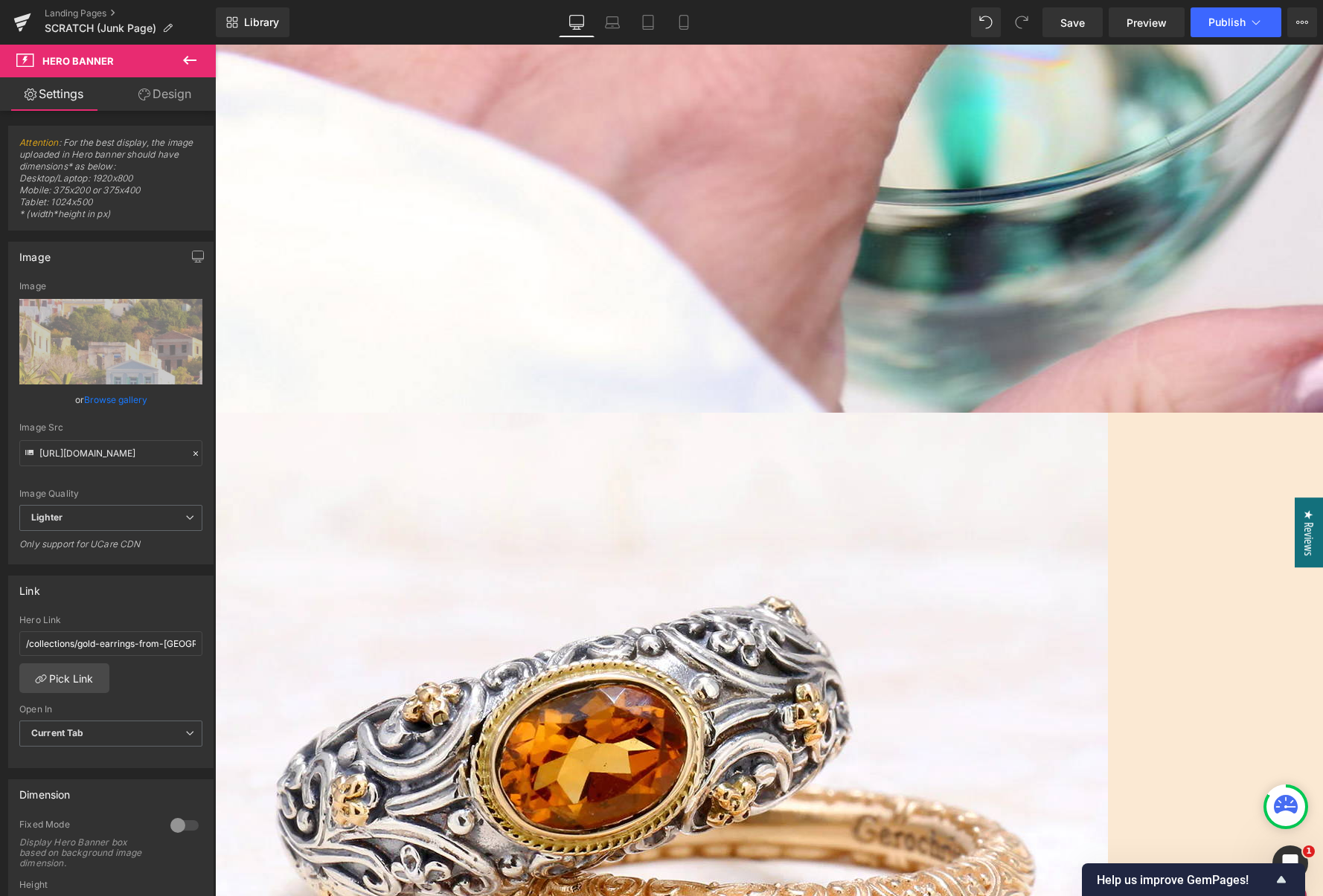
scroll to position [579, 0]
click at [119, 402] on link "Browse gallery" at bounding box center [115, 399] width 64 height 26
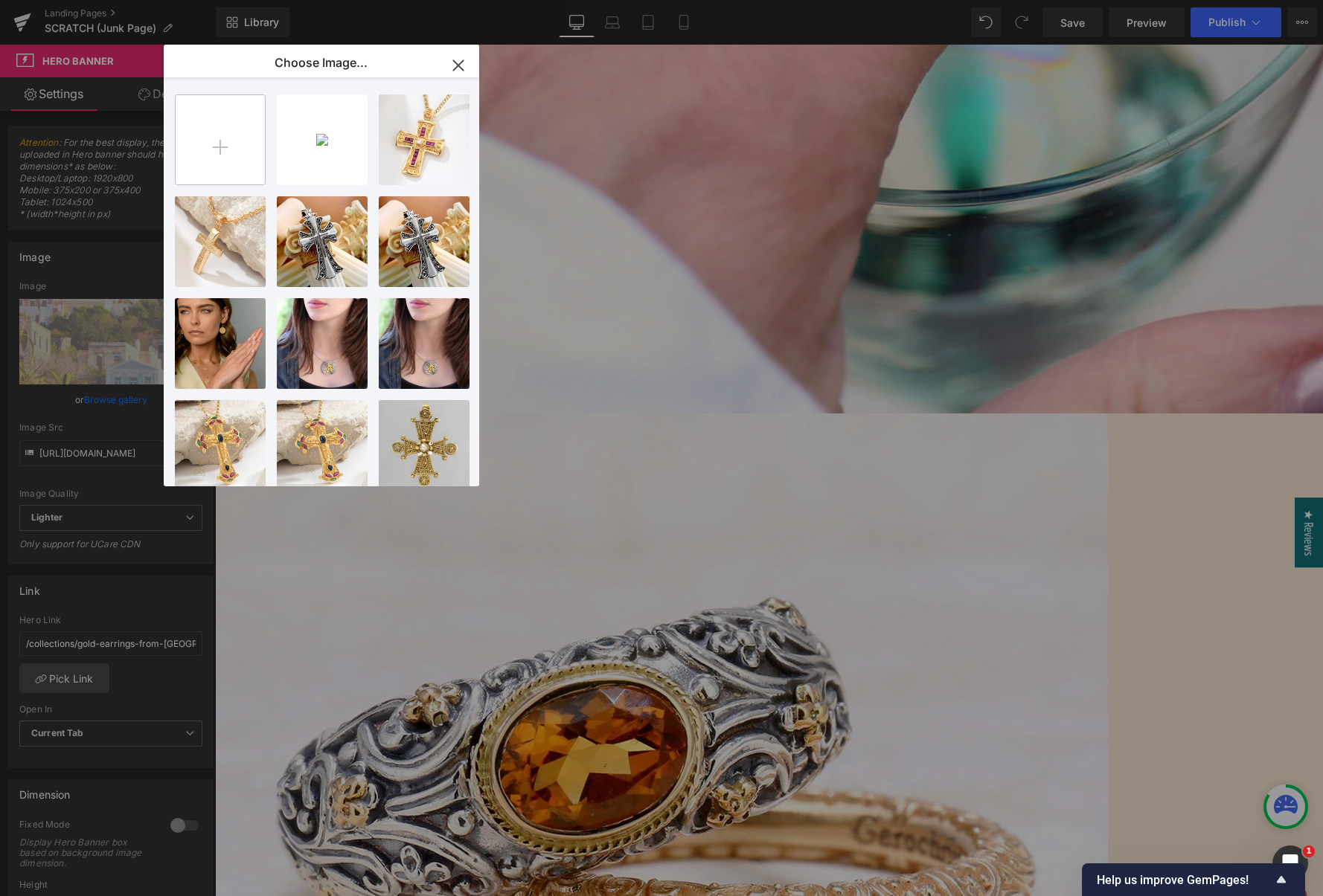
click at [222, 145] on input "file" at bounding box center [220, 139] width 89 height 89
type input "C:\fakepath\unnamed.png"
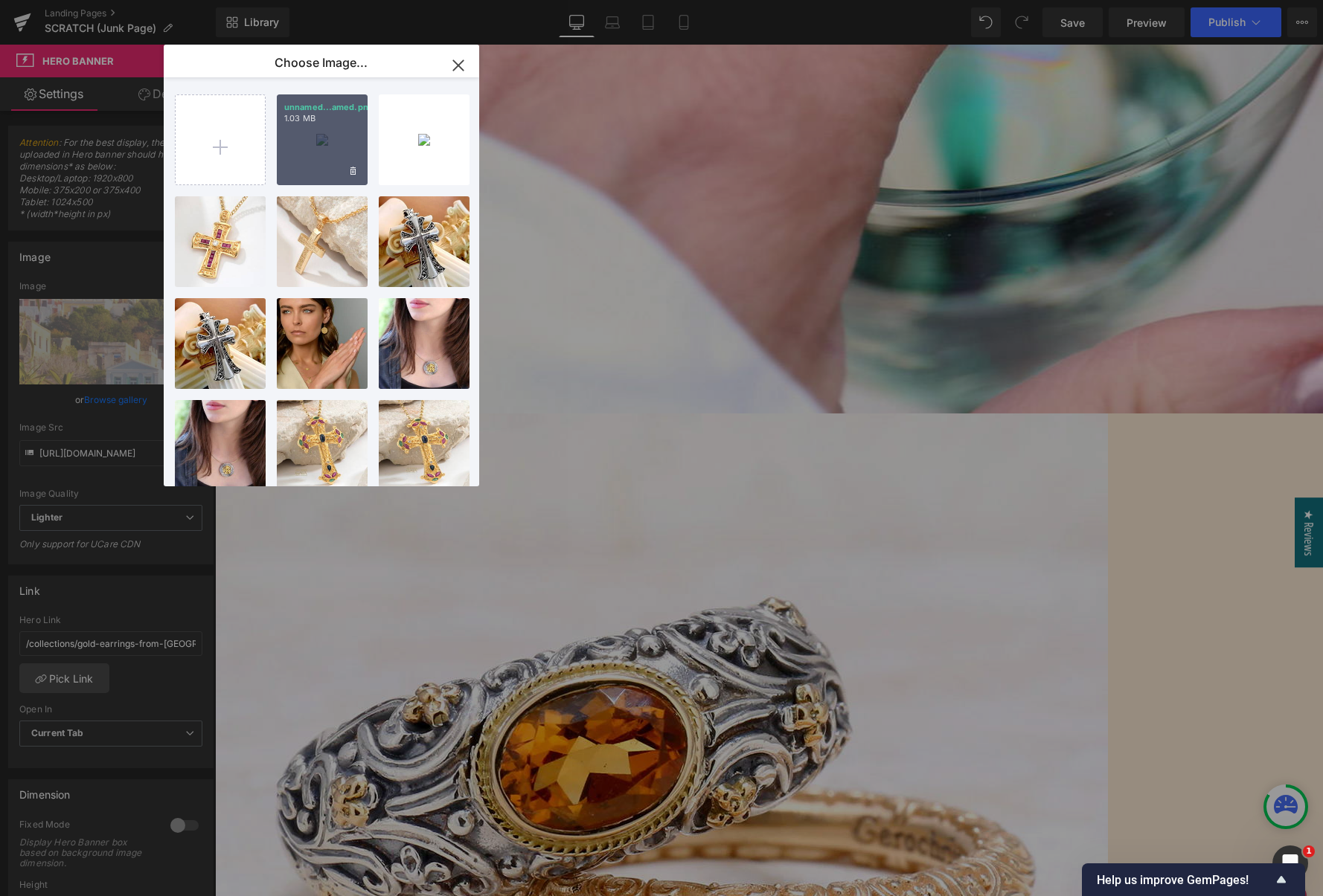
drag, startPoint x: 324, startPoint y: 156, endPoint x: 109, endPoint y: 111, distance: 219.7
click at [324, 156] on div "unnamed...amed.png 1.03 MB" at bounding box center [321, 139] width 91 height 91
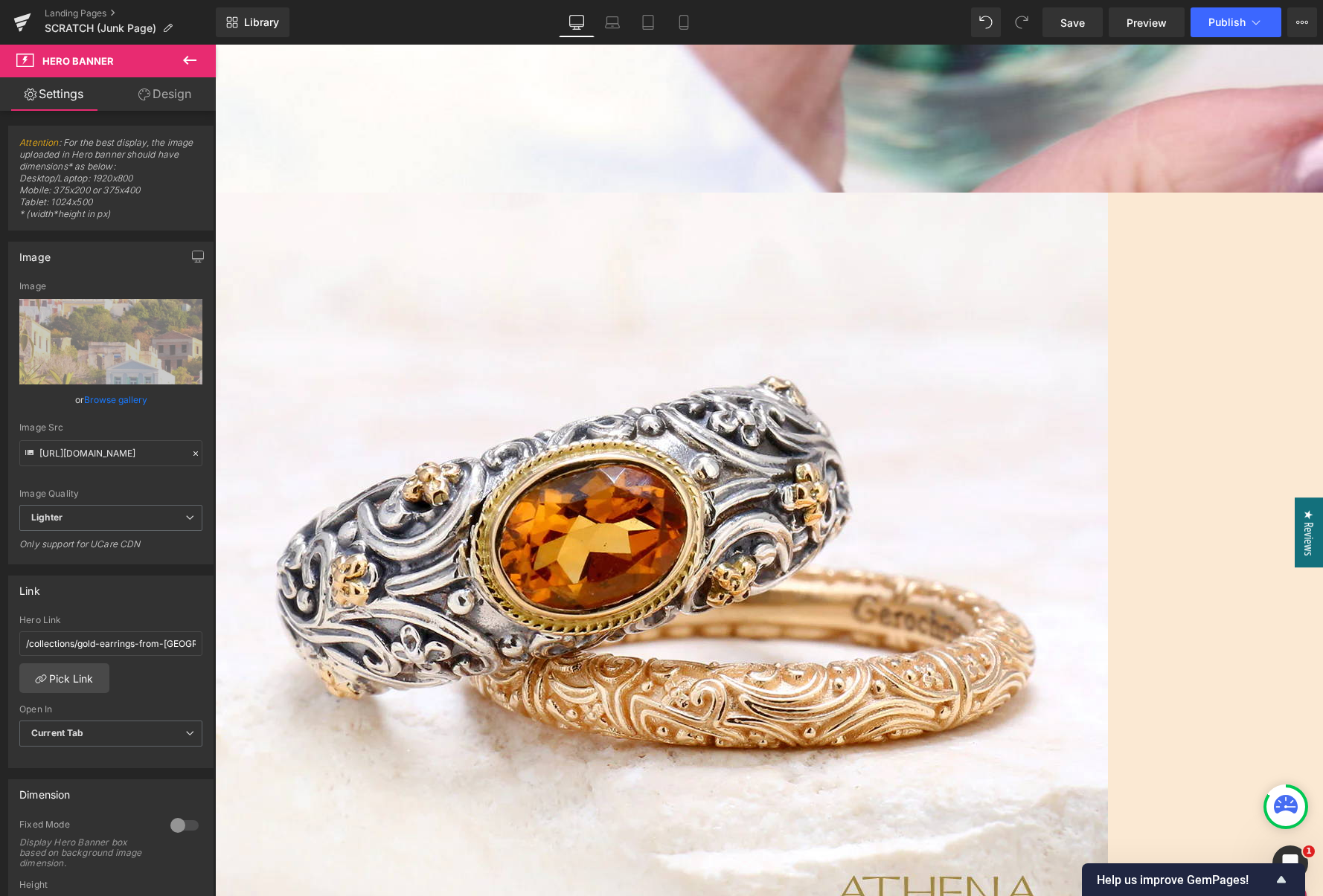
scroll to position [800, 0]
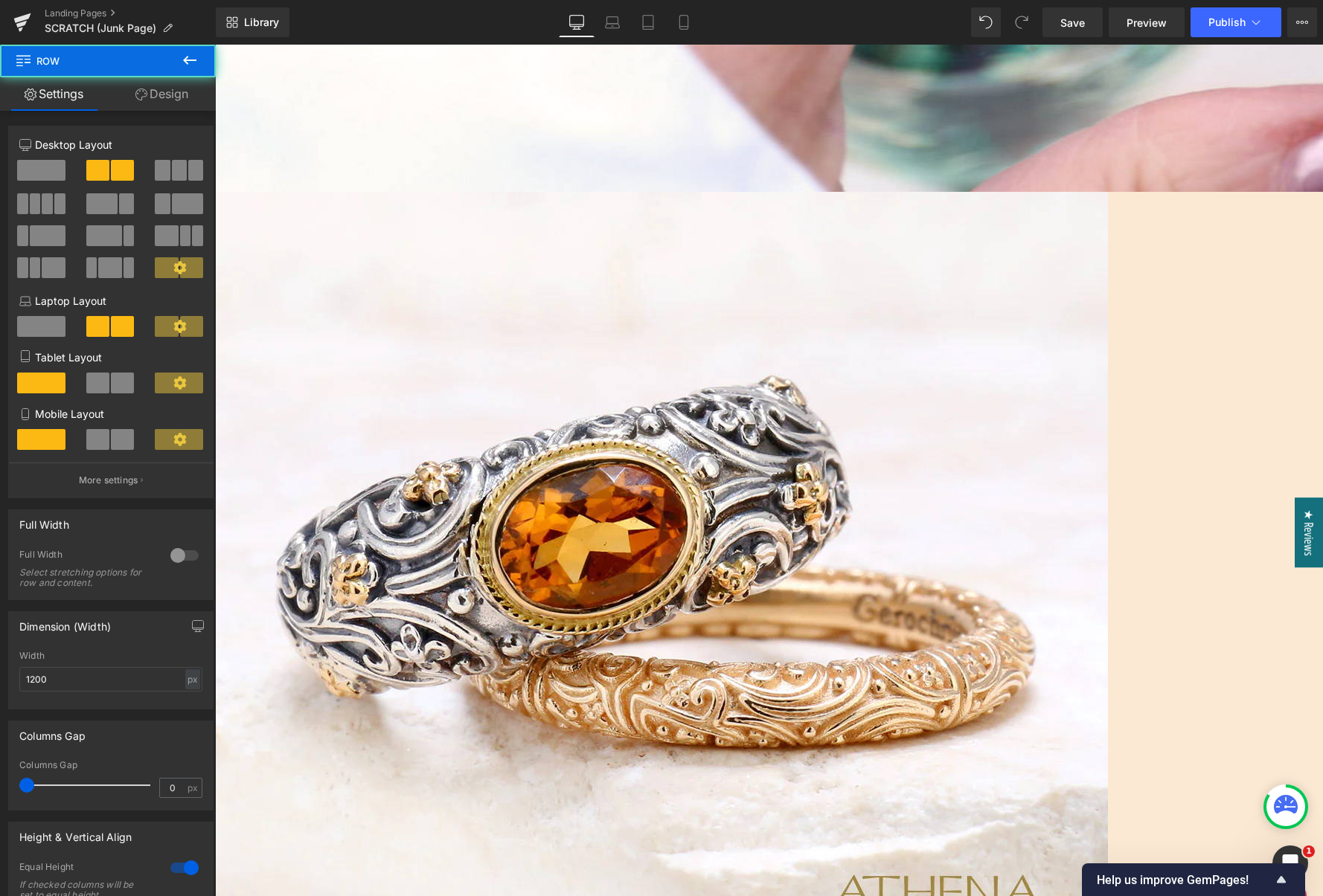
drag, startPoint x: 733, startPoint y: 573, endPoint x: 732, endPoint y: 737, distance: 164.0
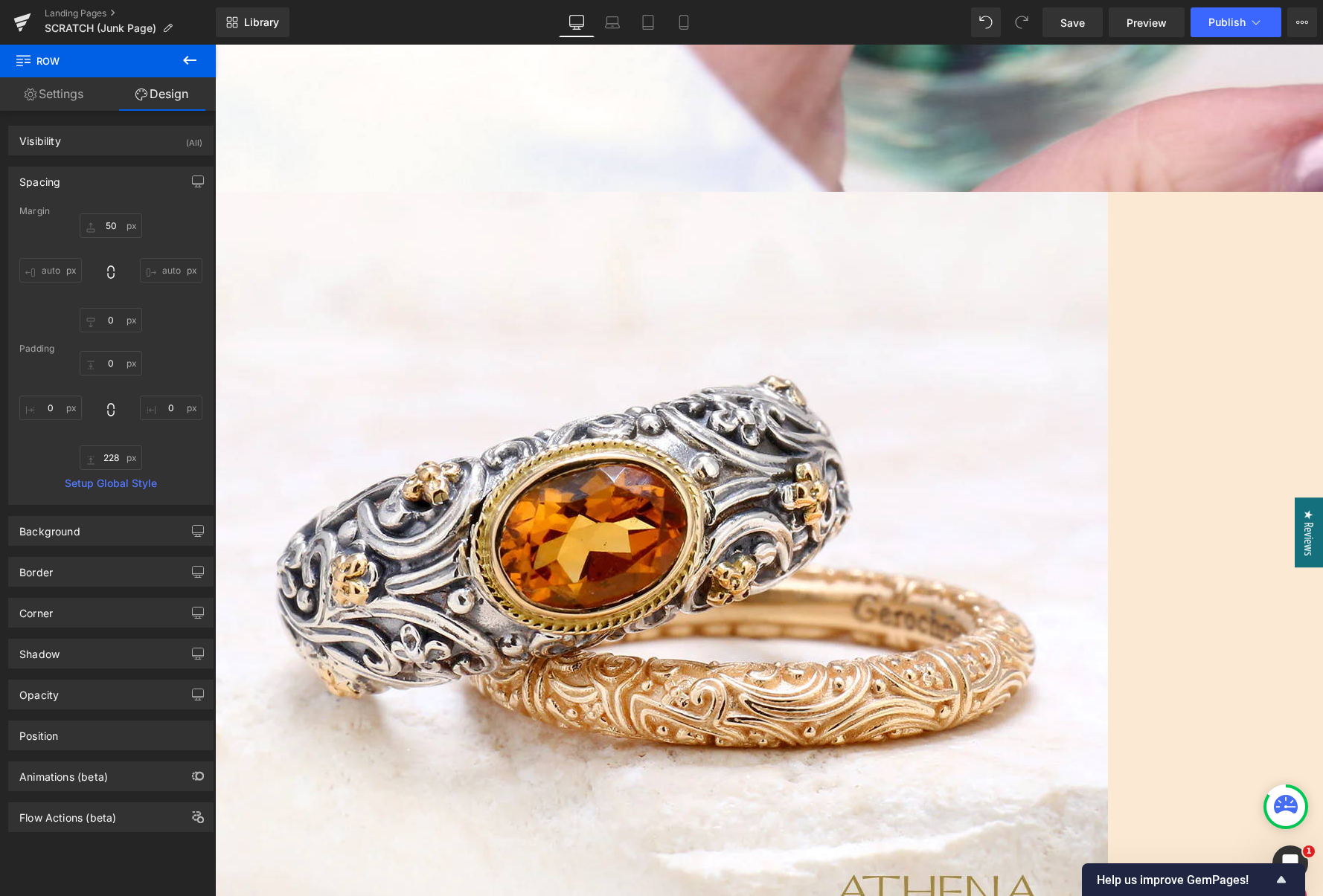
click at [215, 45] on span "Hero Banner" at bounding box center [215, 45] width 0 height 0
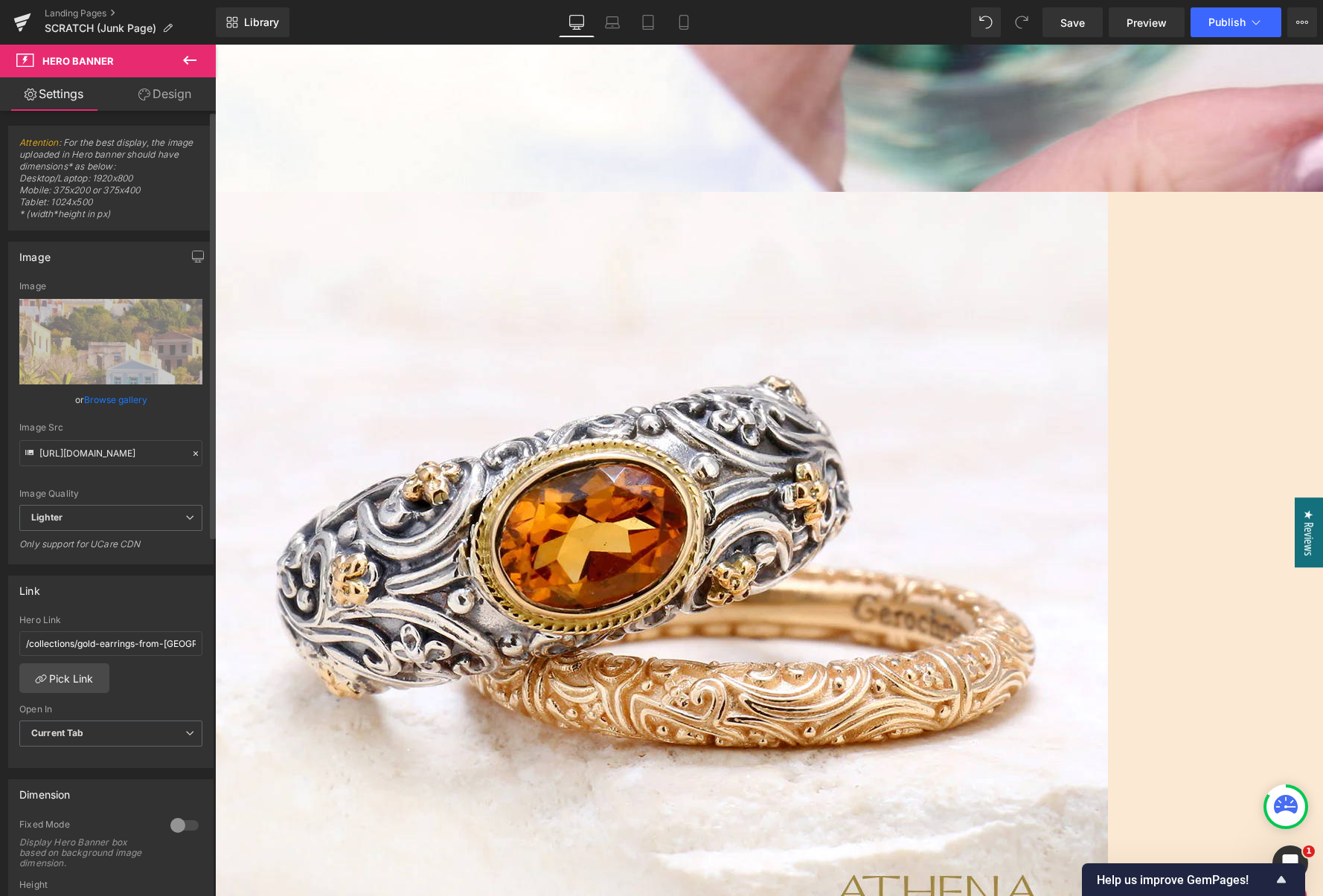
scroll to position [0, 0]
click at [171, 94] on link "Design" at bounding box center [165, 93] width 108 height 33
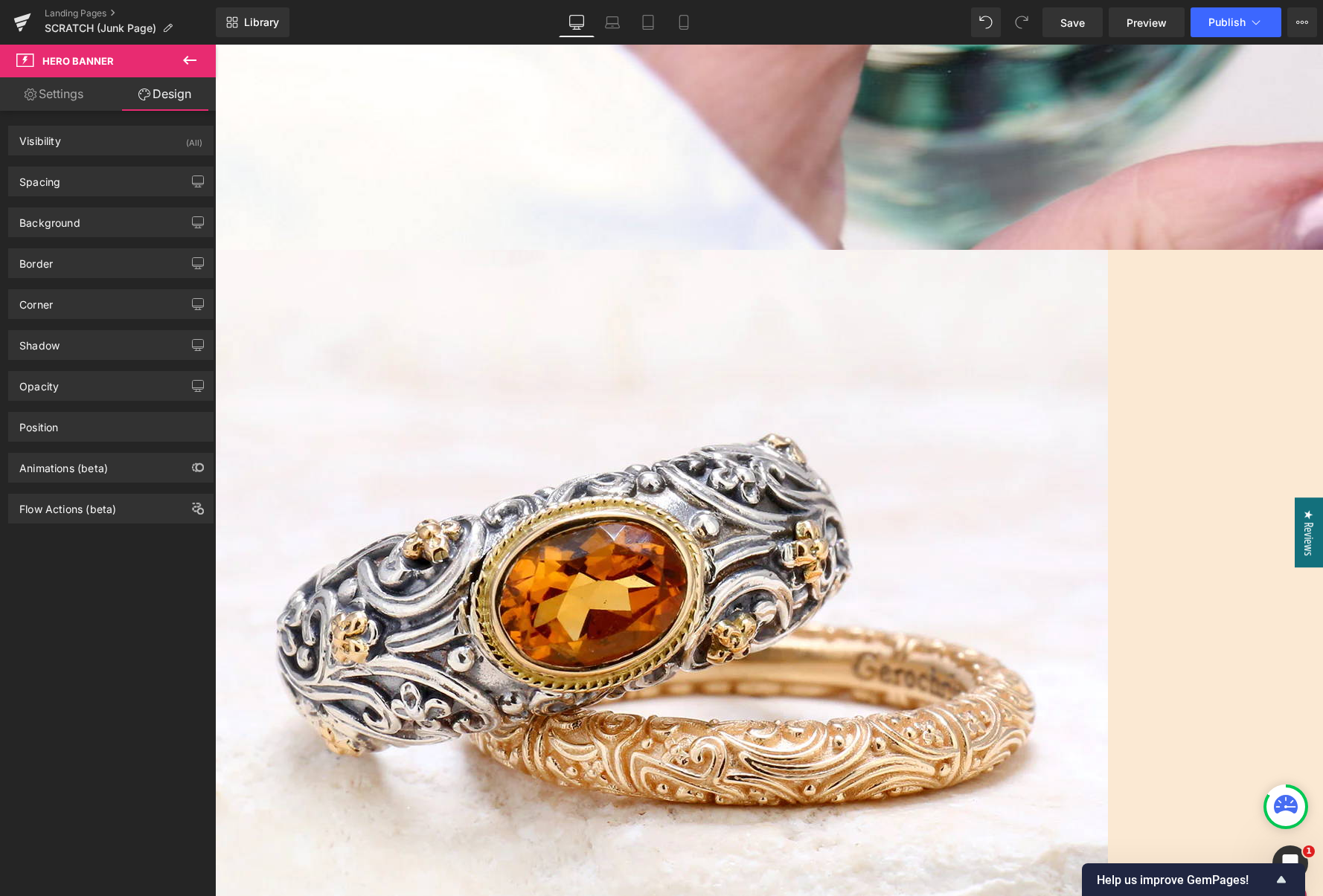
scroll to position [743, 0]
click at [215, 45] on span at bounding box center [215, 45] width 0 height 0
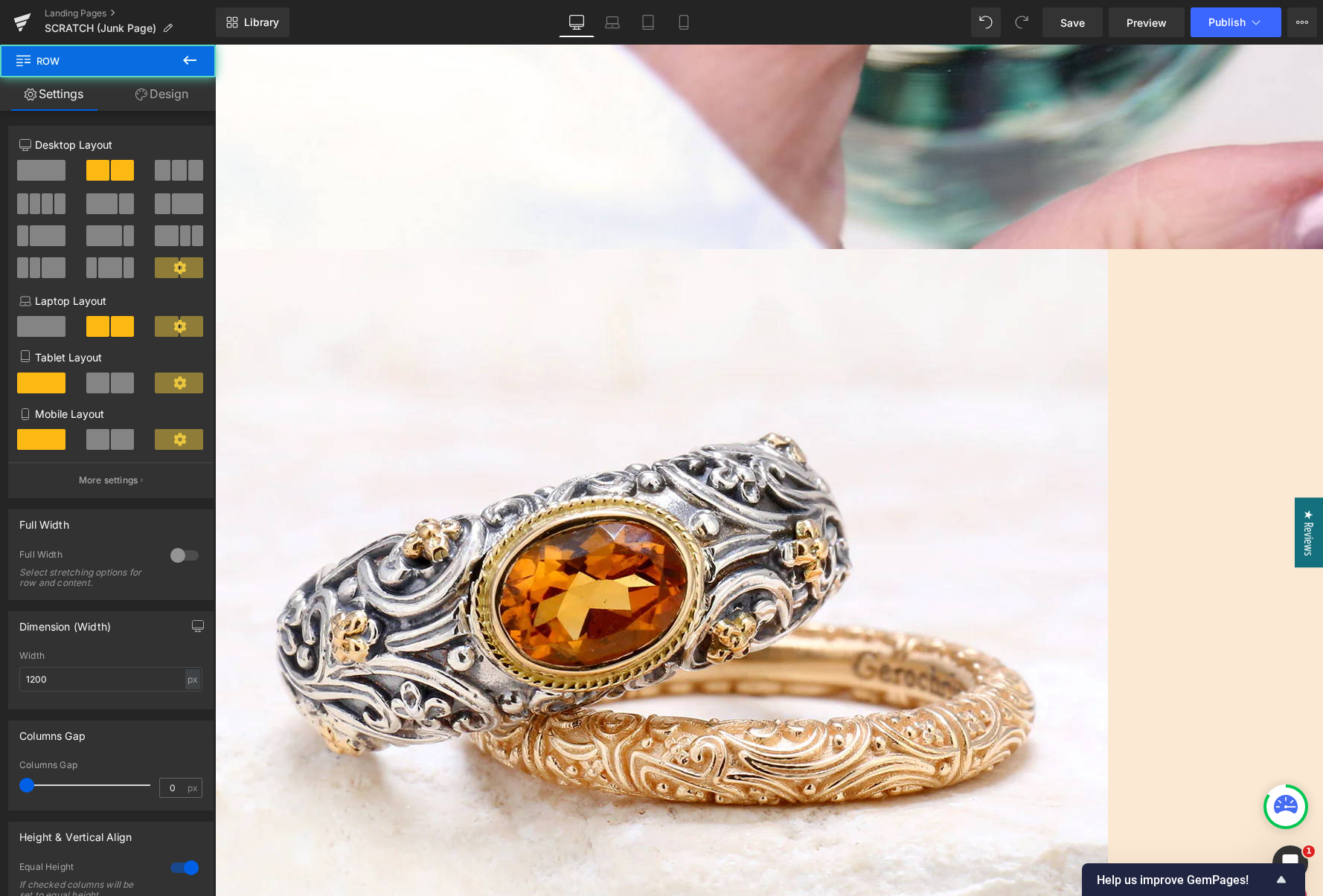
click at [215, 45] on span "Row" at bounding box center [215, 45] width 0 height 0
click at [53, 175] on span at bounding box center [41, 170] width 48 height 21
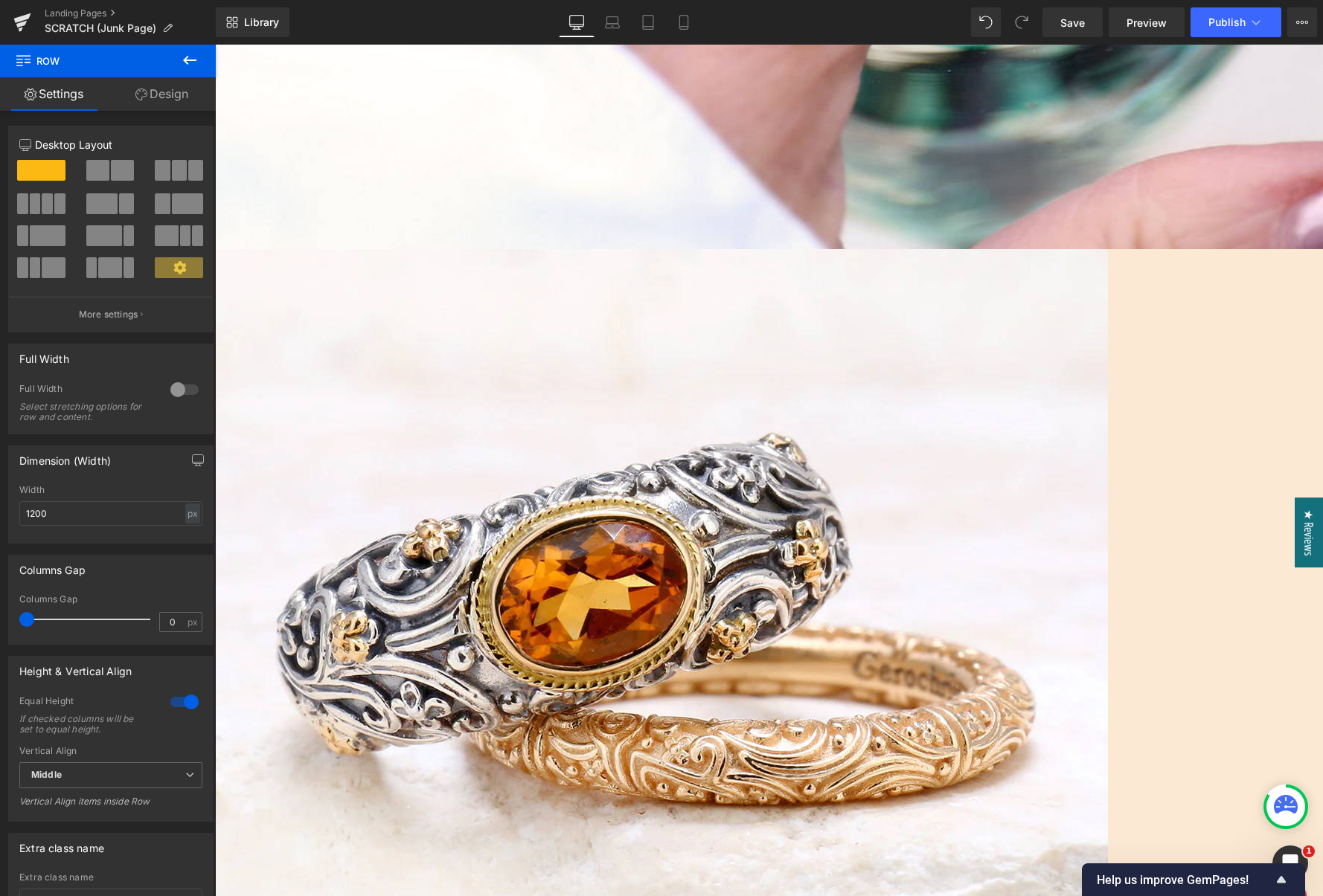
click at [215, 45] on icon at bounding box center [215, 45] width 0 height 0
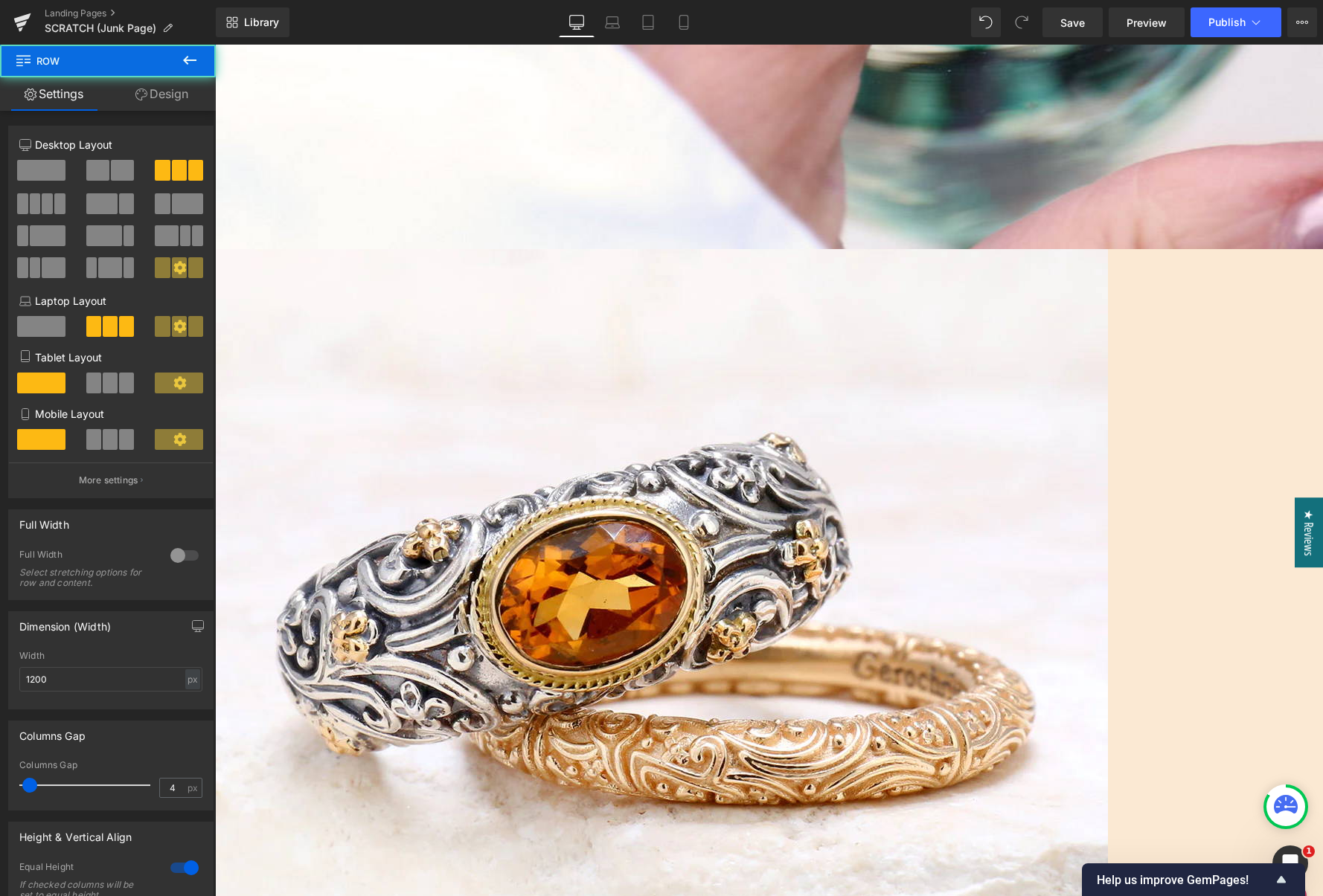
click at [215, 45] on icon at bounding box center [215, 45] width 0 height 0
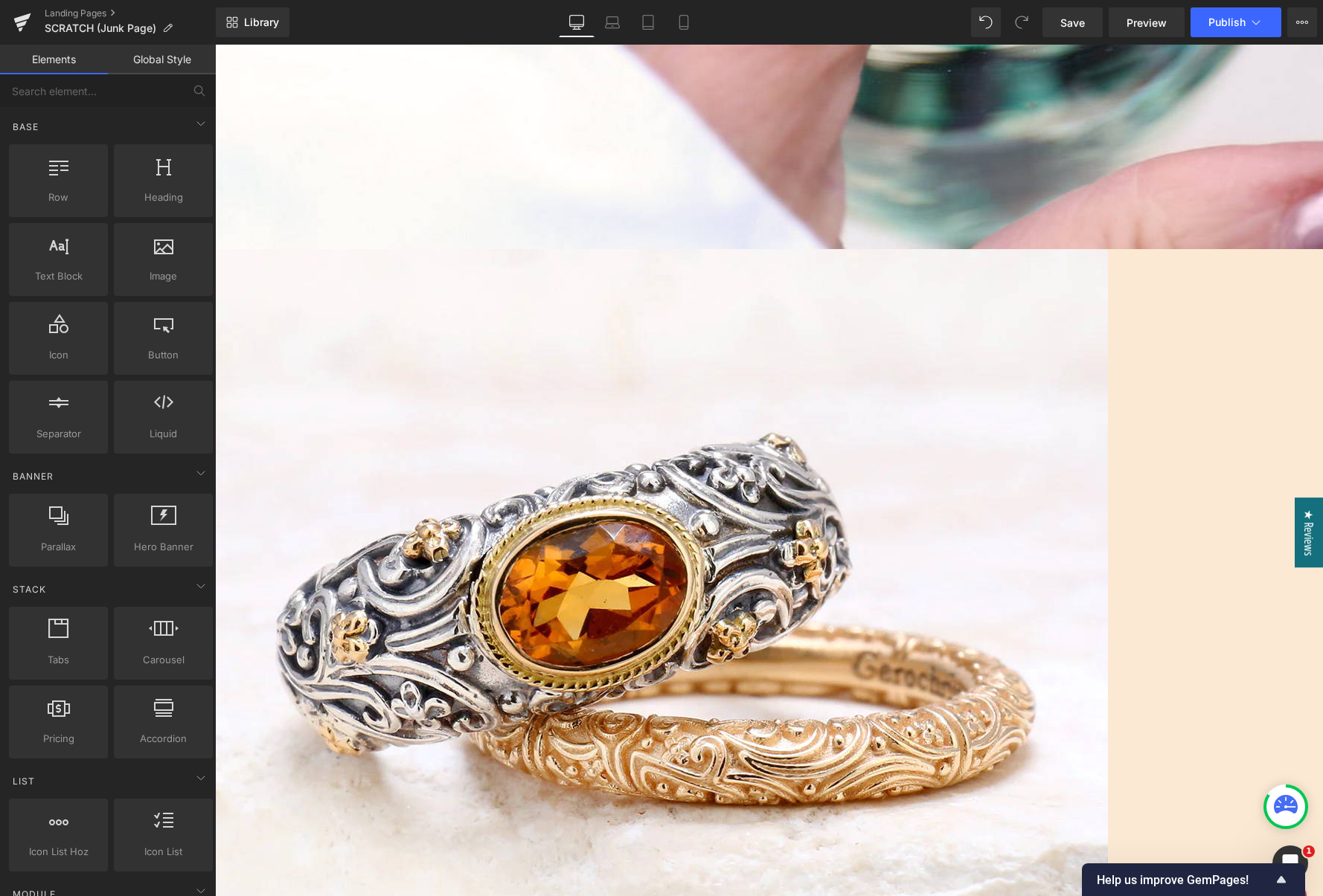
click at [215, 45] on icon at bounding box center [215, 45] width 0 height 0
click at [215, 45] on link at bounding box center [215, 45] width 0 height 0
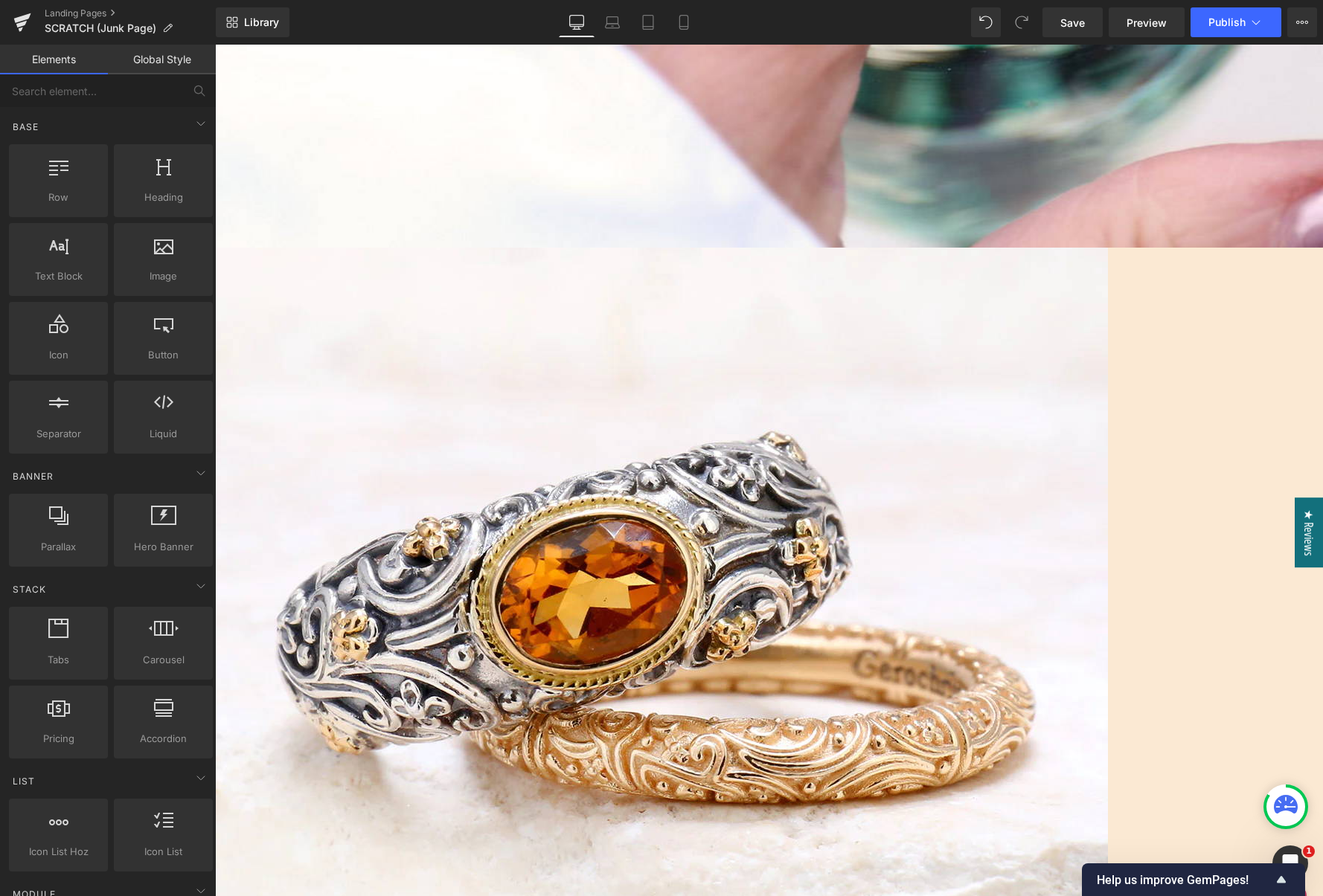
scroll to position [743, 0]
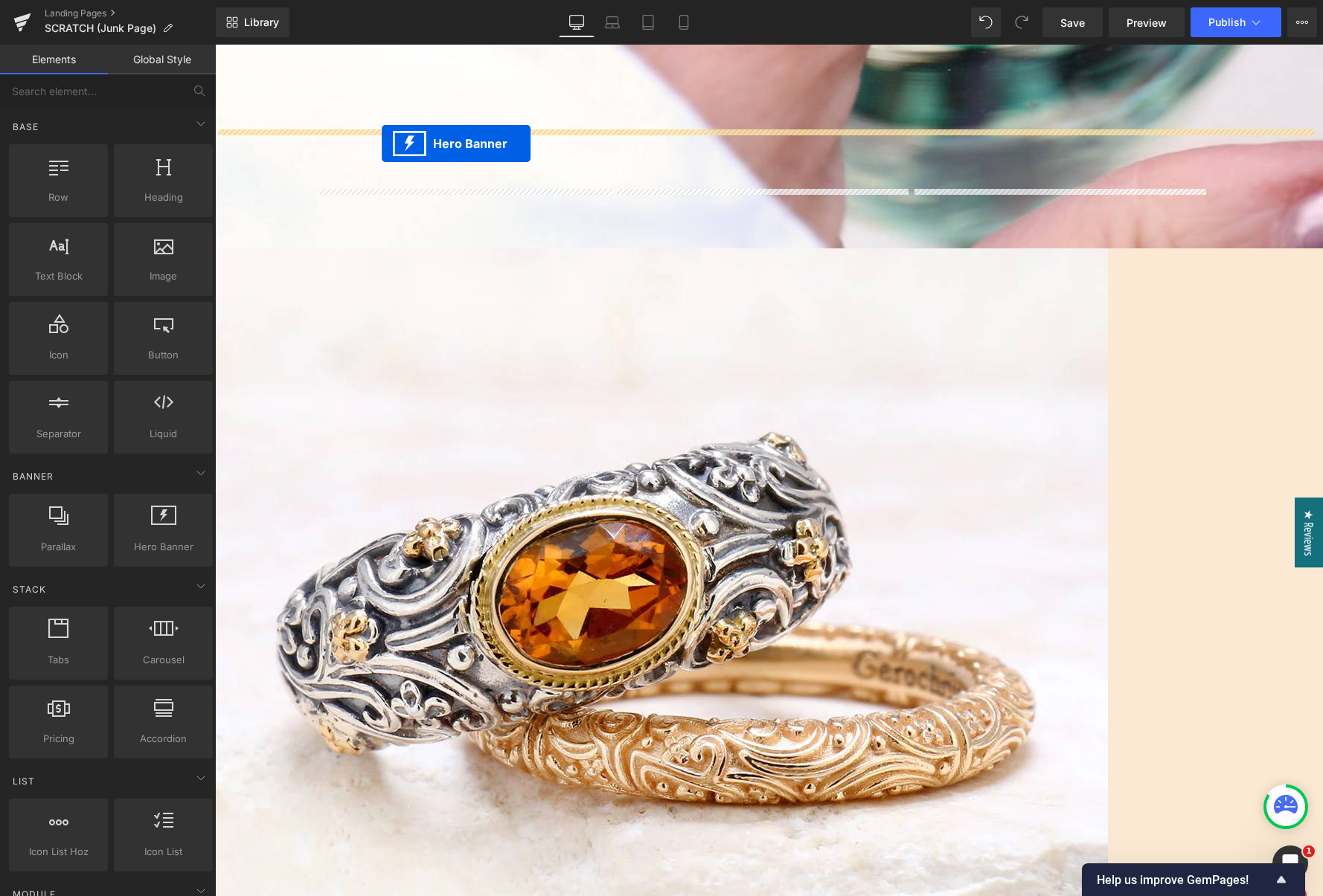
drag, startPoint x: 719, startPoint y: 707, endPoint x: 382, endPoint y: 143, distance: 657.0
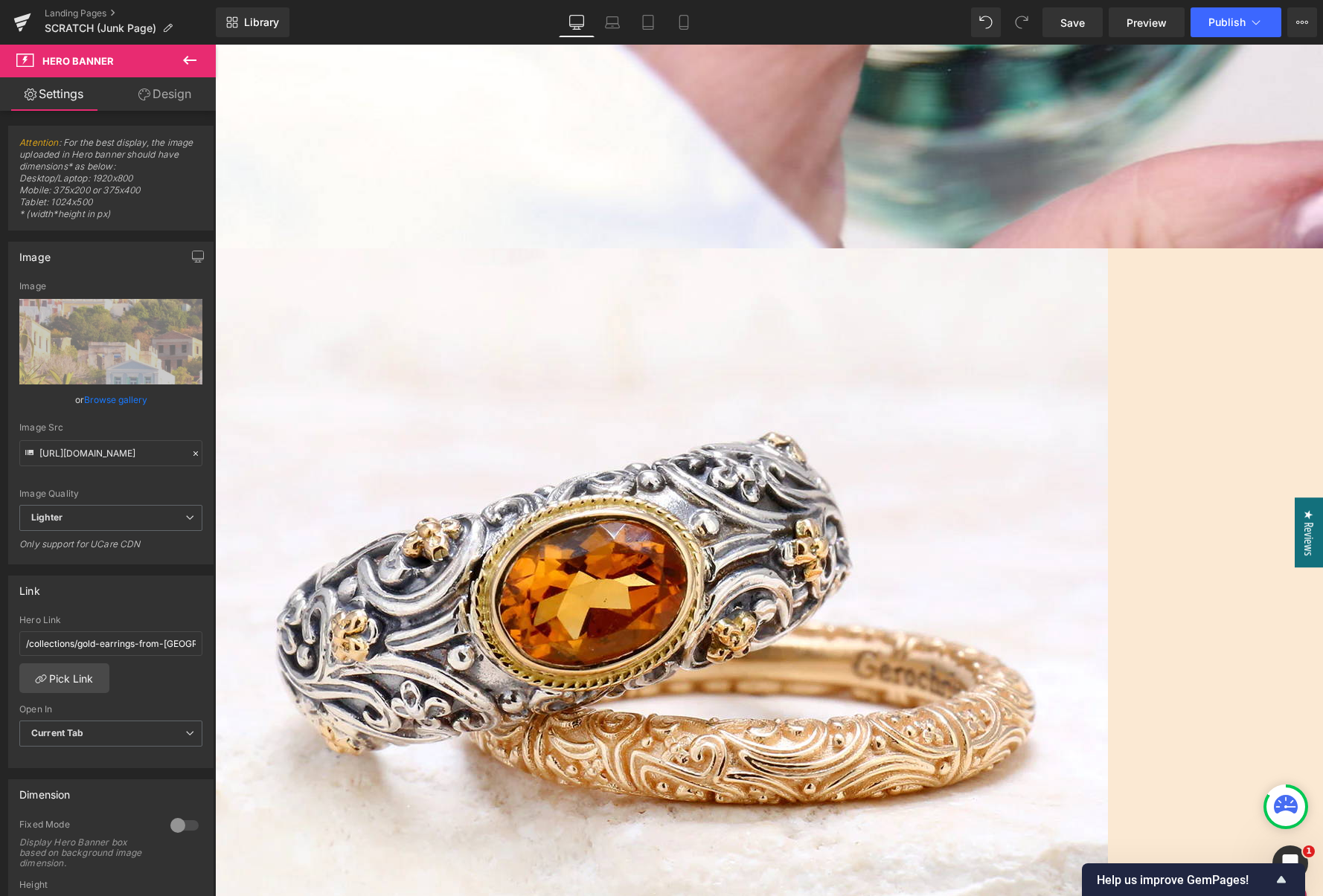
click at [215, 45] on icon at bounding box center [215, 45] width 0 height 0
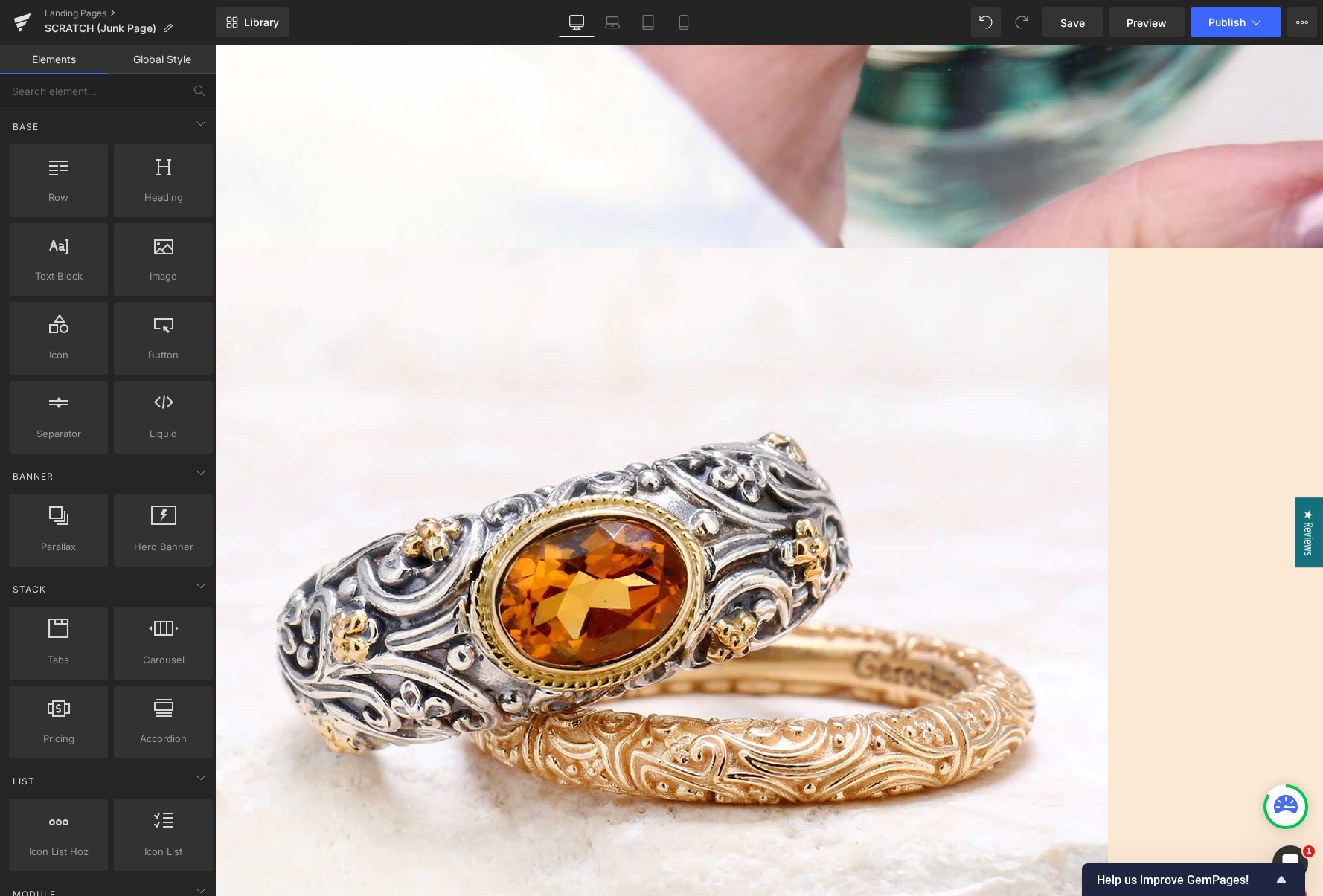
click at [215, 45] on span "Hero Banner" at bounding box center [215, 45] width 0 height 0
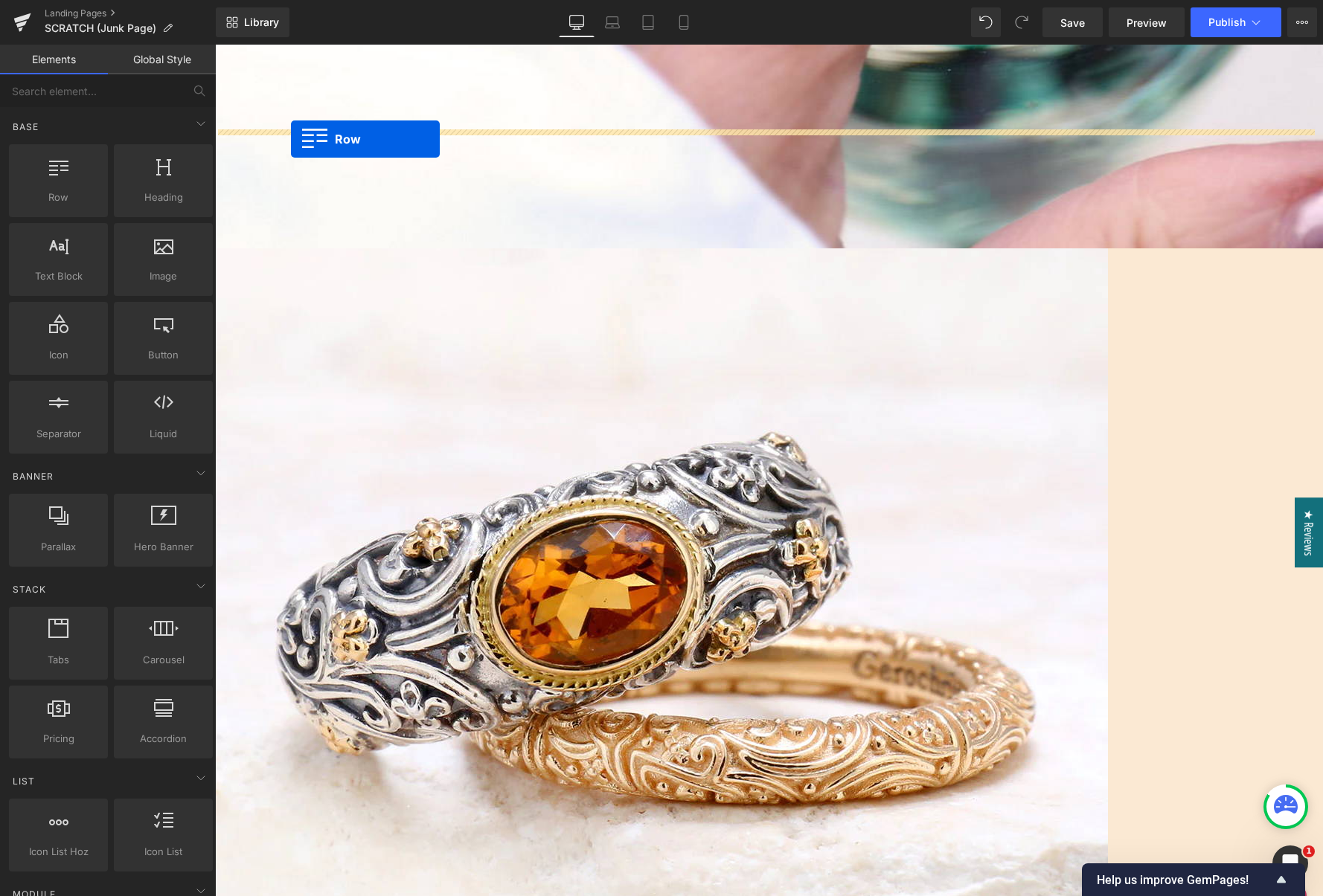
drag, startPoint x: 276, startPoint y: 240, endPoint x: 291, endPoint y: 139, distance: 102.1
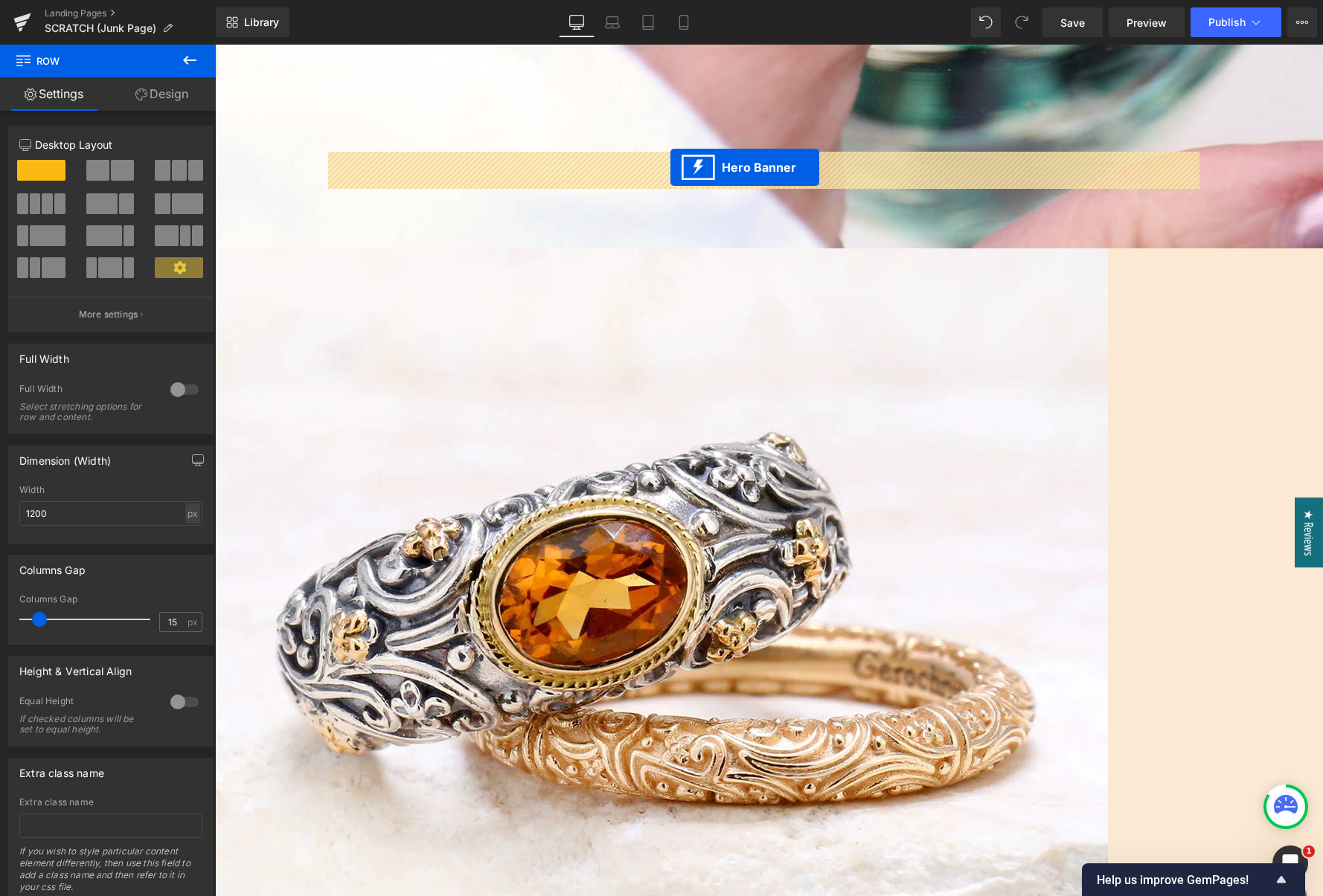
drag, startPoint x: 717, startPoint y: 209, endPoint x: 671, endPoint y: 167, distance: 62.3
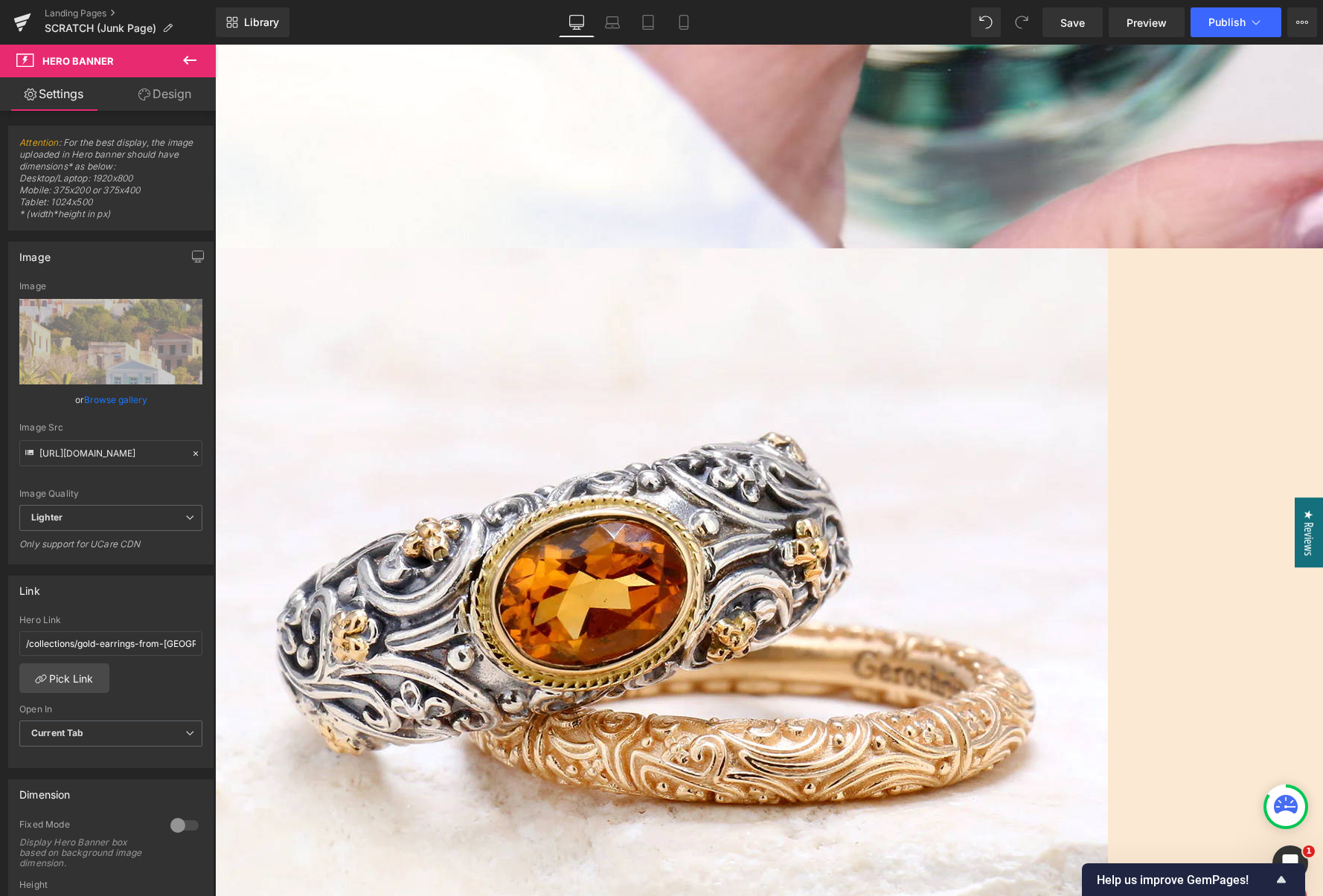
click at [181, 94] on link "Design" at bounding box center [165, 93] width 108 height 33
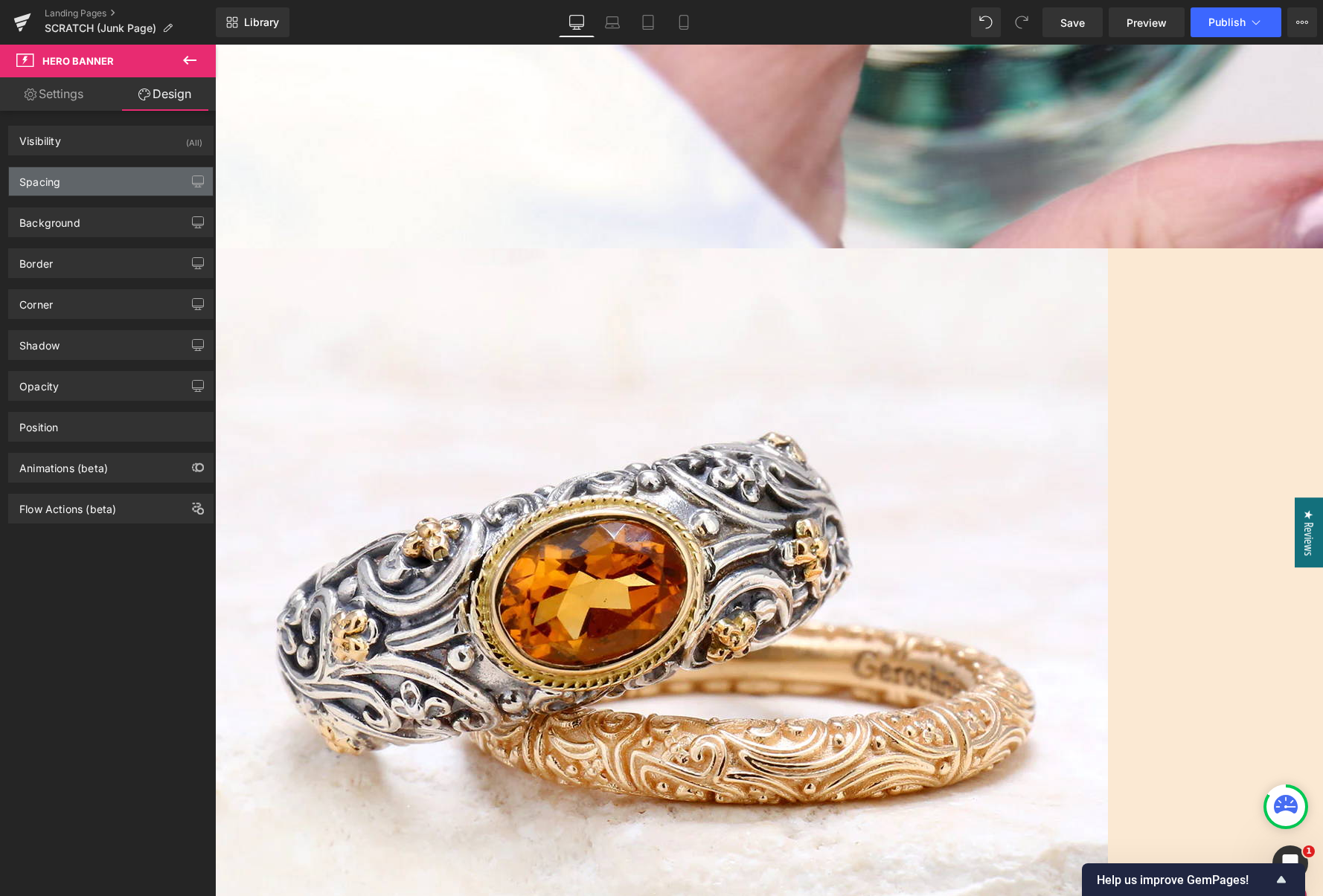
click at [111, 189] on div "Spacing" at bounding box center [111, 181] width 204 height 28
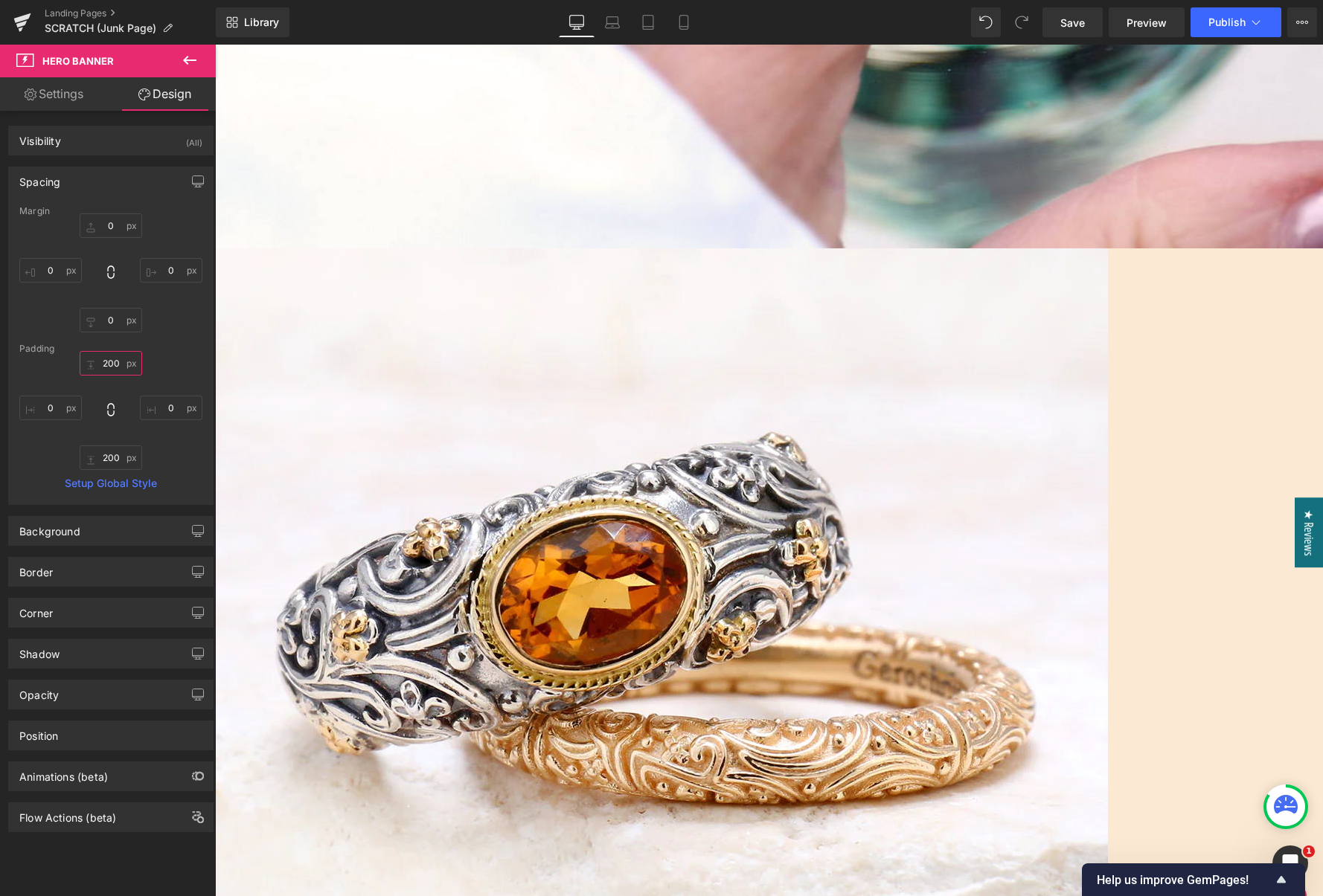
click at [109, 355] on input "200" at bounding box center [111, 363] width 63 height 25
type input "400"
click at [110, 464] on input "200" at bounding box center [111, 458] width 63 height 25
type input "400"
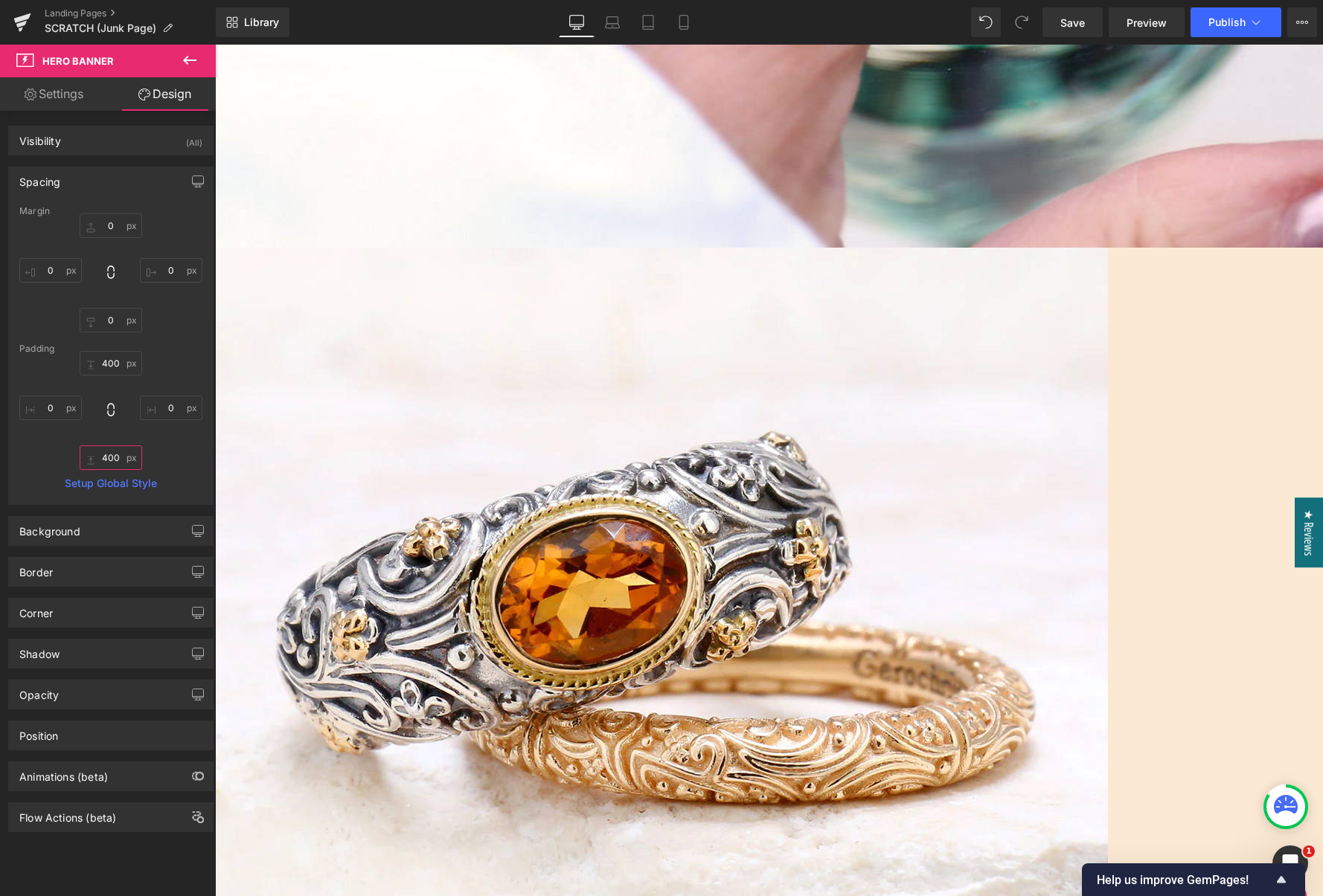
scroll to position [744, 0]
click at [215, 45] on span "Hero Banner" at bounding box center [215, 45] width 0 height 0
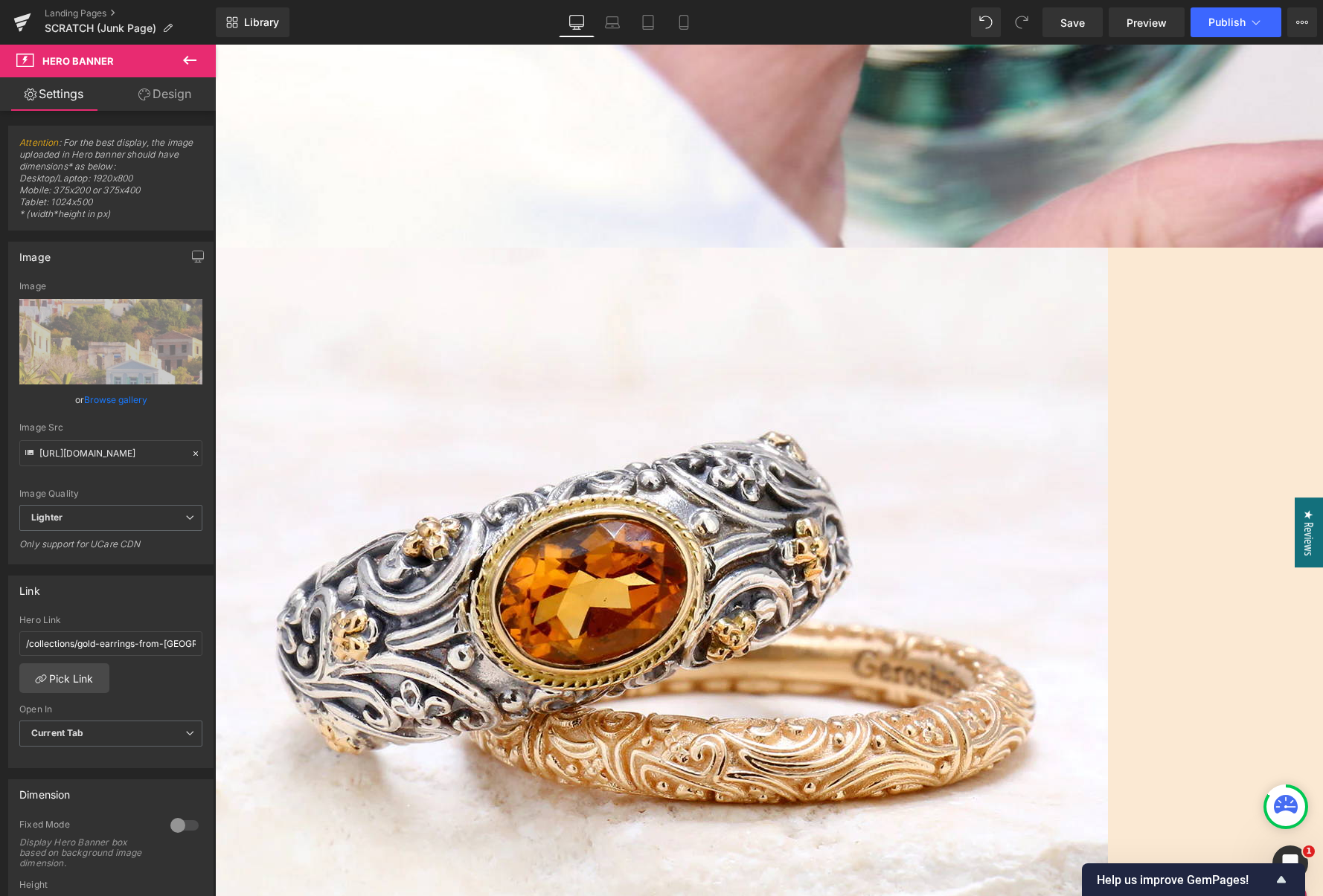
click at [215, 45] on span "Hero Banner" at bounding box center [215, 45] width 0 height 0
click at [185, 97] on link "Design" at bounding box center [165, 93] width 108 height 33
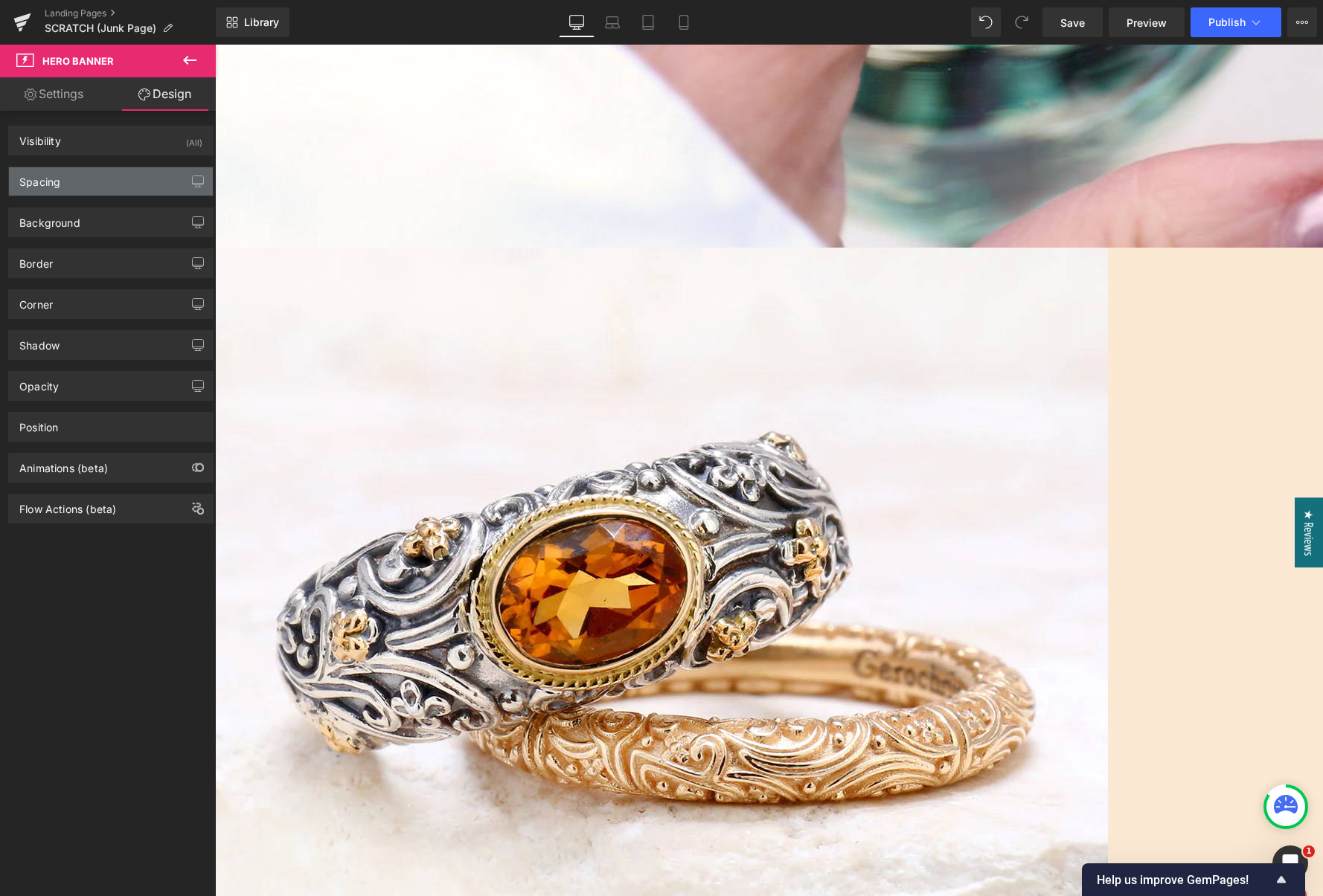
click at [116, 185] on div "Spacing" at bounding box center [111, 181] width 204 height 28
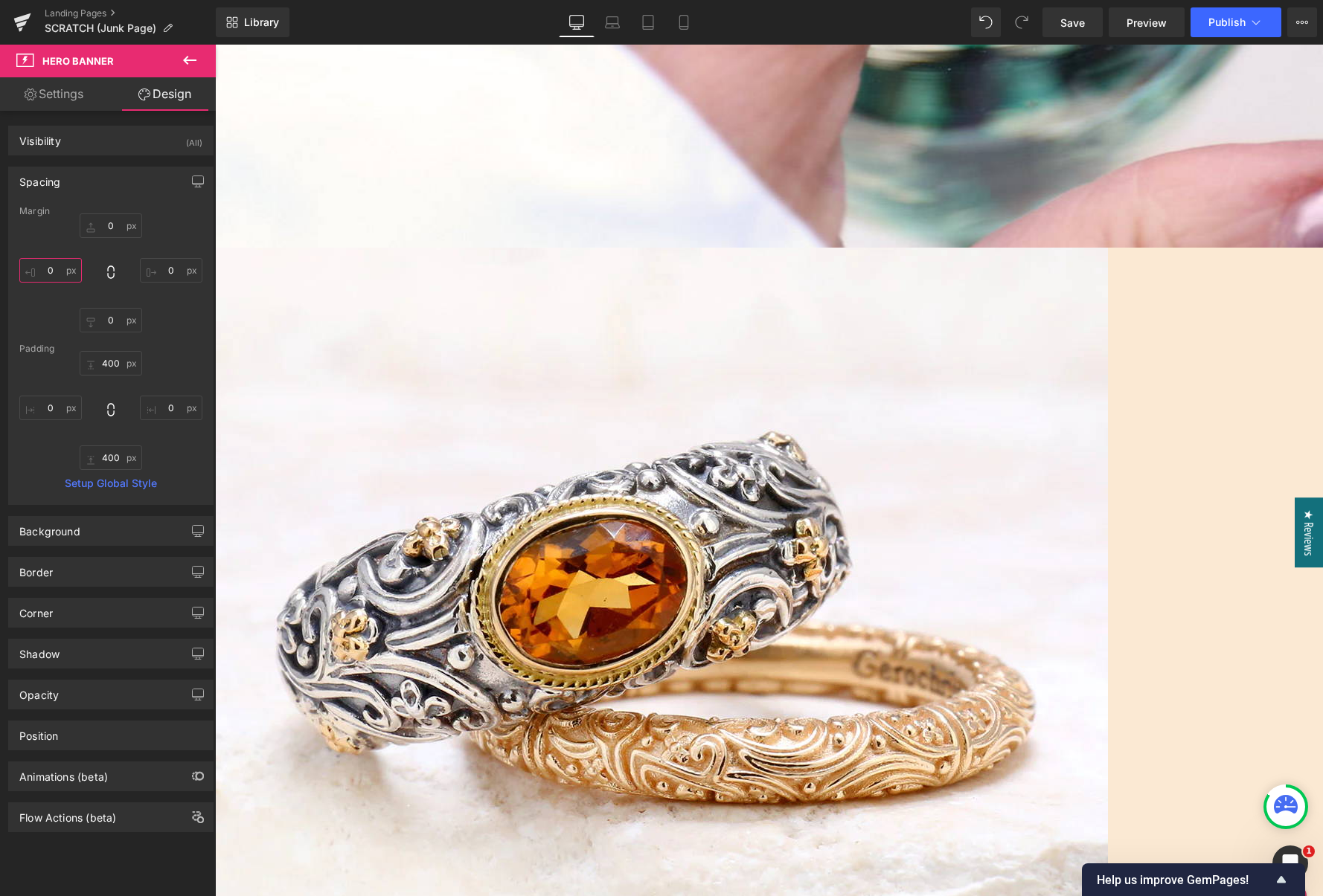
click at [45, 272] on input "0" at bounding box center [51, 270] width 63 height 25
type input "100"
click at [158, 267] on input "0" at bounding box center [171, 270] width 63 height 25
type input "100"
click at [46, 273] on input "100" at bounding box center [51, 270] width 63 height 25
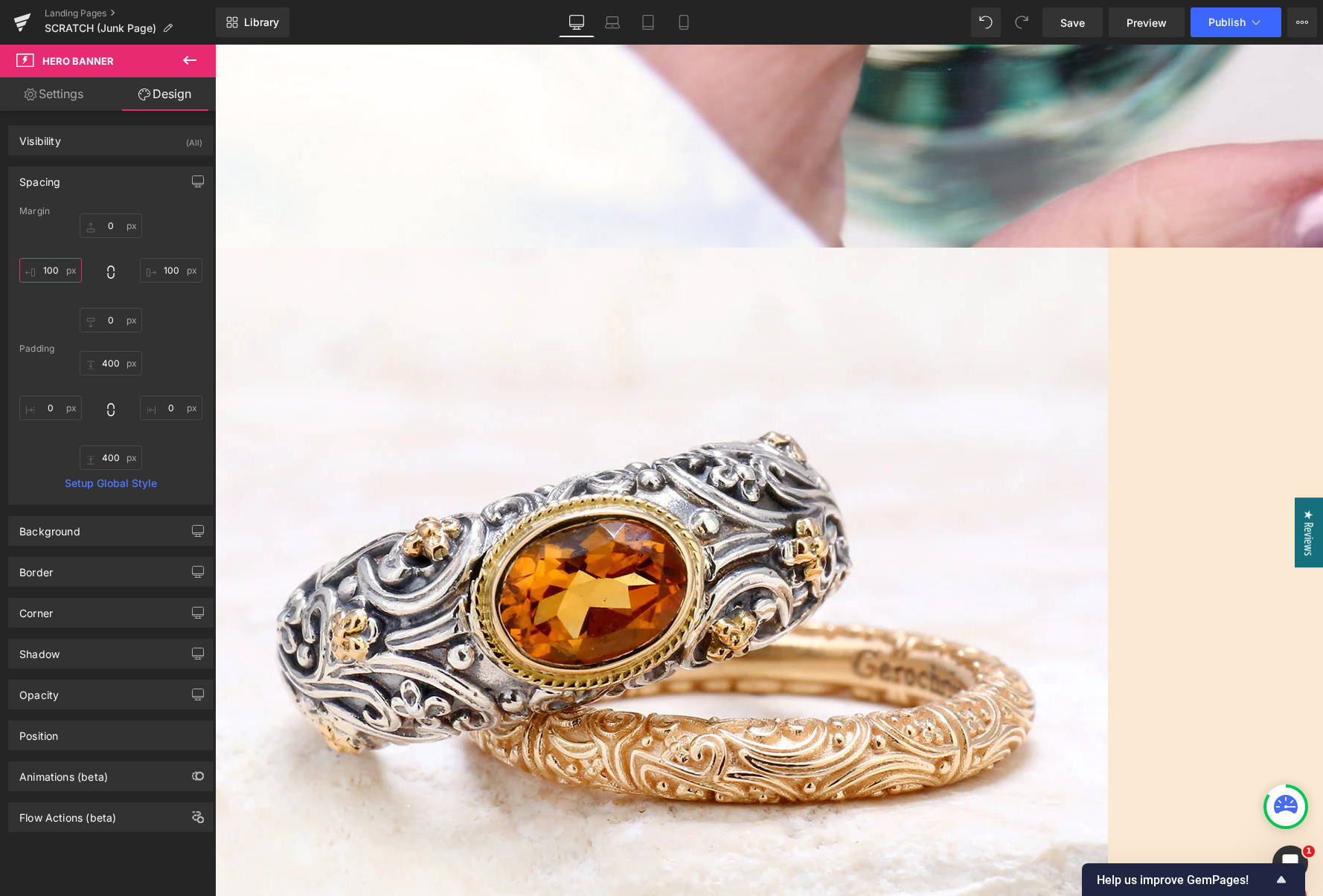
click at [46, 273] on input "100" at bounding box center [51, 270] width 63 height 25
type input "200"
click at [155, 264] on input "100" at bounding box center [171, 270] width 63 height 25
click at [156, 265] on input "100" at bounding box center [171, 270] width 63 height 25
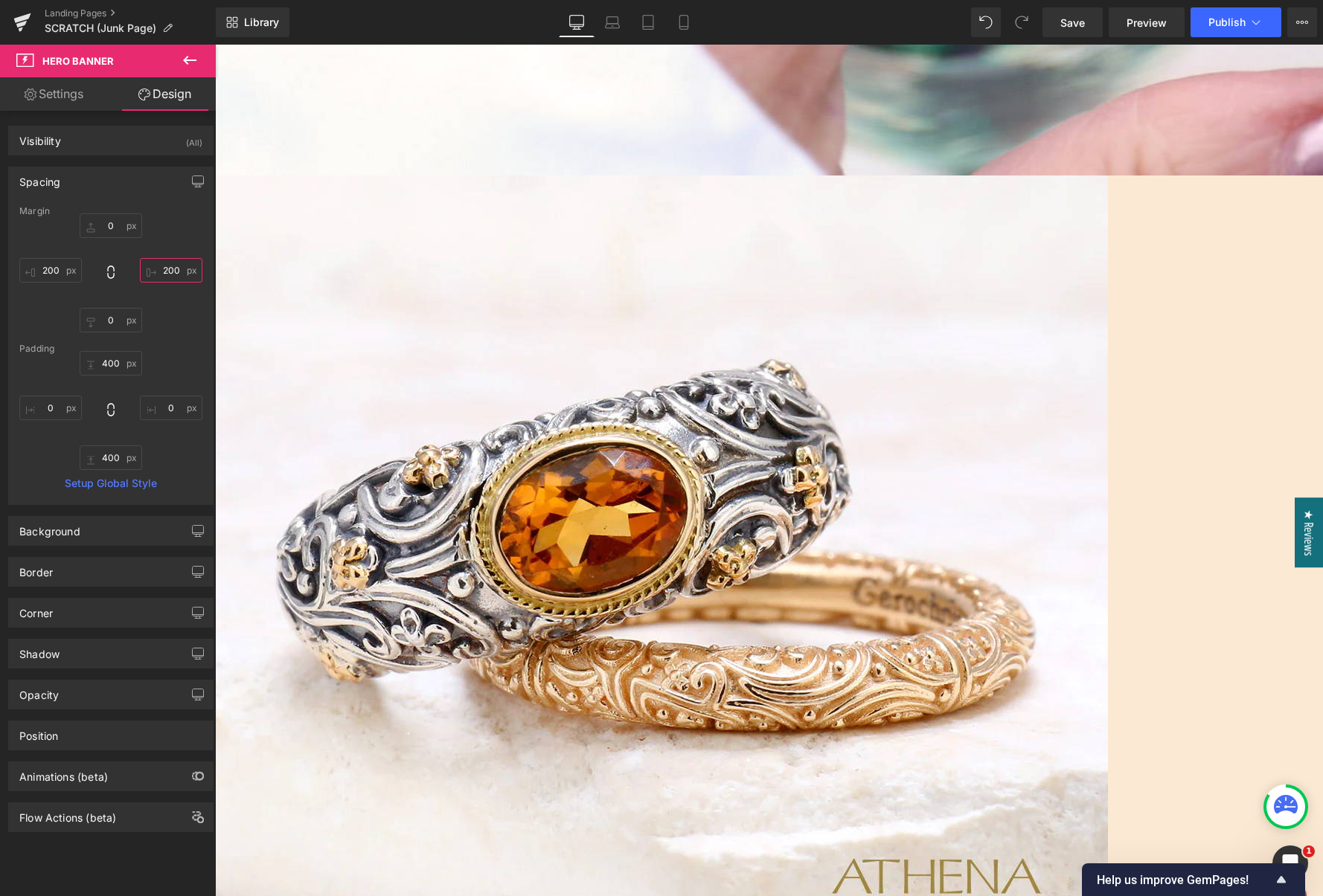
scroll to position [817, 0]
type input "200"
click at [53, 276] on input "200" at bounding box center [51, 270] width 63 height 25
type input "300"
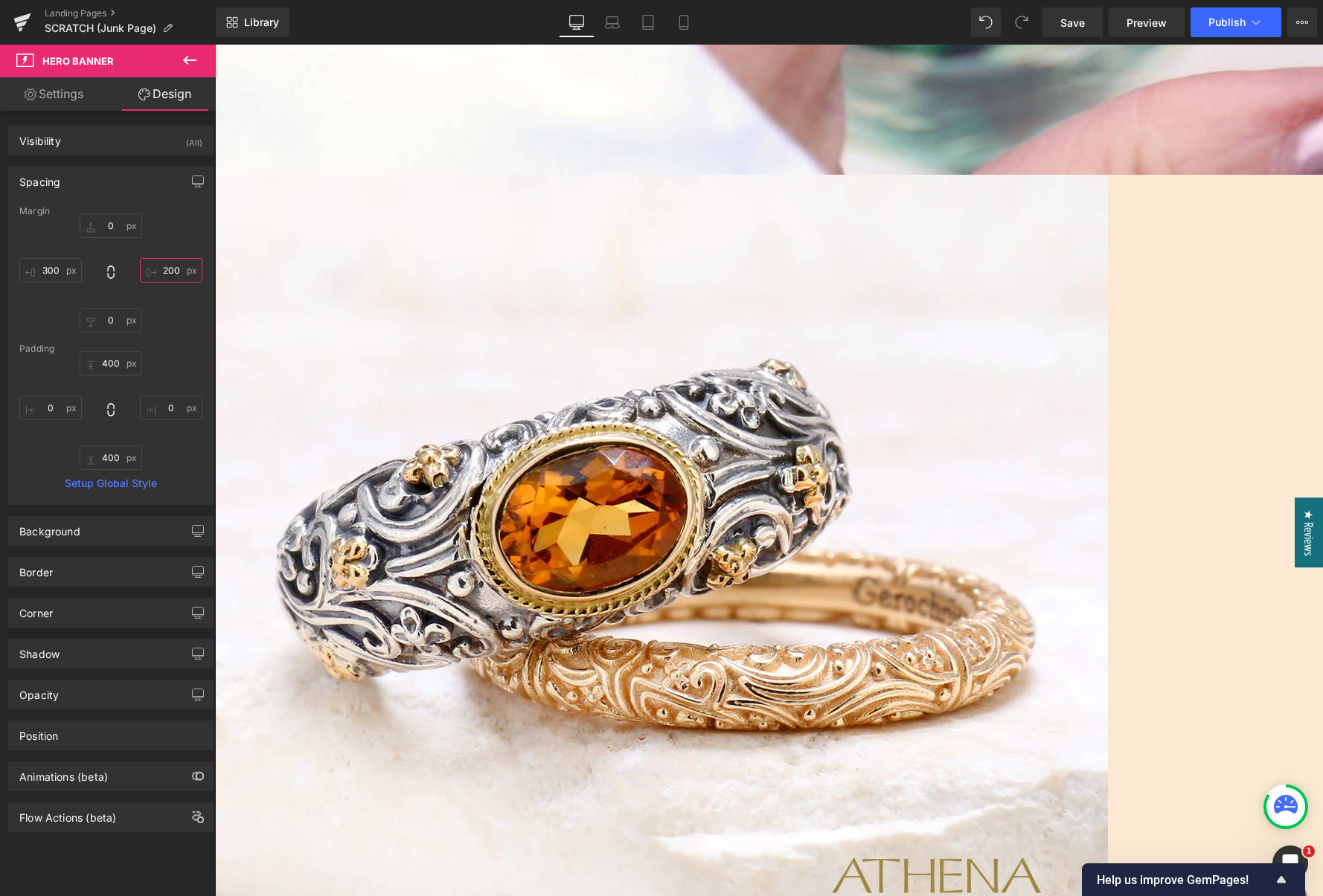
click at [170, 270] on input "200" at bounding box center [171, 270] width 63 height 25
type input "300"
click at [47, 271] on input "300" at bounding box center [51, 270] width 63 height 25
type input "400"
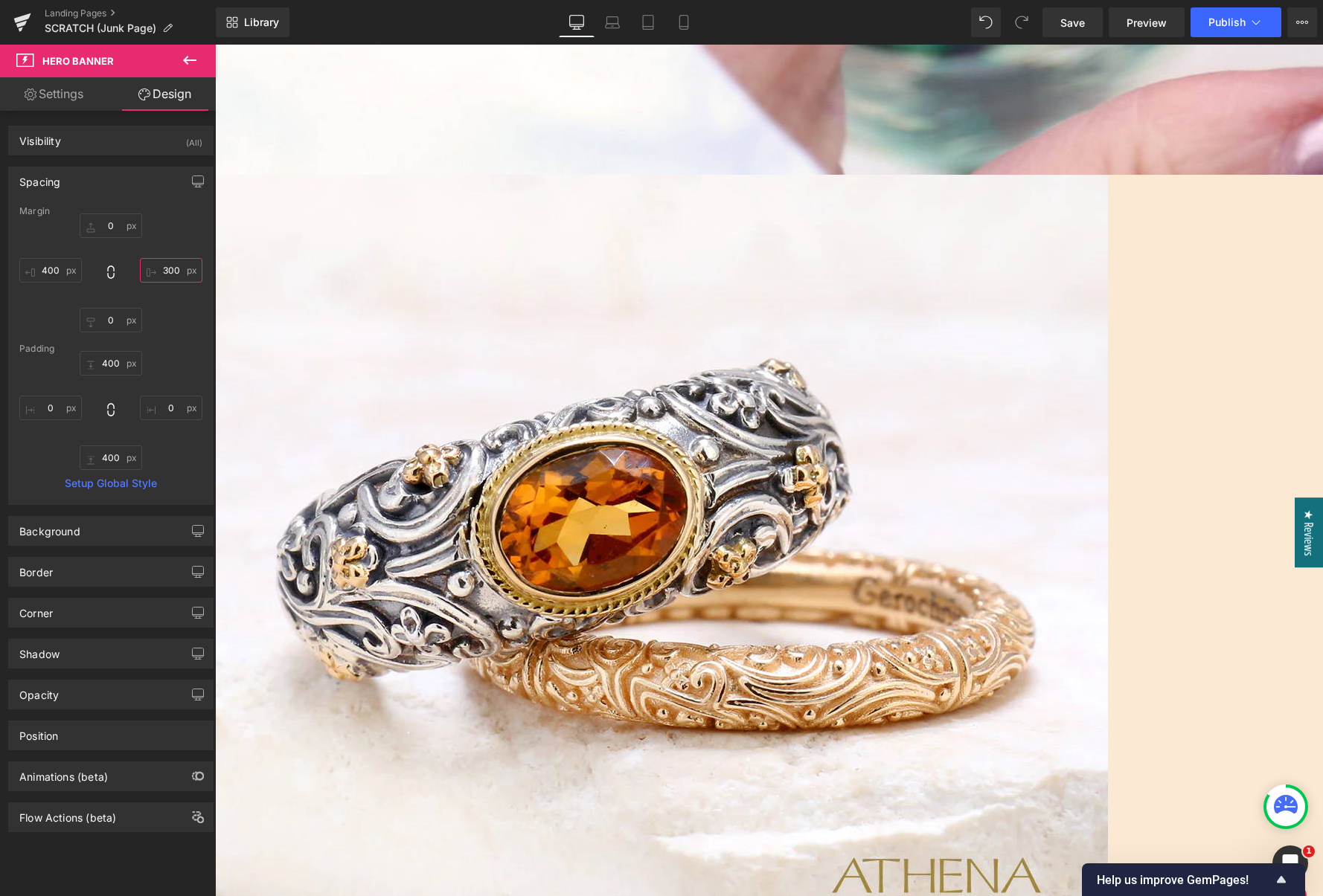
click at [155, 269] on input "300" at bounding box center [171, 270] width 63 height 25
type input "400"
